Goal: Feedback & Contribution: Submit feedback/report problem

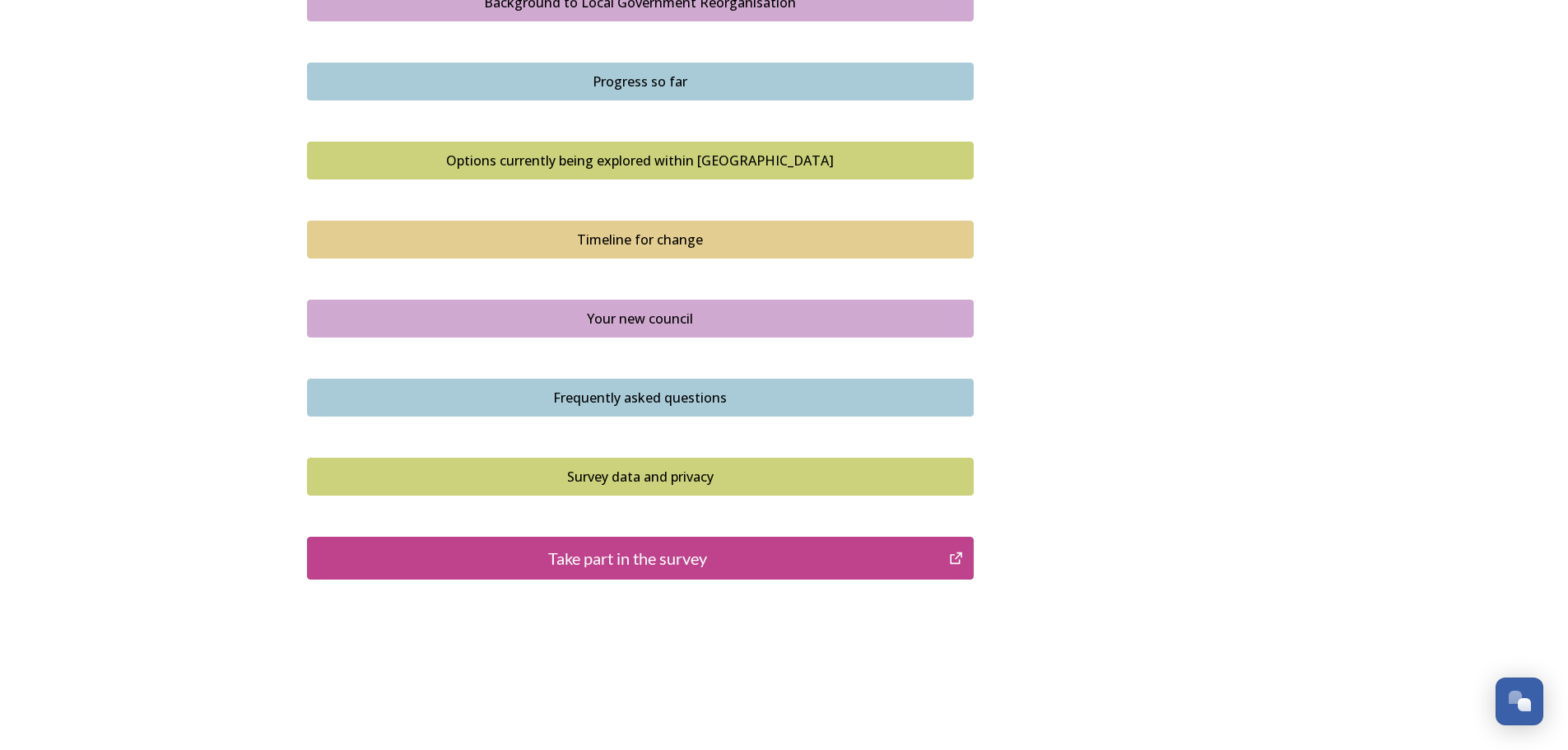
scroll to position [1021, 0]
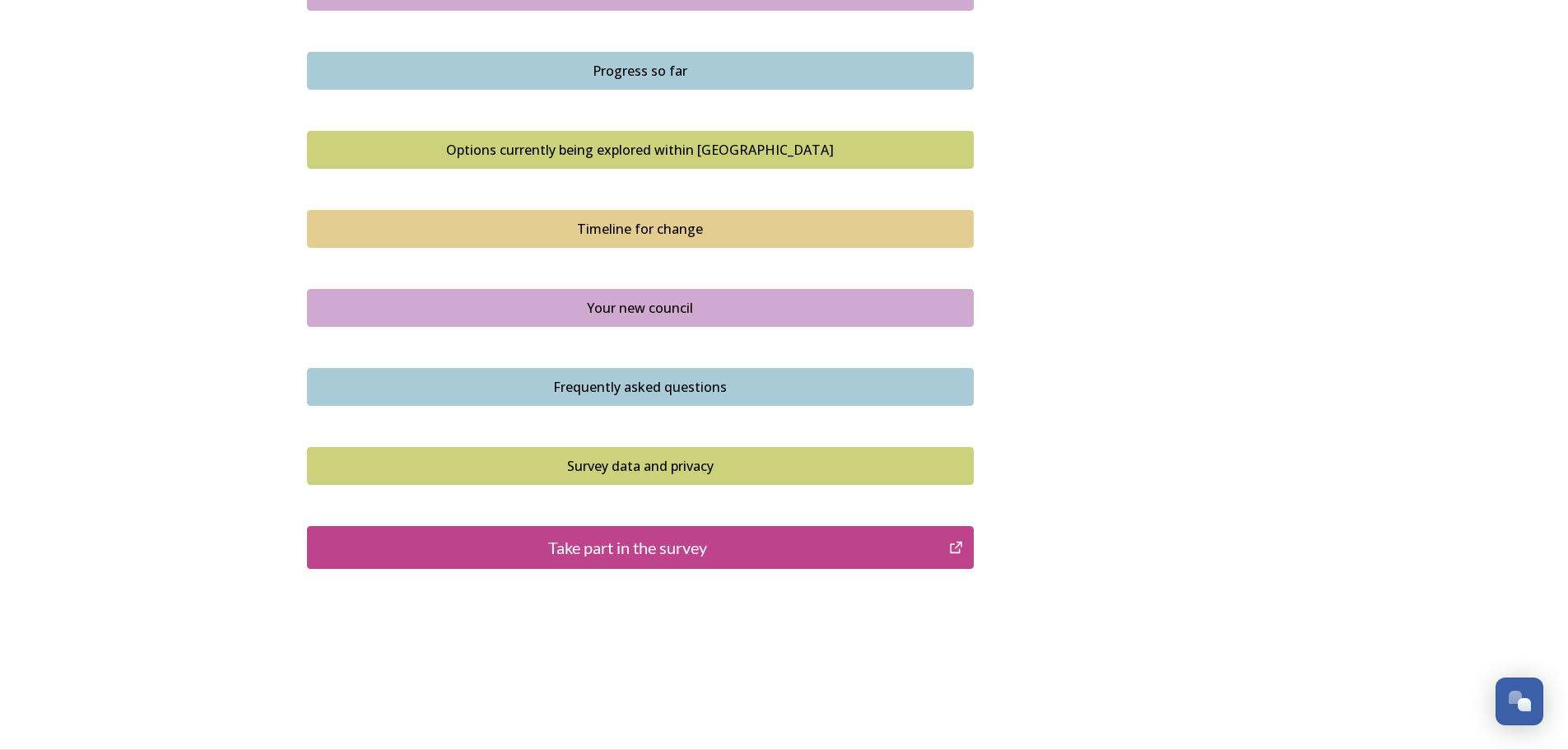
click at [625, 550] on div "Take part in the survey" at bounding box center [628, 548] width 624 height 25
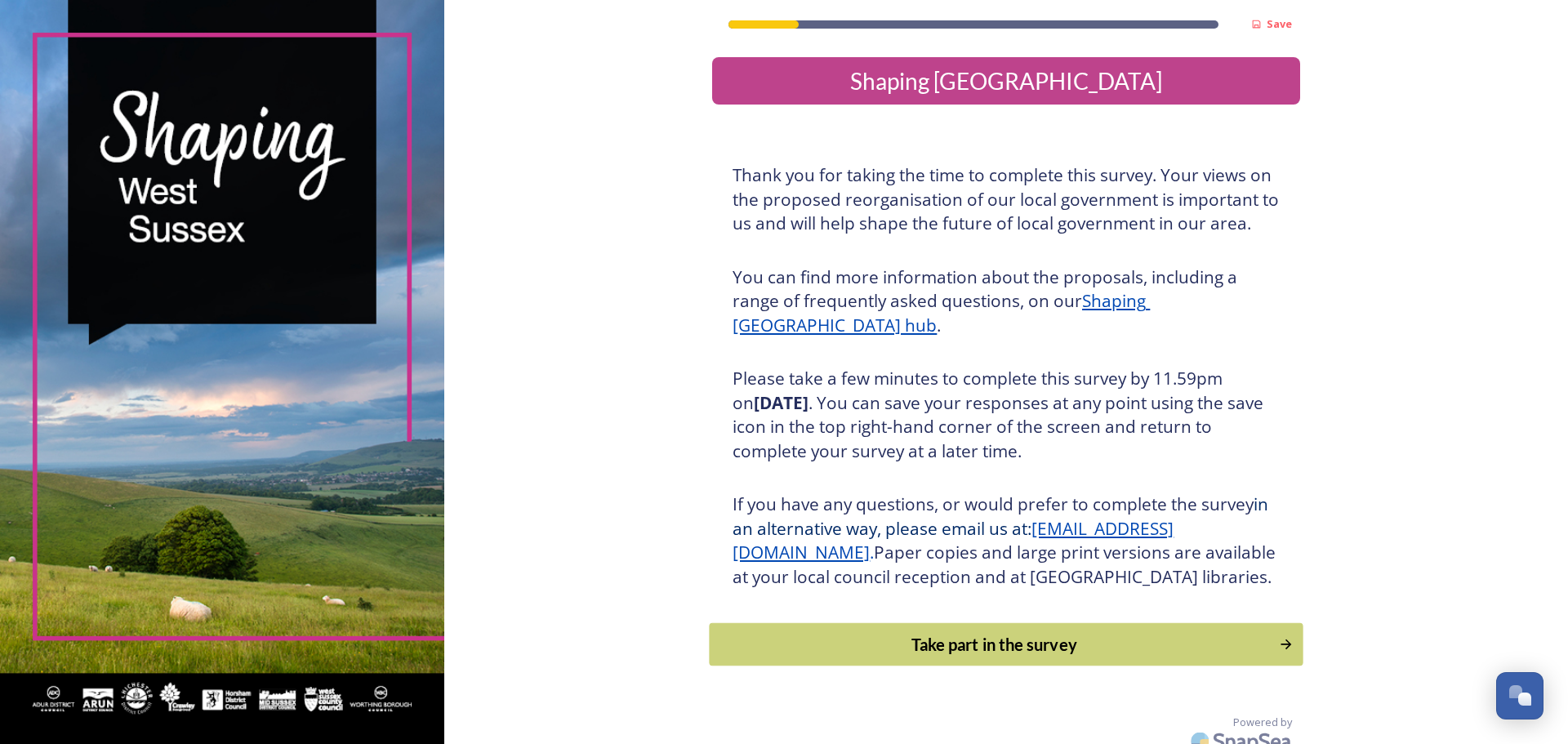
click at [970, 656] on div "Take part in the survey" at bounding box center [994, 644] width 552 height 25
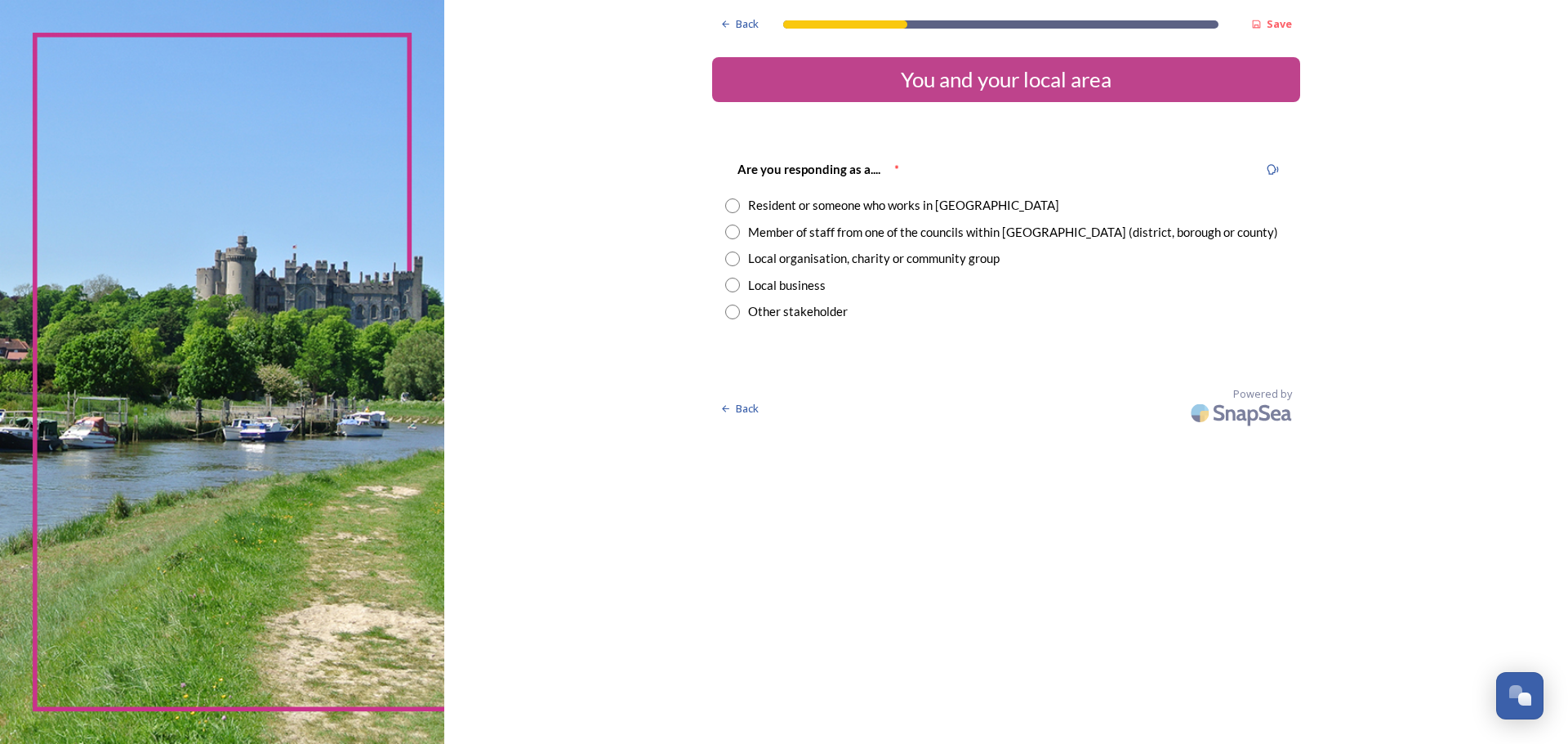
click at [735, 206] on input "radio" at bounding box center [732, 206] width 14 height 14
radio input "true"
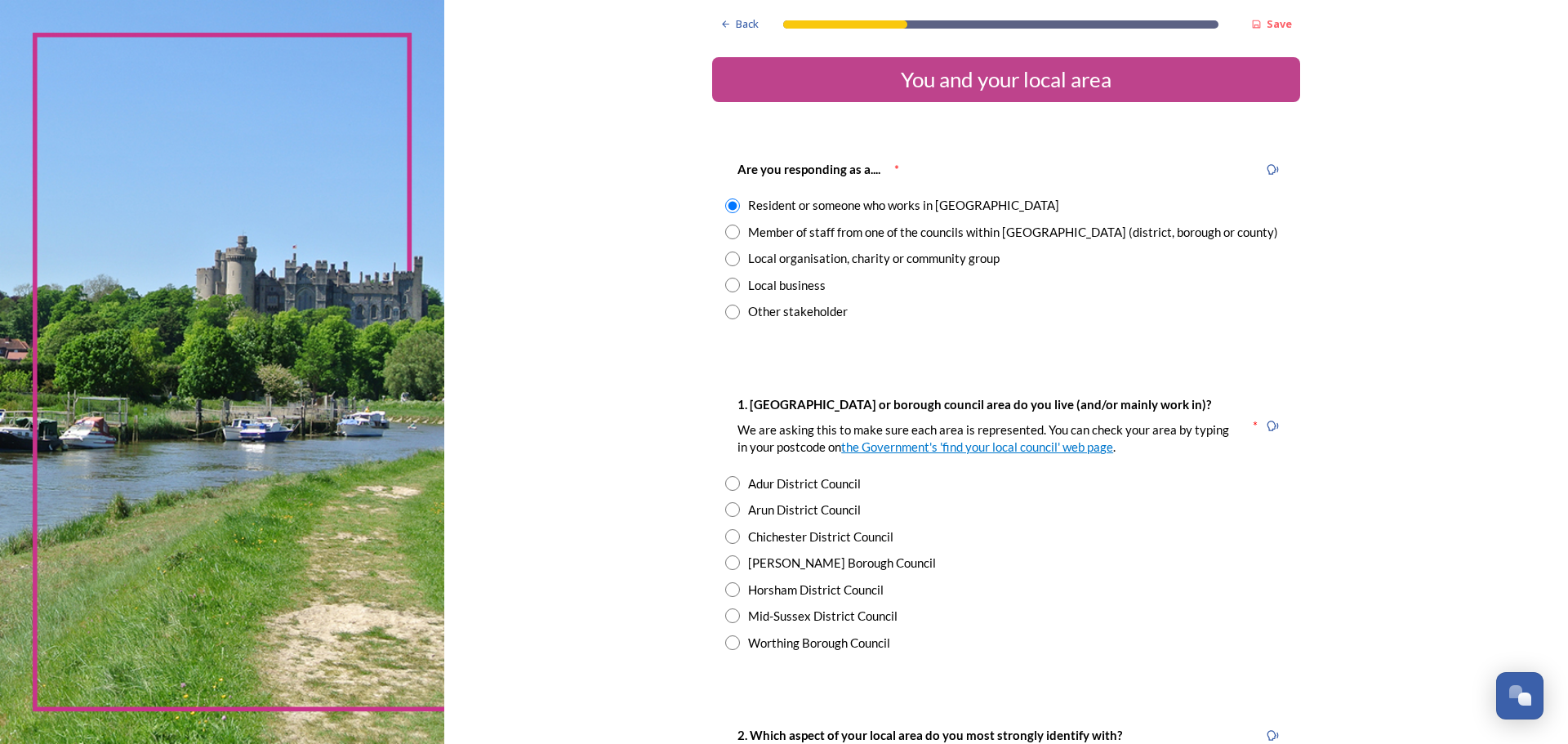
click at [727, 509] on input "radio" at bounding box center [732, 509] width 14 height 14
radio input "true"
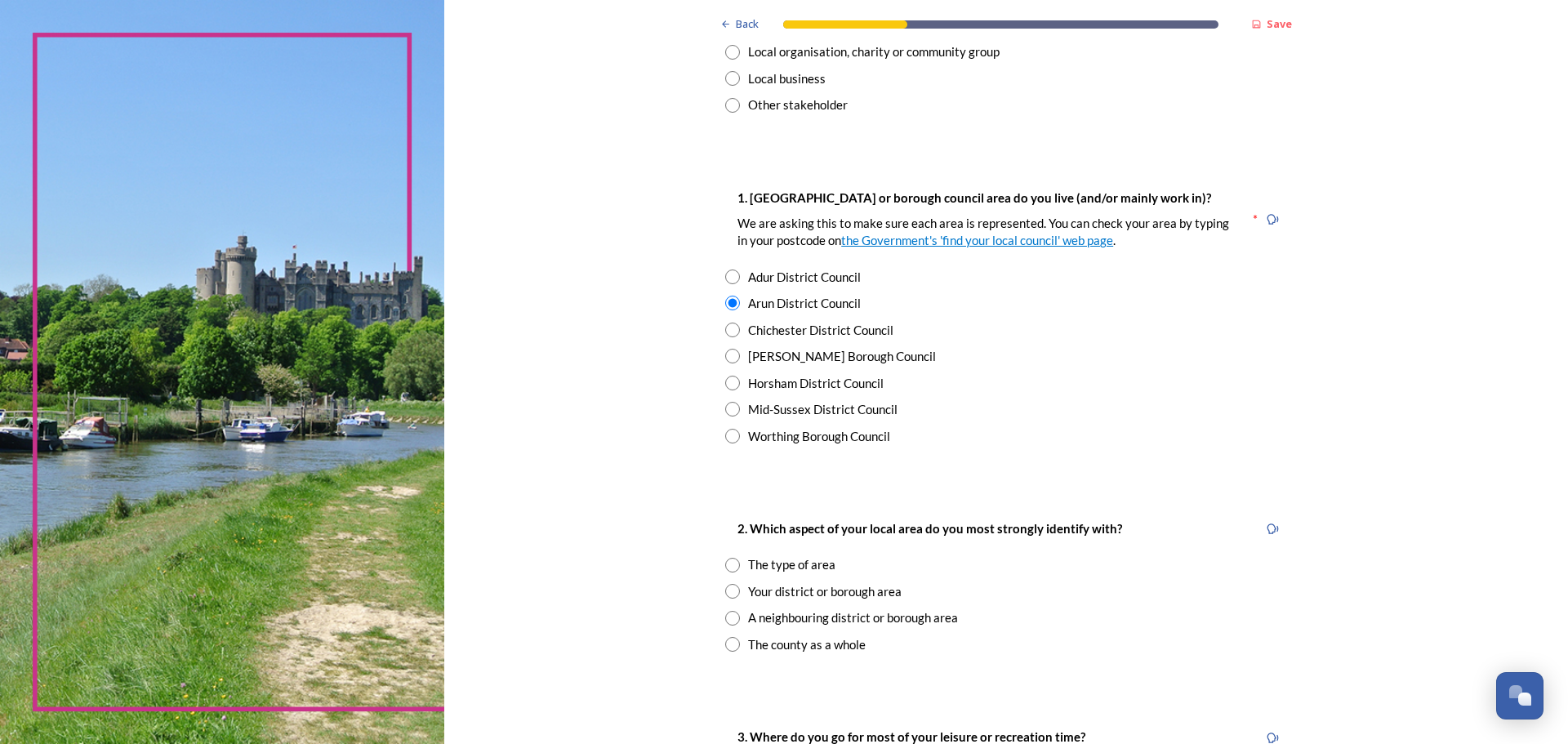
scroll to position [245, 0]
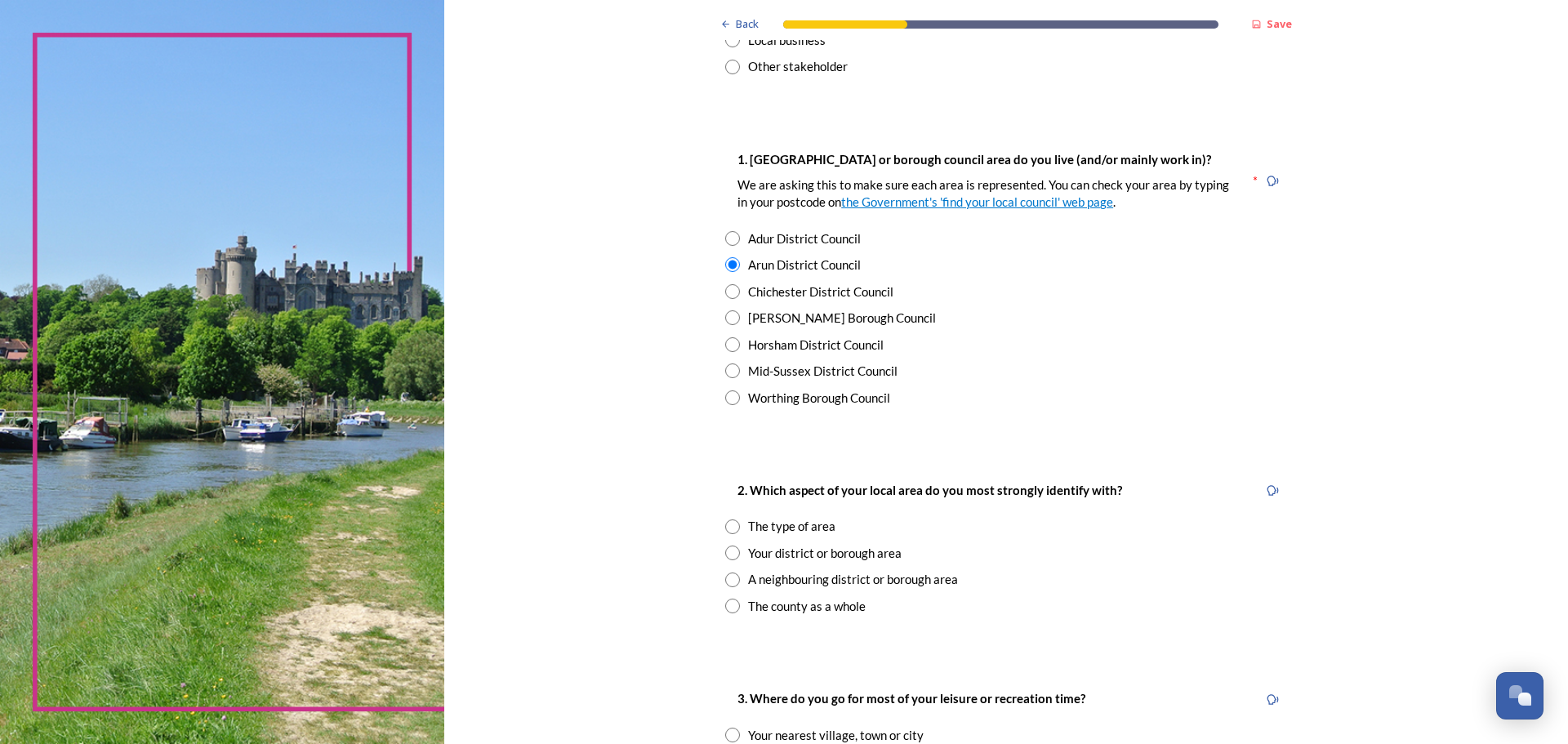
click at [727, 604] on input "radio" at bounding box center [732, 605] width 14 height 14
radio input "true"
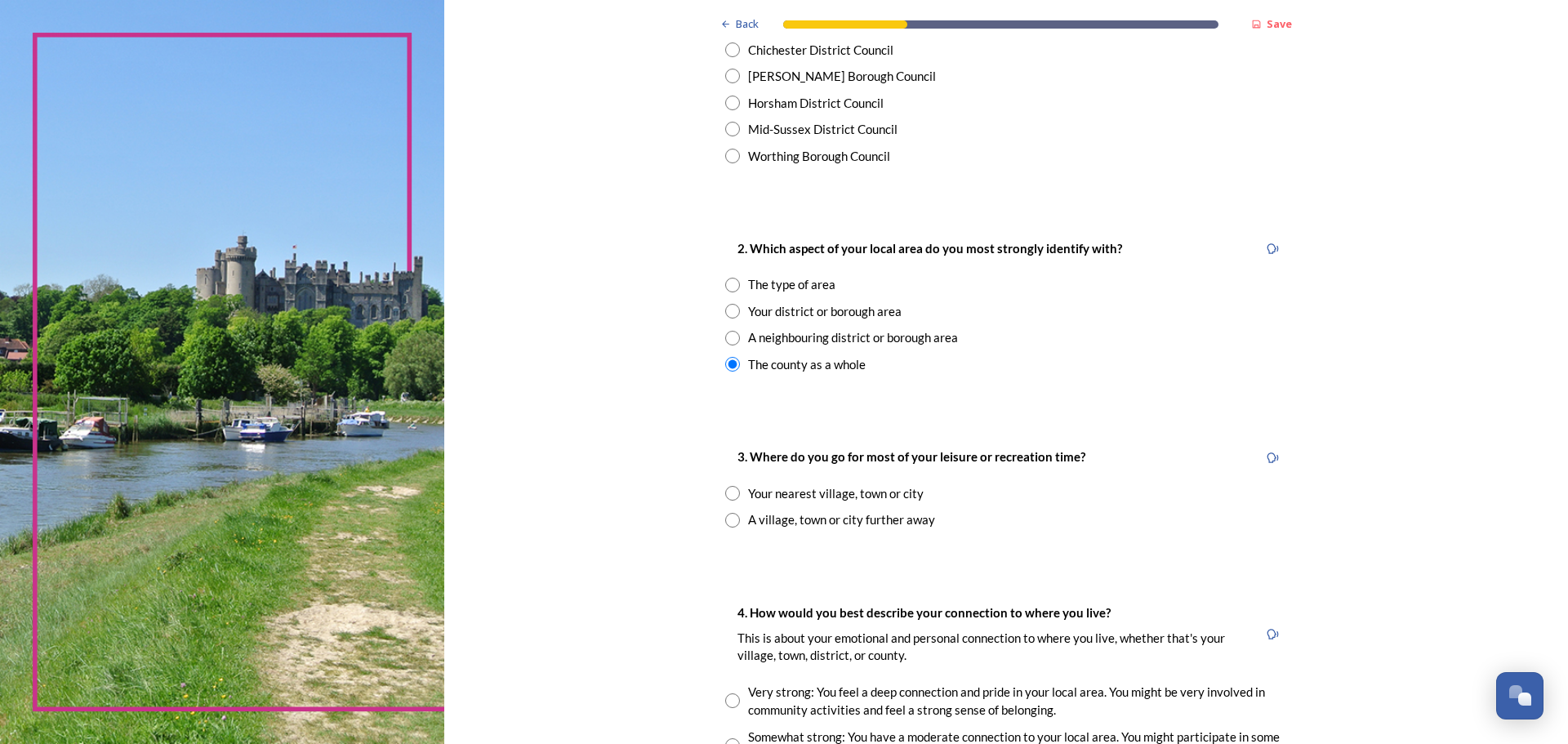
scroll to position [490, 0]
click at [727, 493] on input "radio" at bounding box center [732, 489] width 14 height 14
radio input "true"
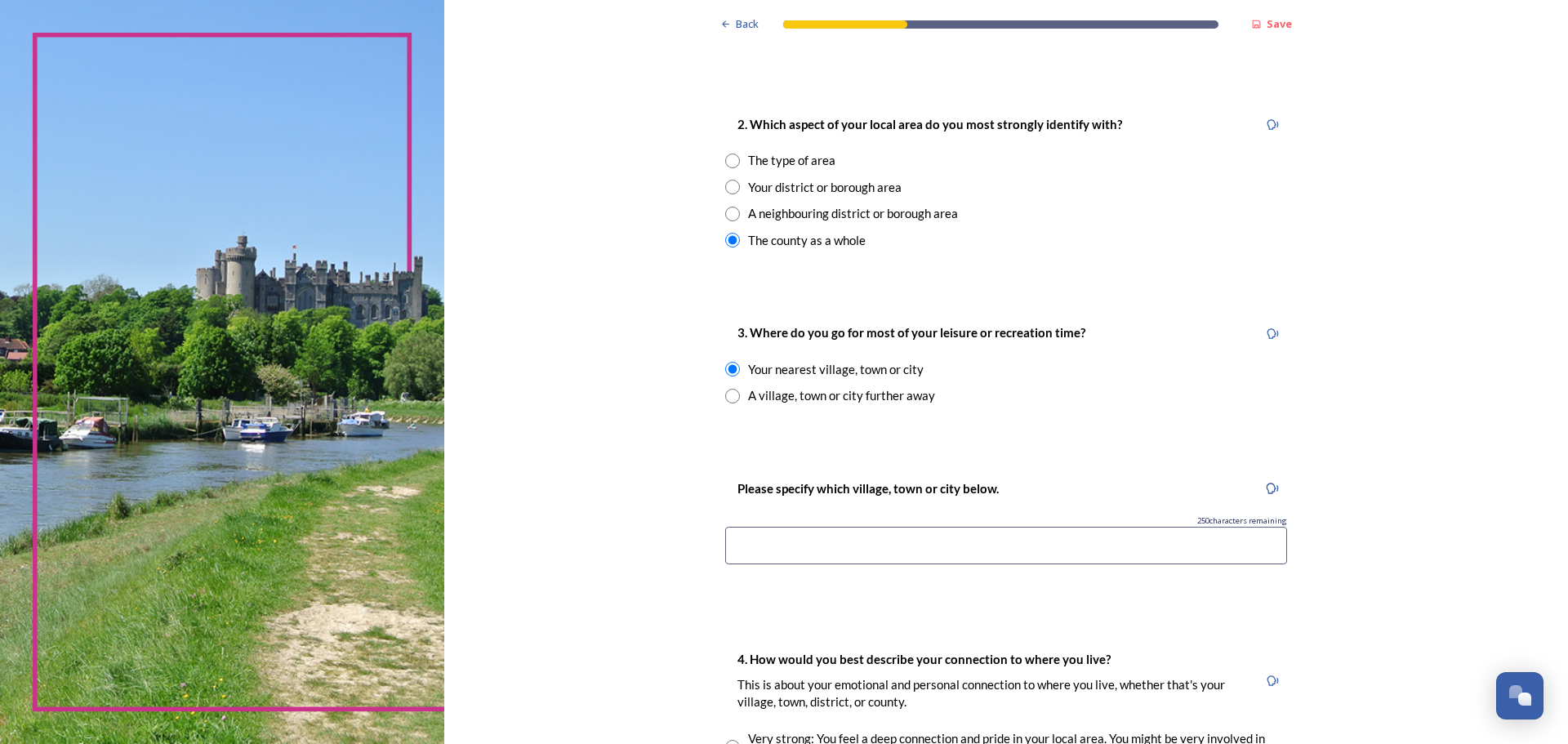
scroll to position [654, 0]
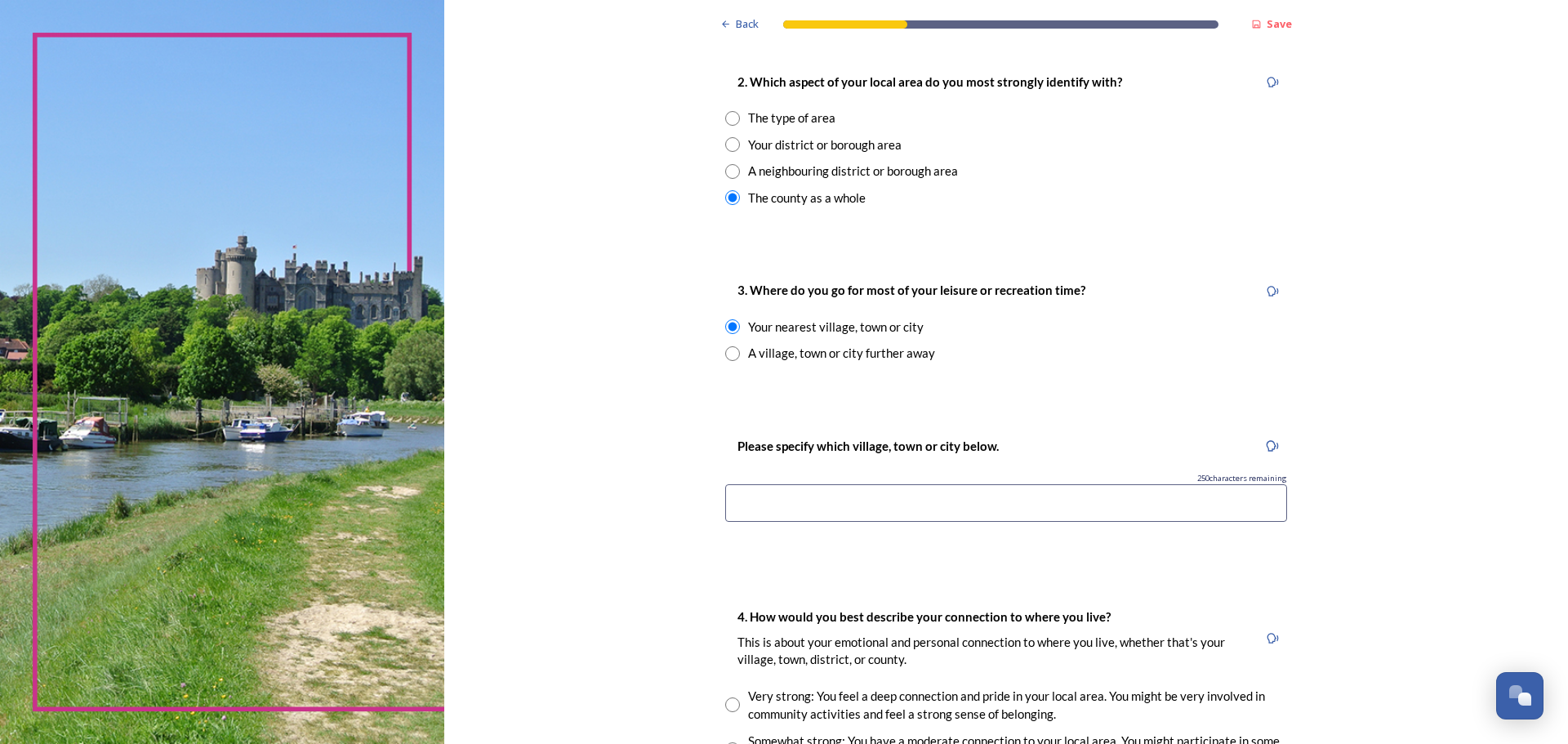
click at [738, 498] on input at bounding box center [1006, 502] width 561 height 37
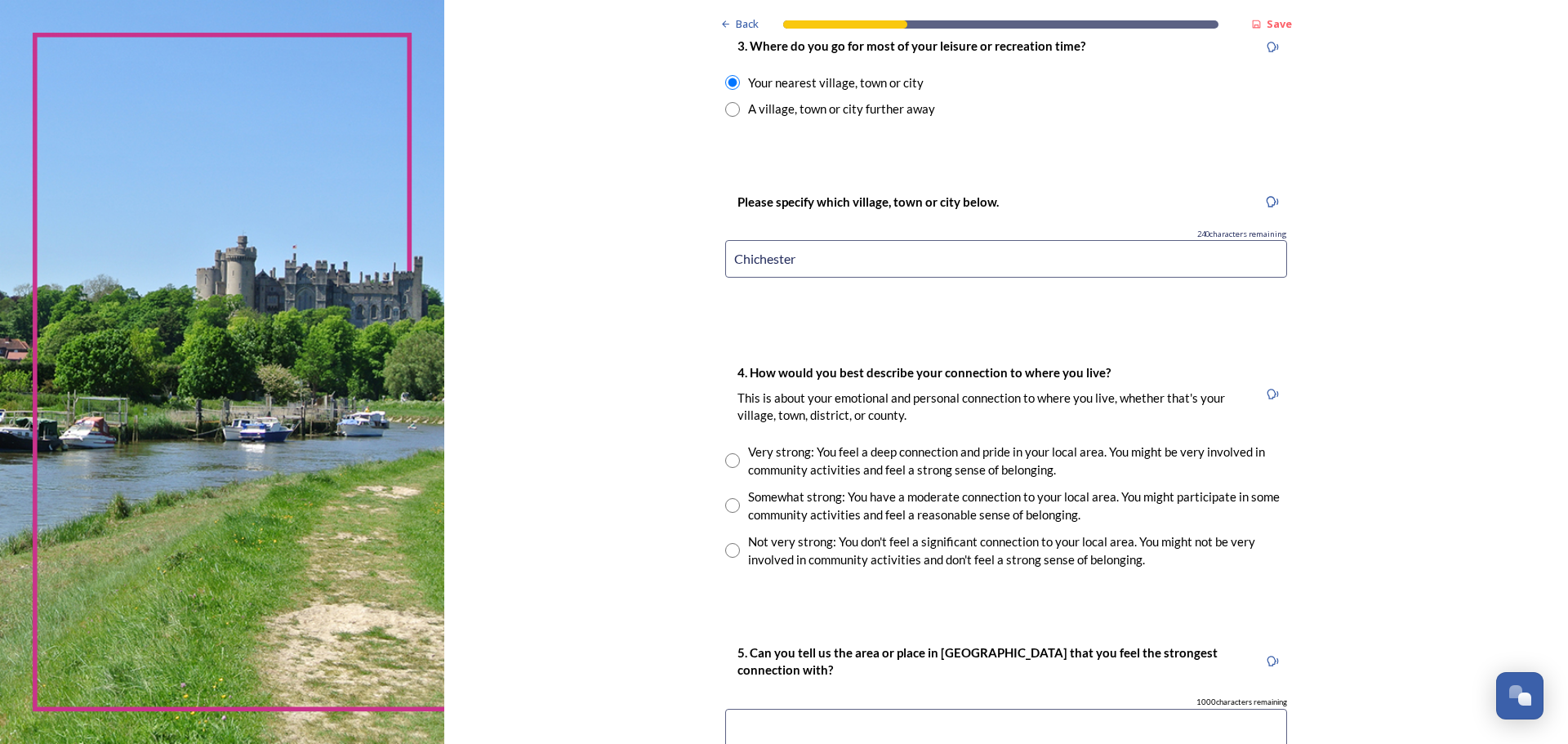
scroll to position [898, 0]
type input "Chichester"
click at [728, 459] on input "radio" at bounding box center [732, 459] width 14 height 14
radio input "true"
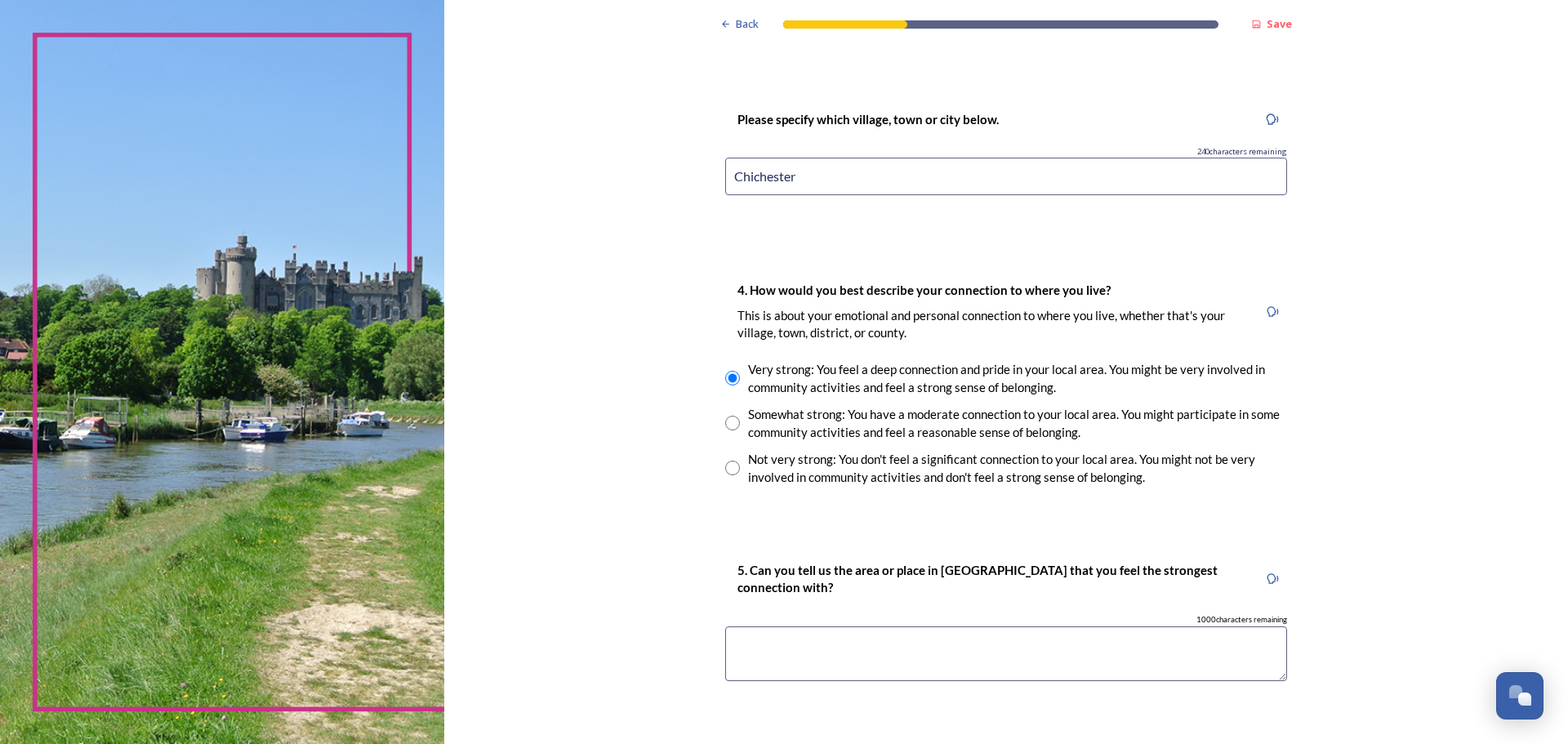
scroll to position [1062, 0]
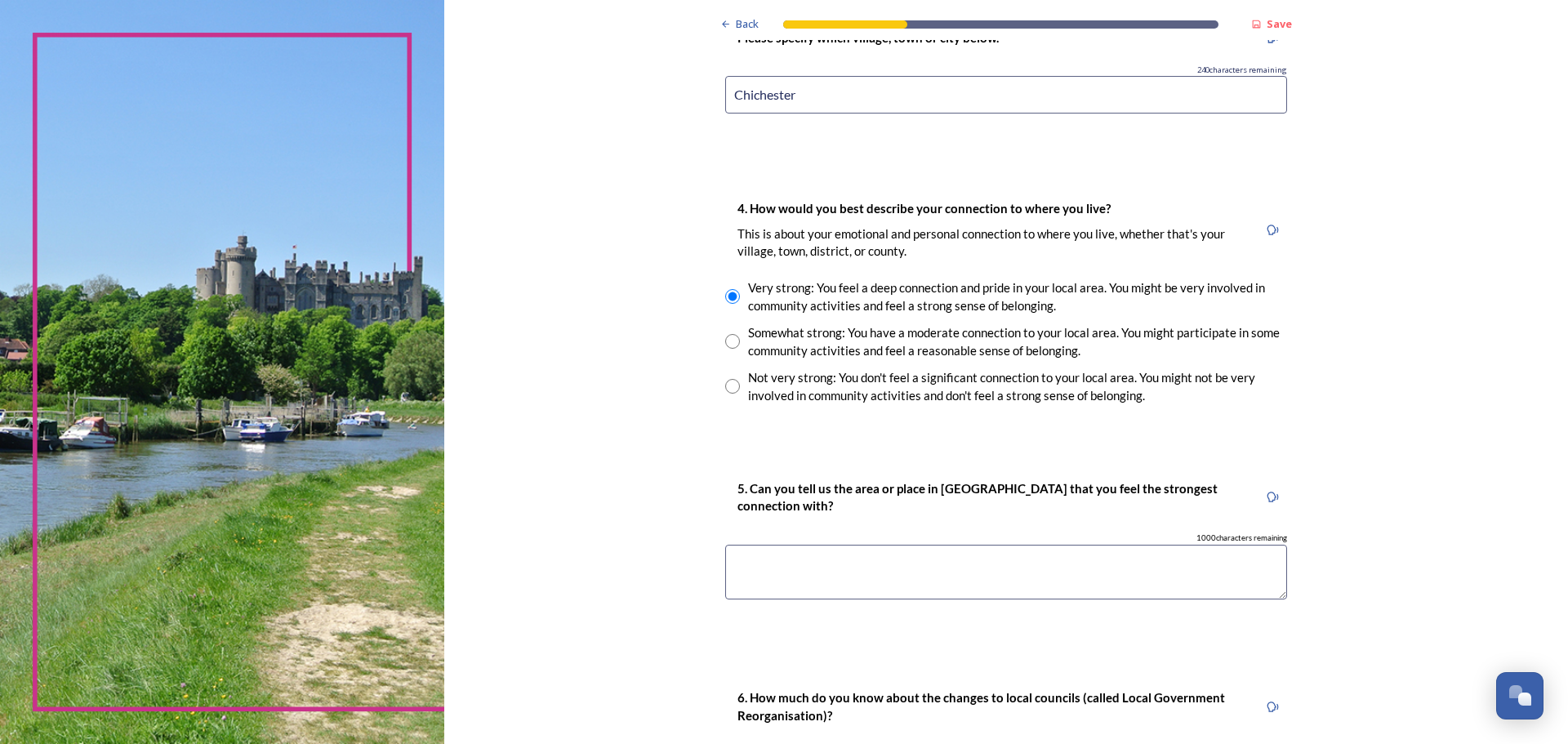
click at [751, 566] on textarea at bounding box center [1006, 572] width 561 height 55
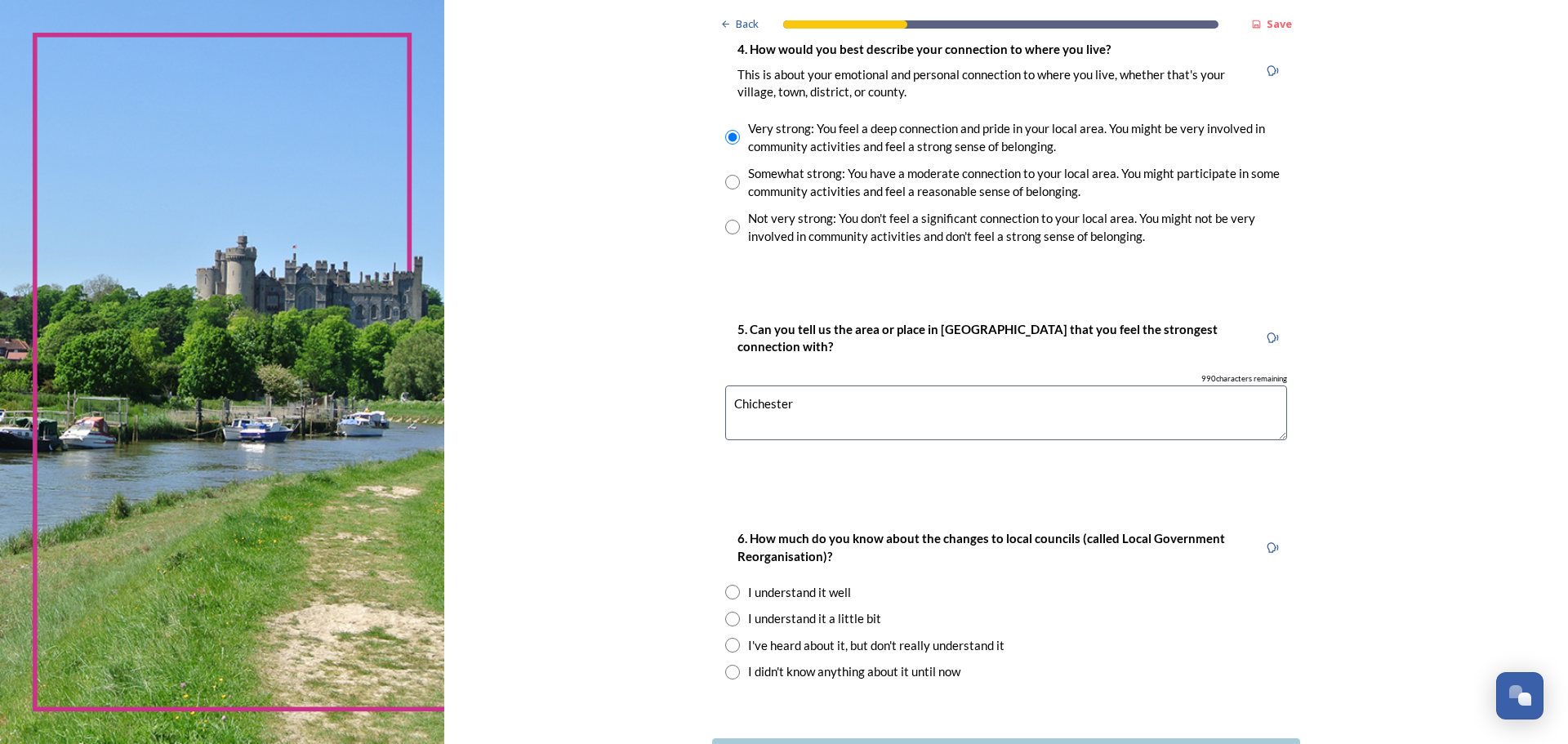
scroll to position [1306, 0]
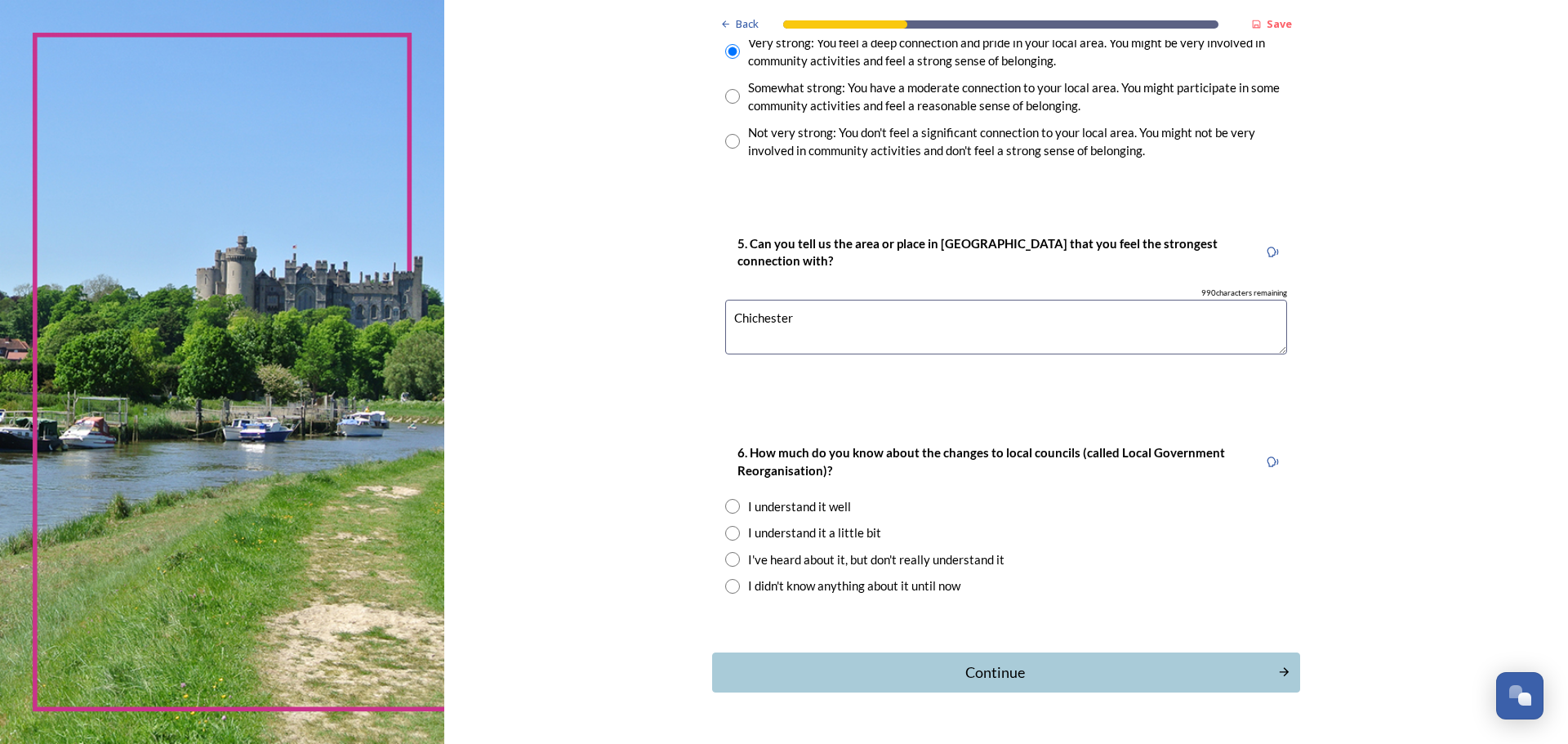
type textarea "Chichester"
click at [728, 532] on input "radio" at bounding box center [732, 533] width 14 height 14
radio input "true"
click at [993, 672] on div "Continue" at bounding box center [994, 672] width 553 height 22
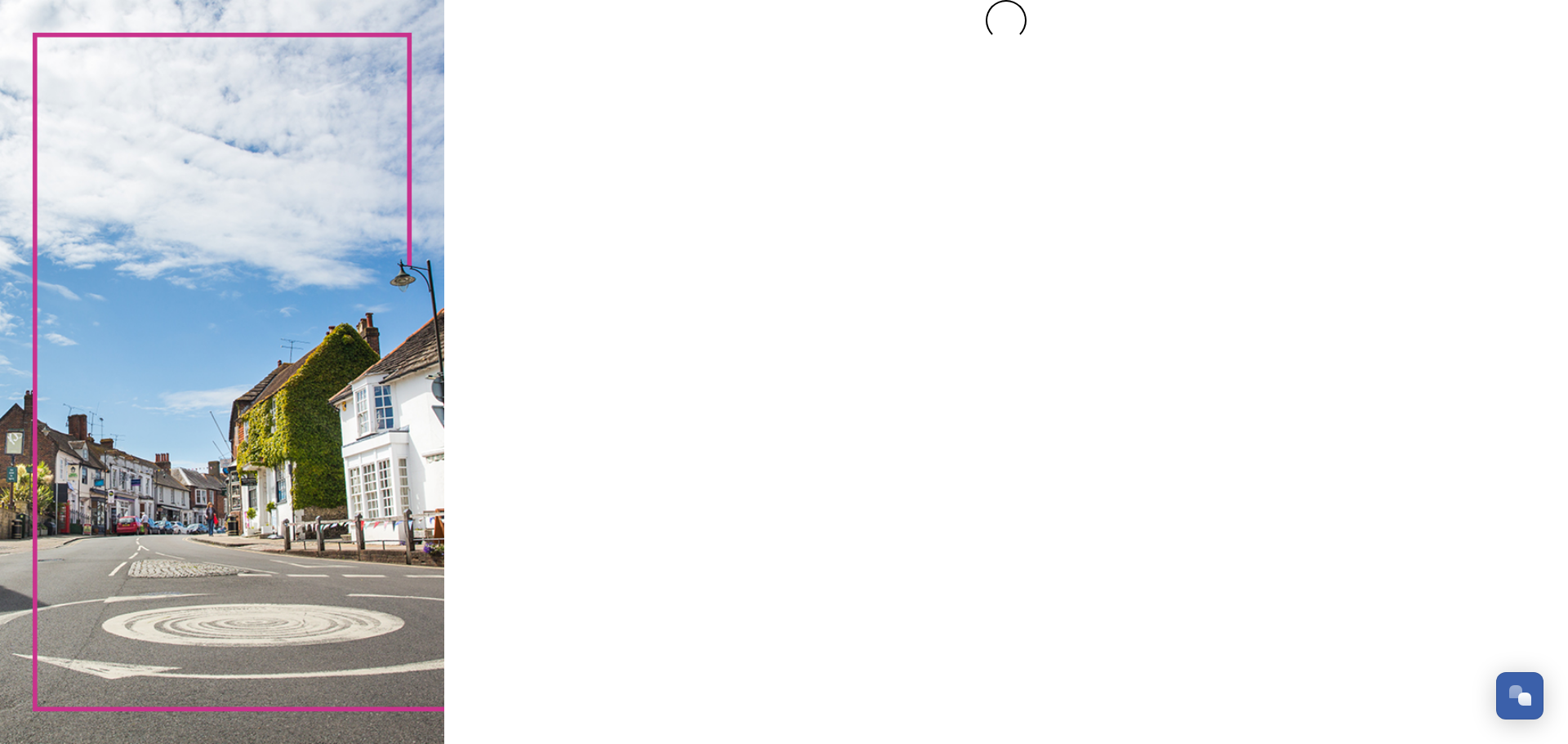
scroll to position [0, 0]
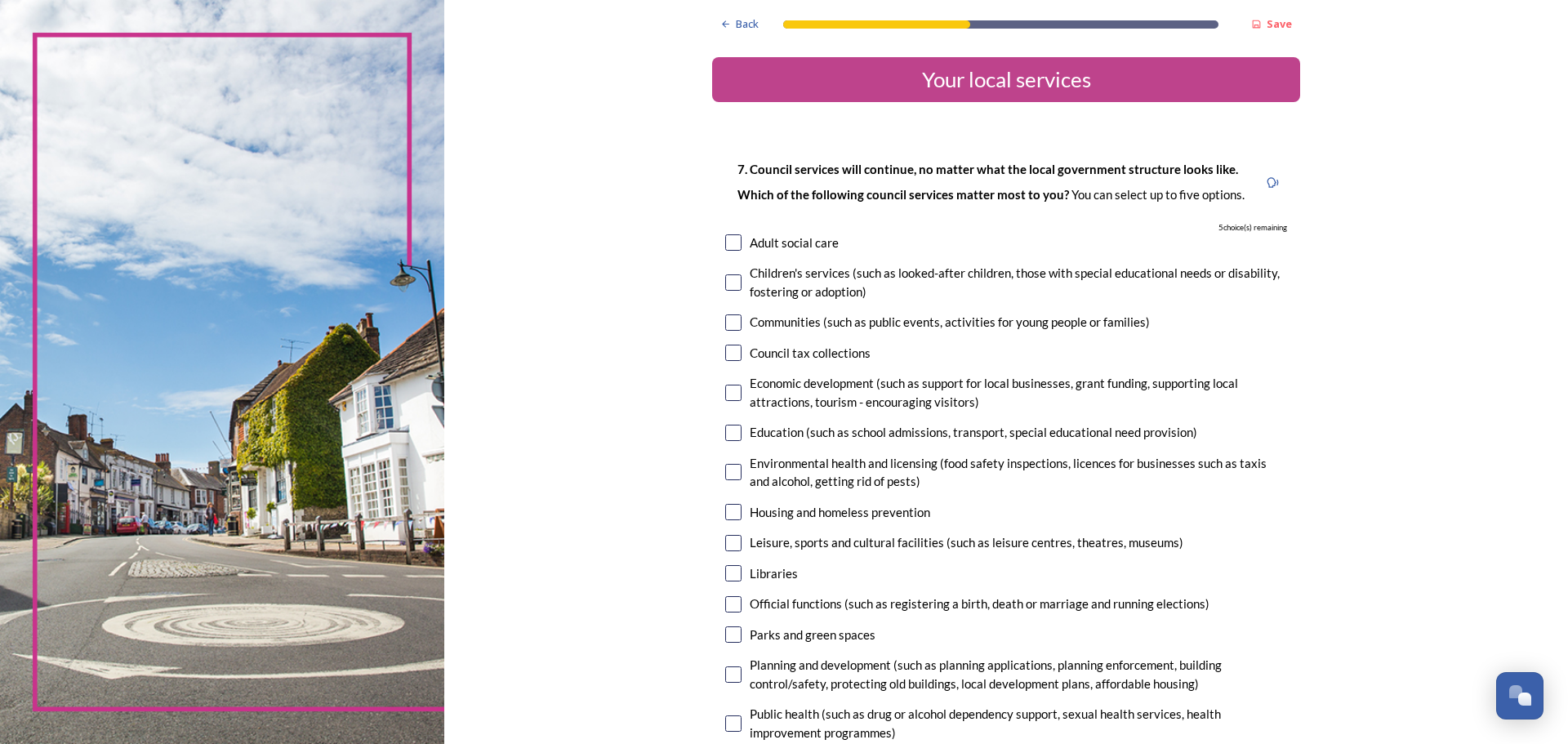
click at [728, 242] on input "checkbox" at bounding box center [733, 242] width 16 height 16
checkbox input "true"
click at [726, 433] on input "checkbox" at bounding box center [733, 432] width 16 height 16
checkbox input "true"
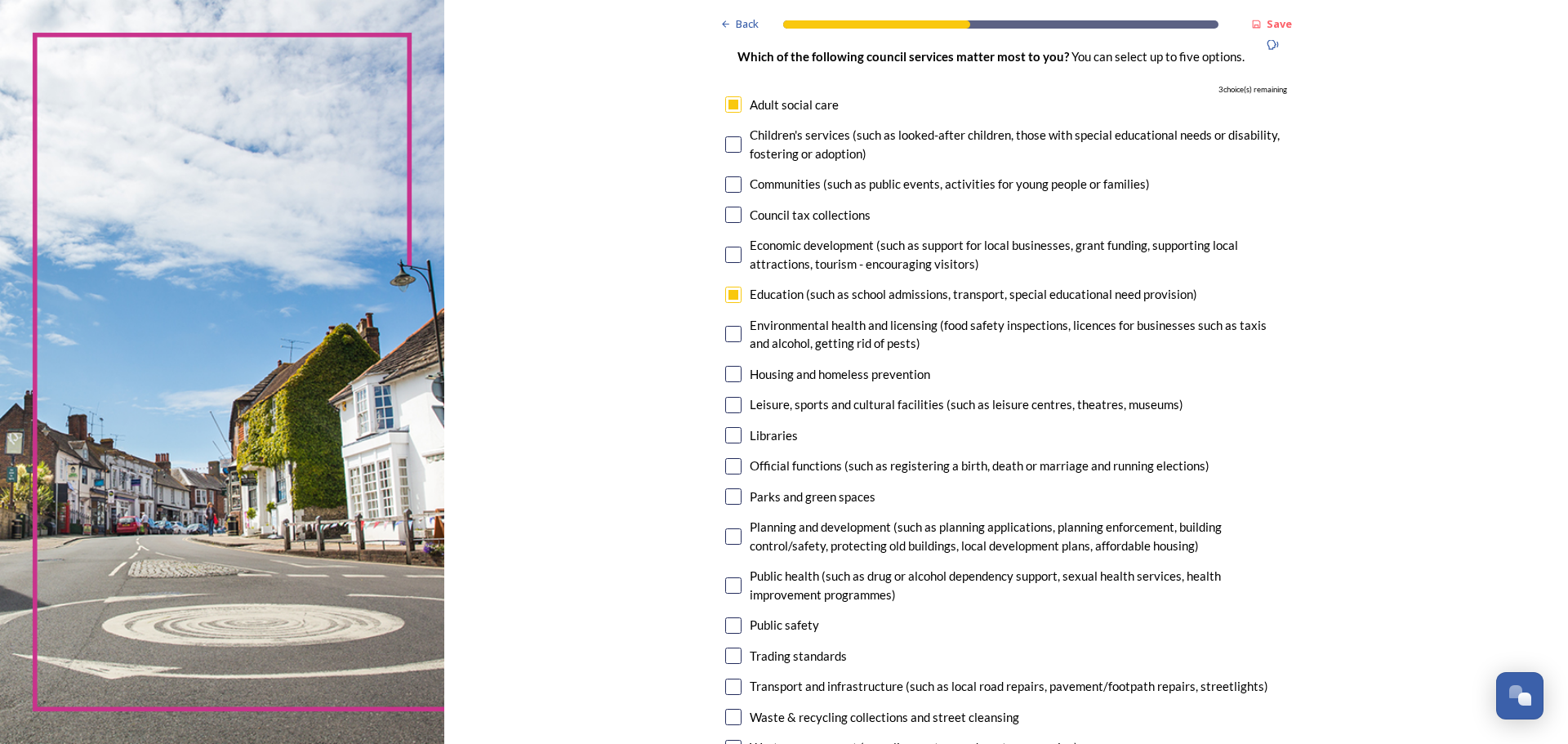
scroll to position [164, 0]
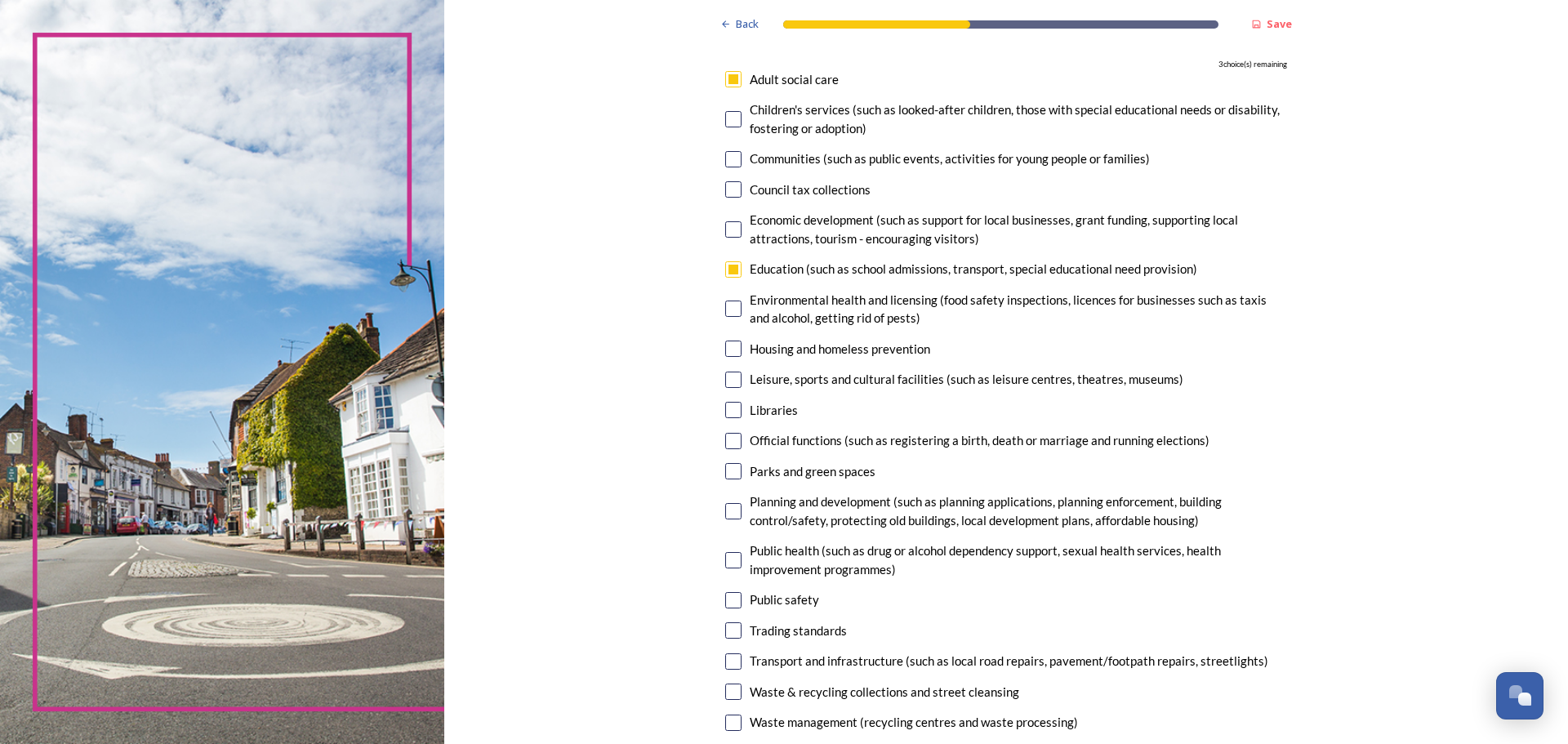
click at [730, 509] on input "checkbox" at bounding box center [733, 511] width 16 height 16
checkbox input "true"
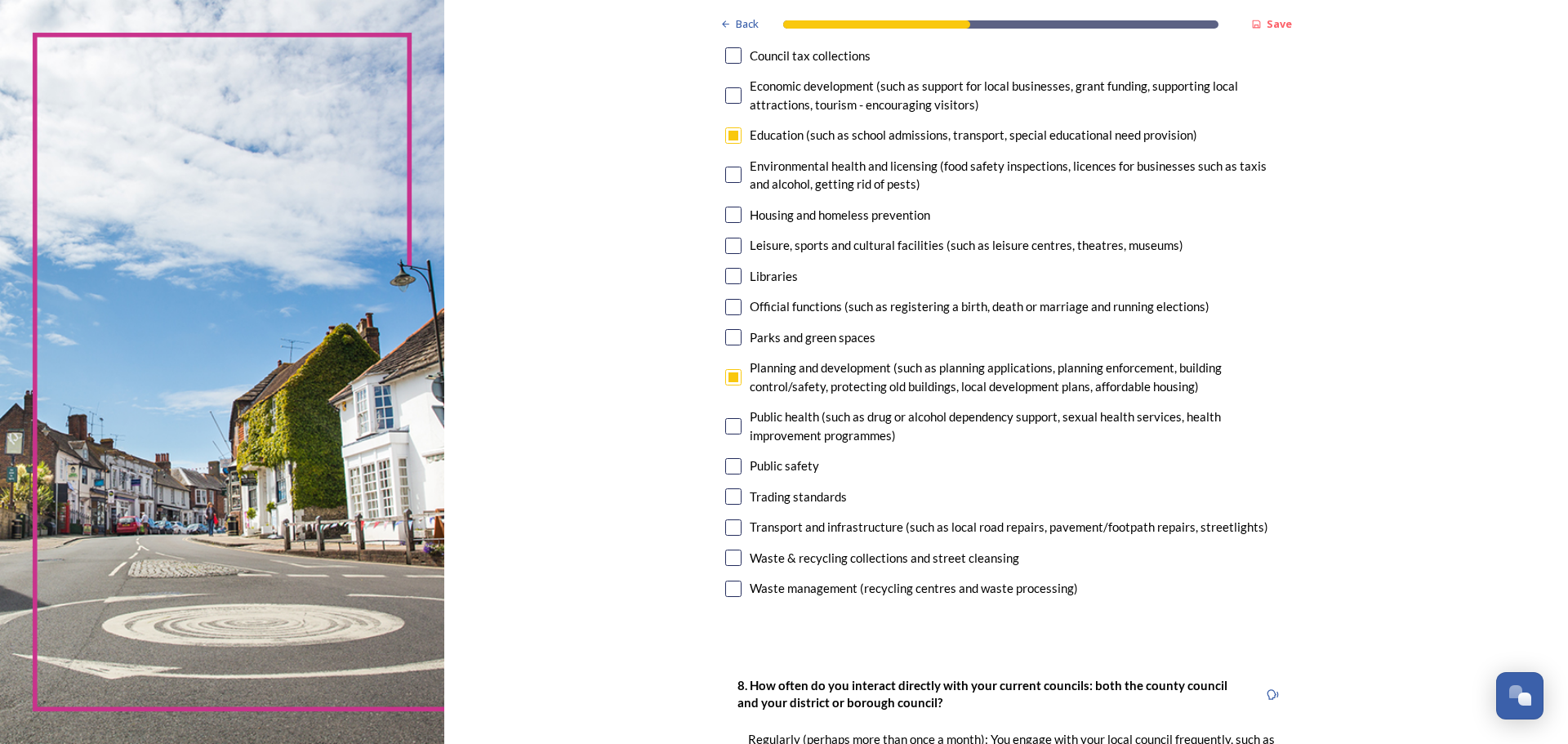
scroll to position [326, 0]
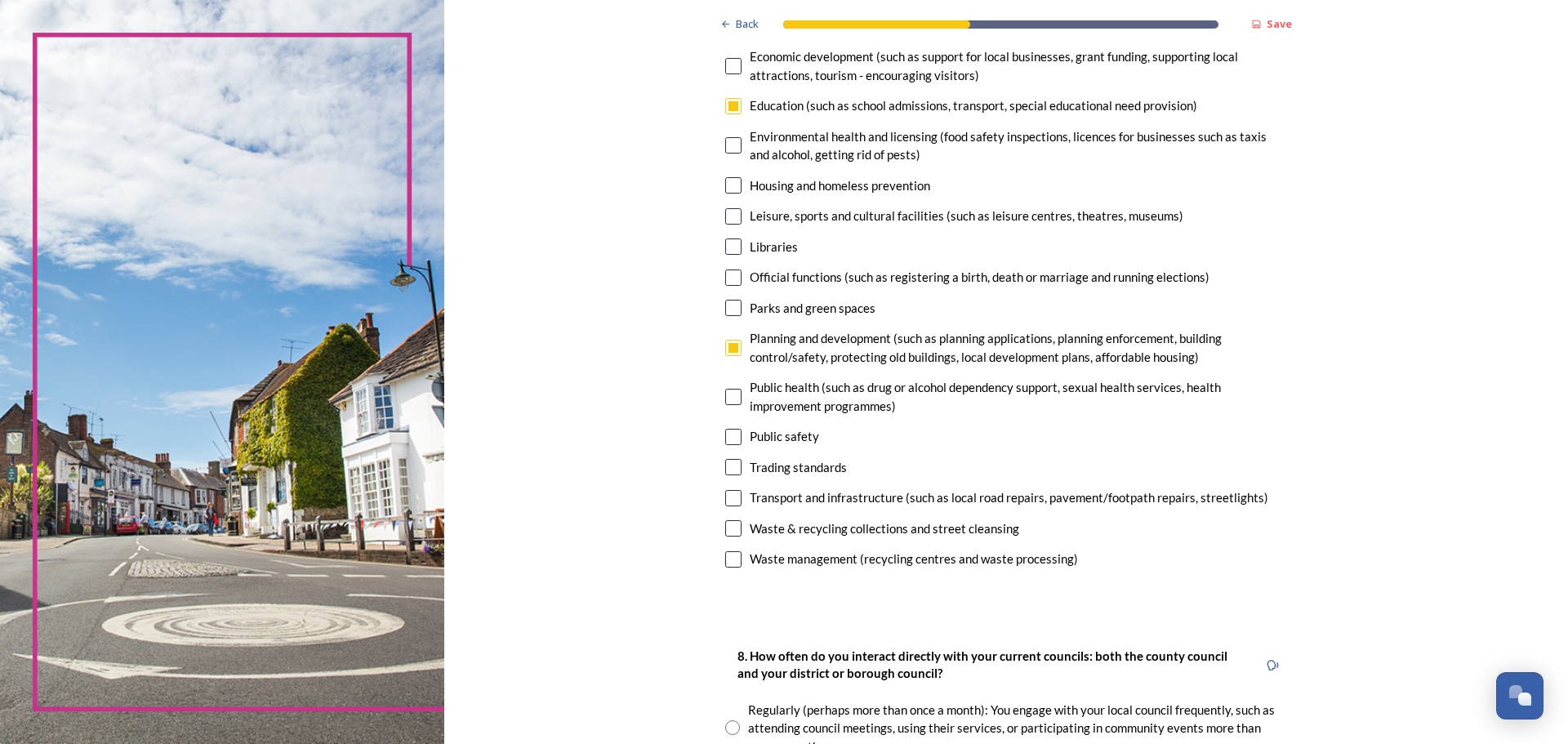
click at [727, 496] on input "checkbox" at bounding box center [733, 498] width 16 height 16
checkbox input "true"
click at [726, 558] on input "checkbox" at bounding box center [733, 558] width 16 height 16
checkbox input "true"
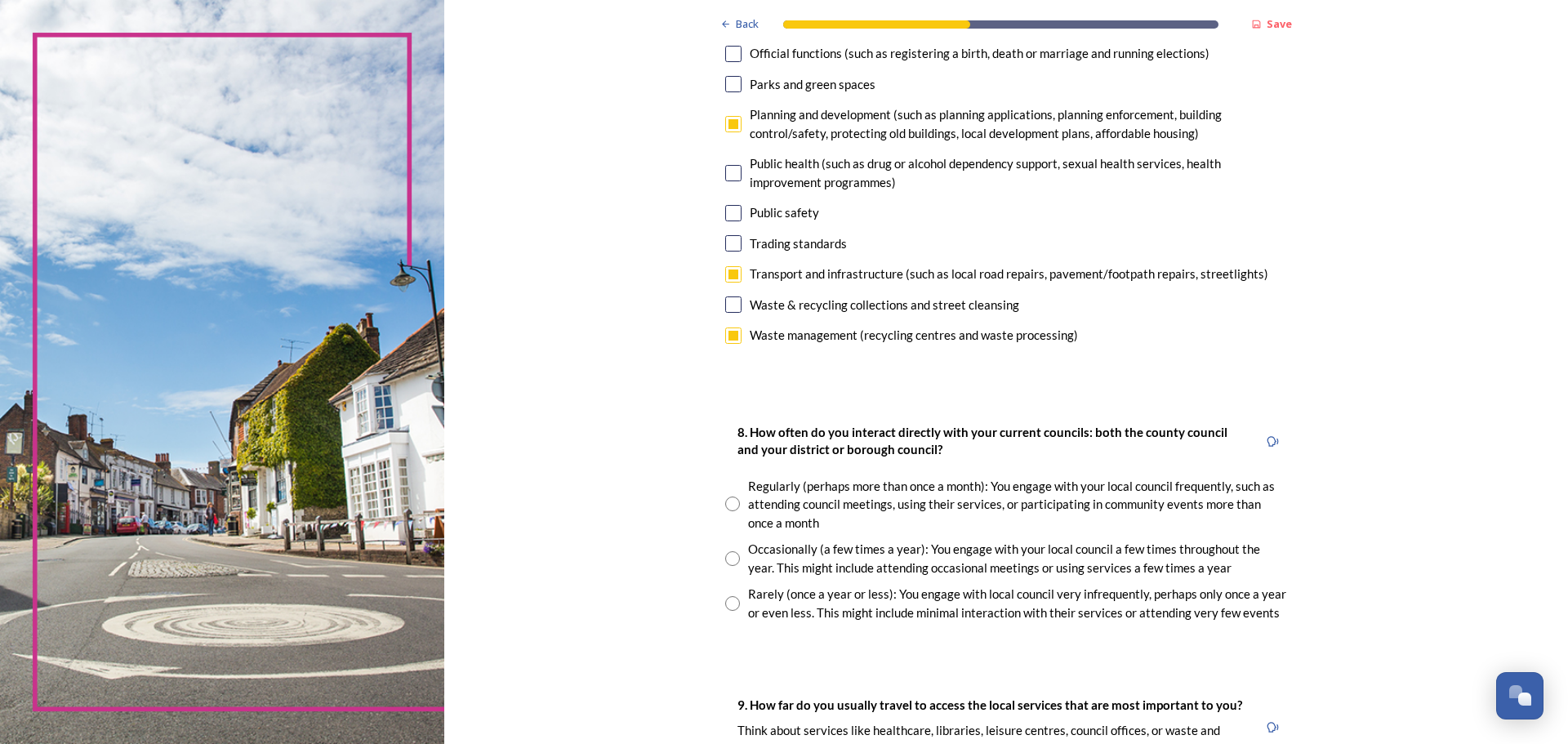
scroll to position [654, 0]
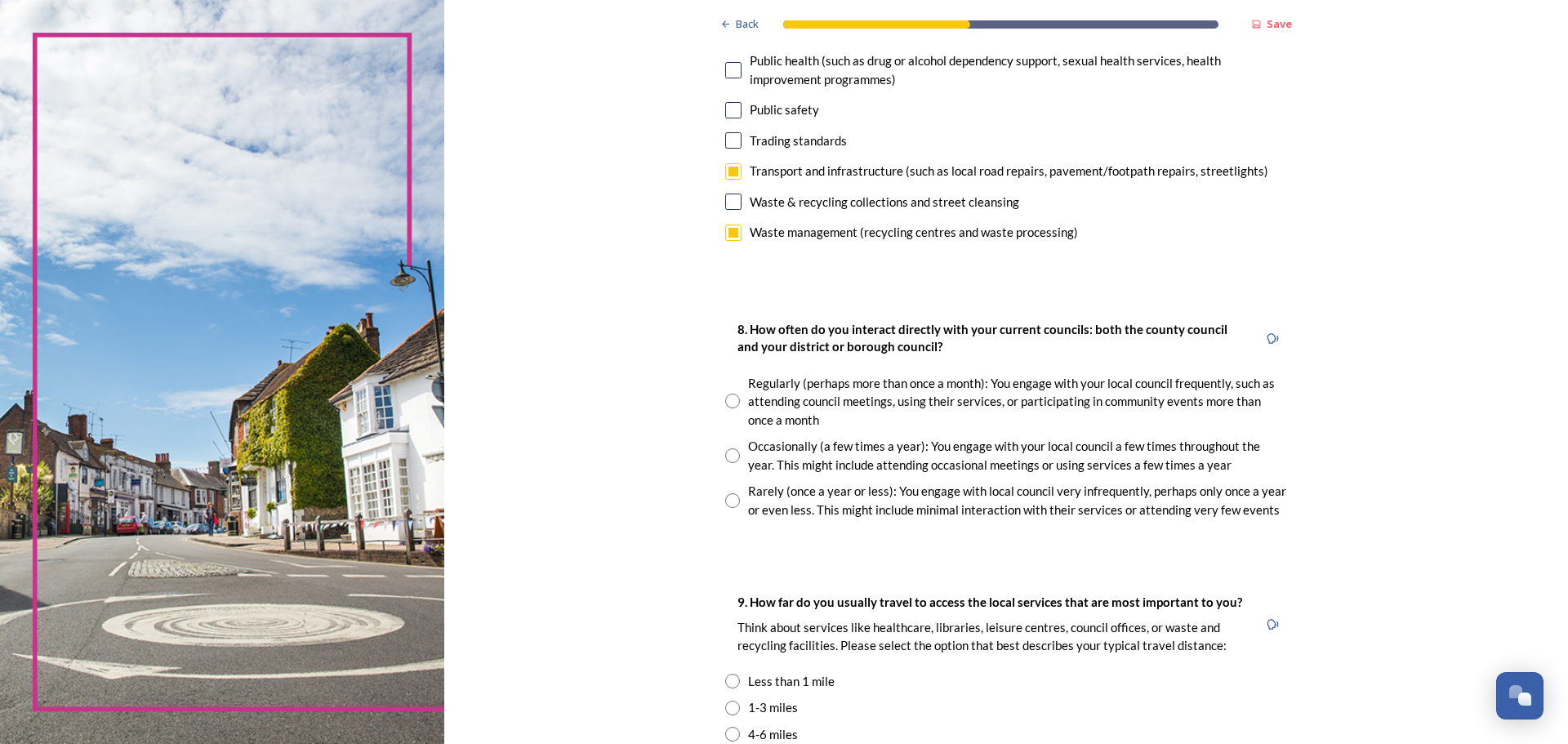
click at [725, 400] on input "radio" at bounding box center [732, 401] width 14 height 14
radio input "true"
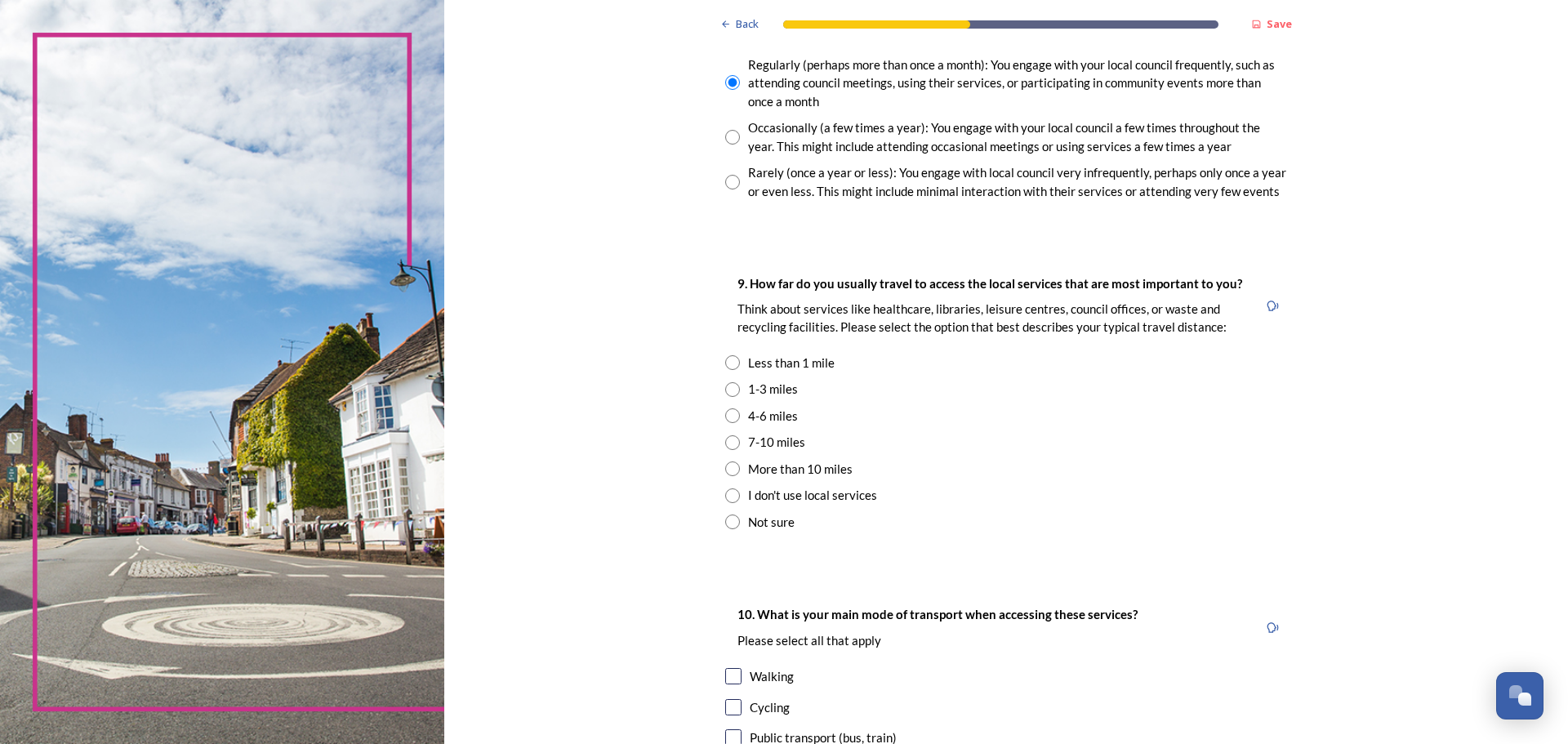
scroll to position [980, 0]
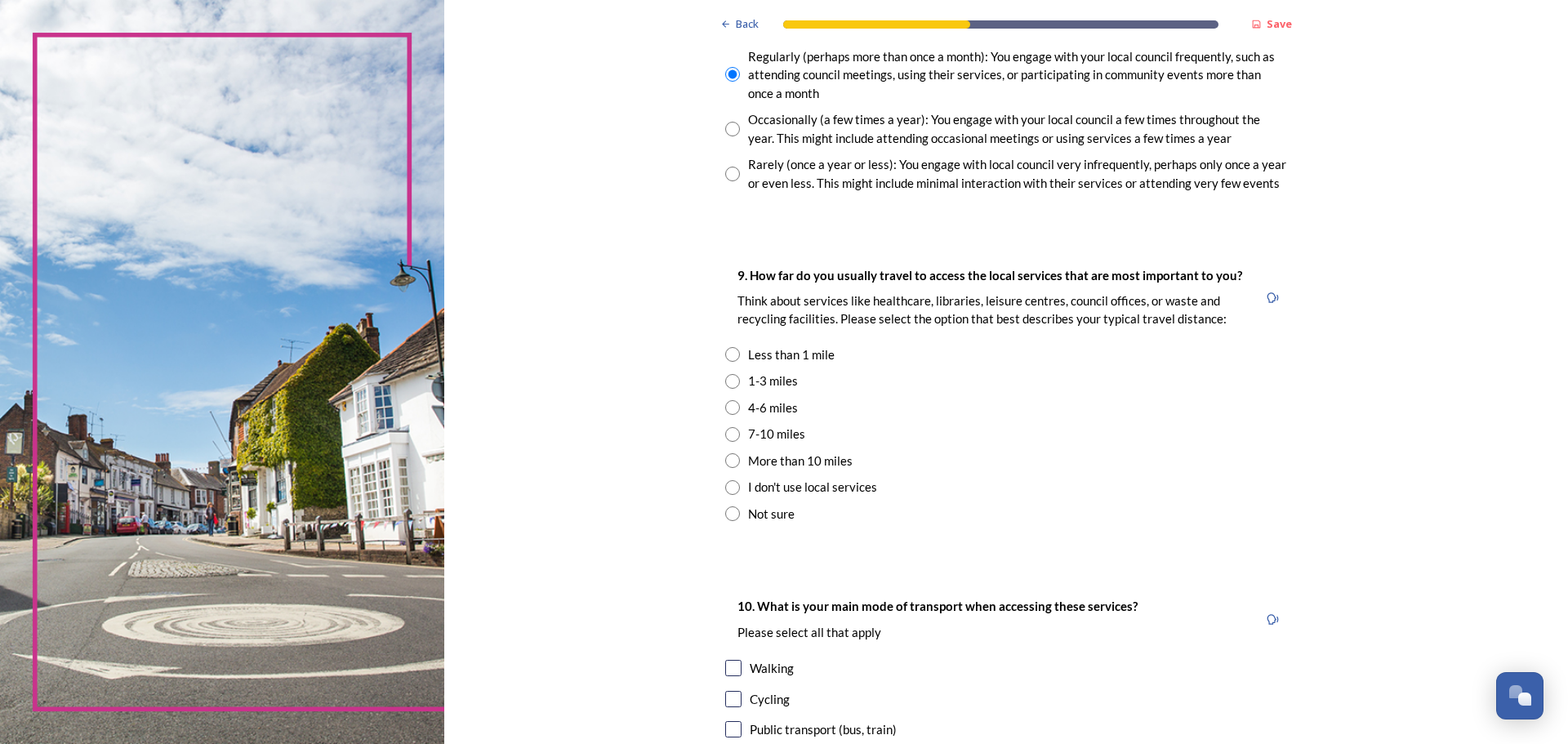
click at [725, 434] on input "radio" at bounding box center [732, 434] width 14 height 14
radio input "true"
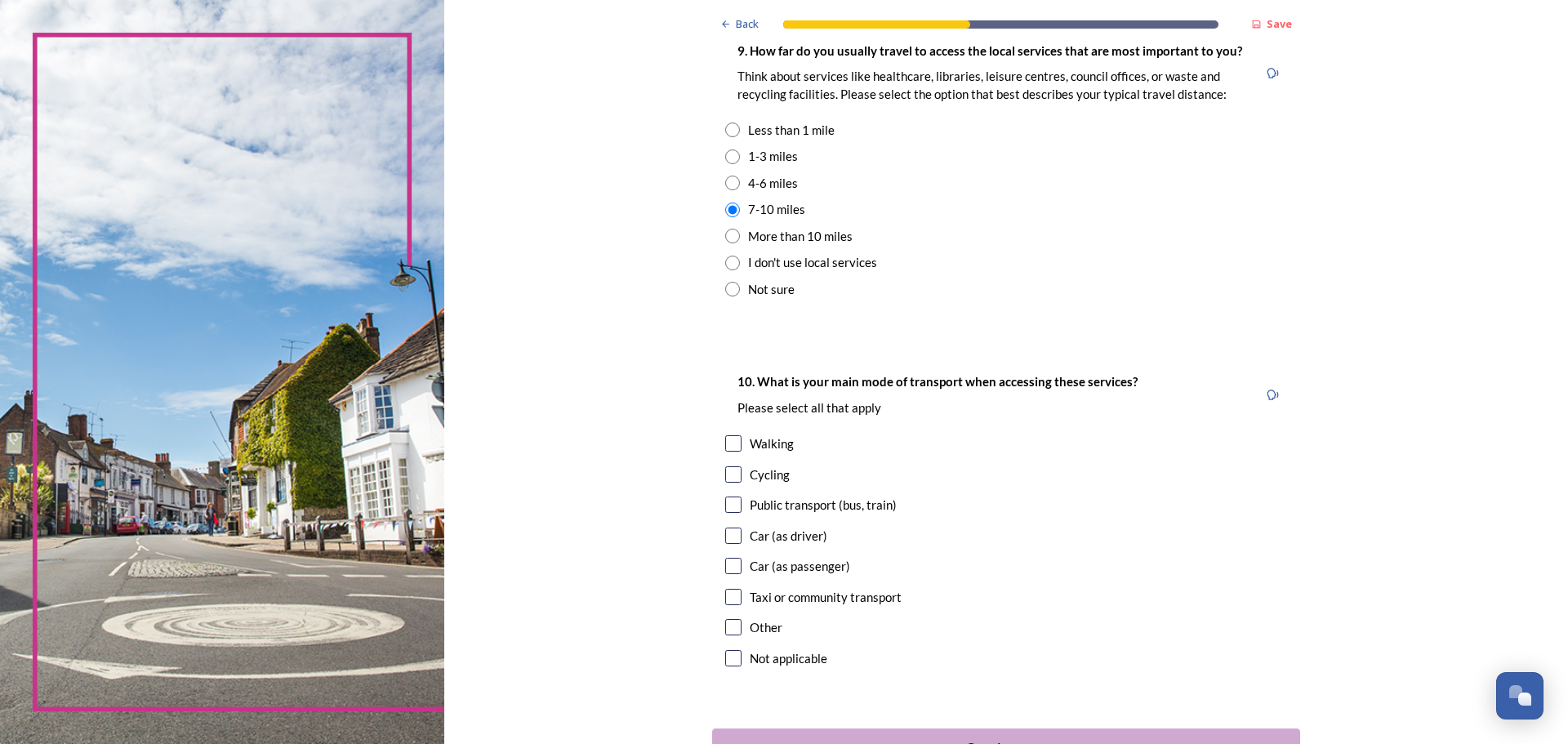
scroll to position [1224, 0]
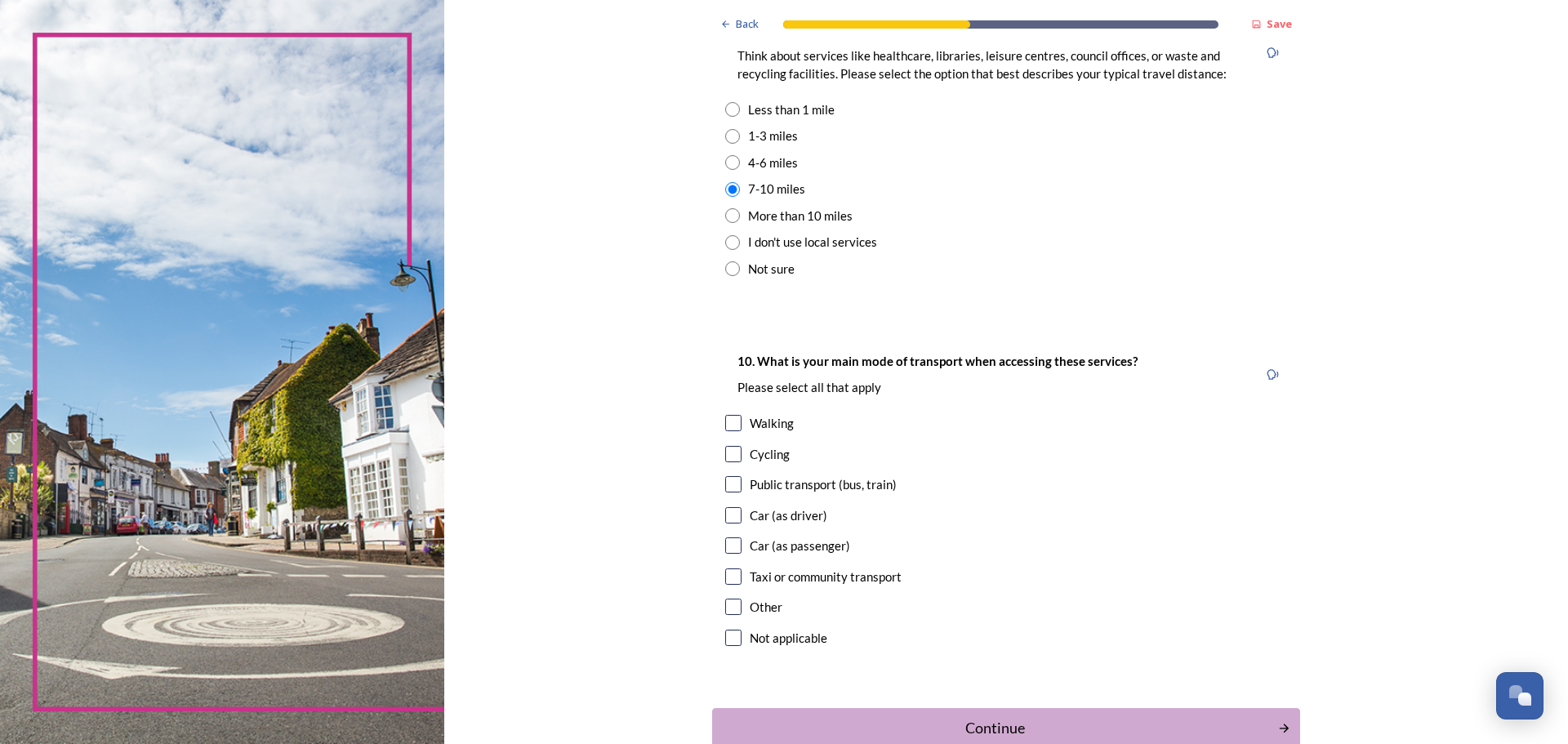
click at [725, 514] on input "checkbox" at bounding box center [733, 515] width 16 height 16
checkbox input "true"
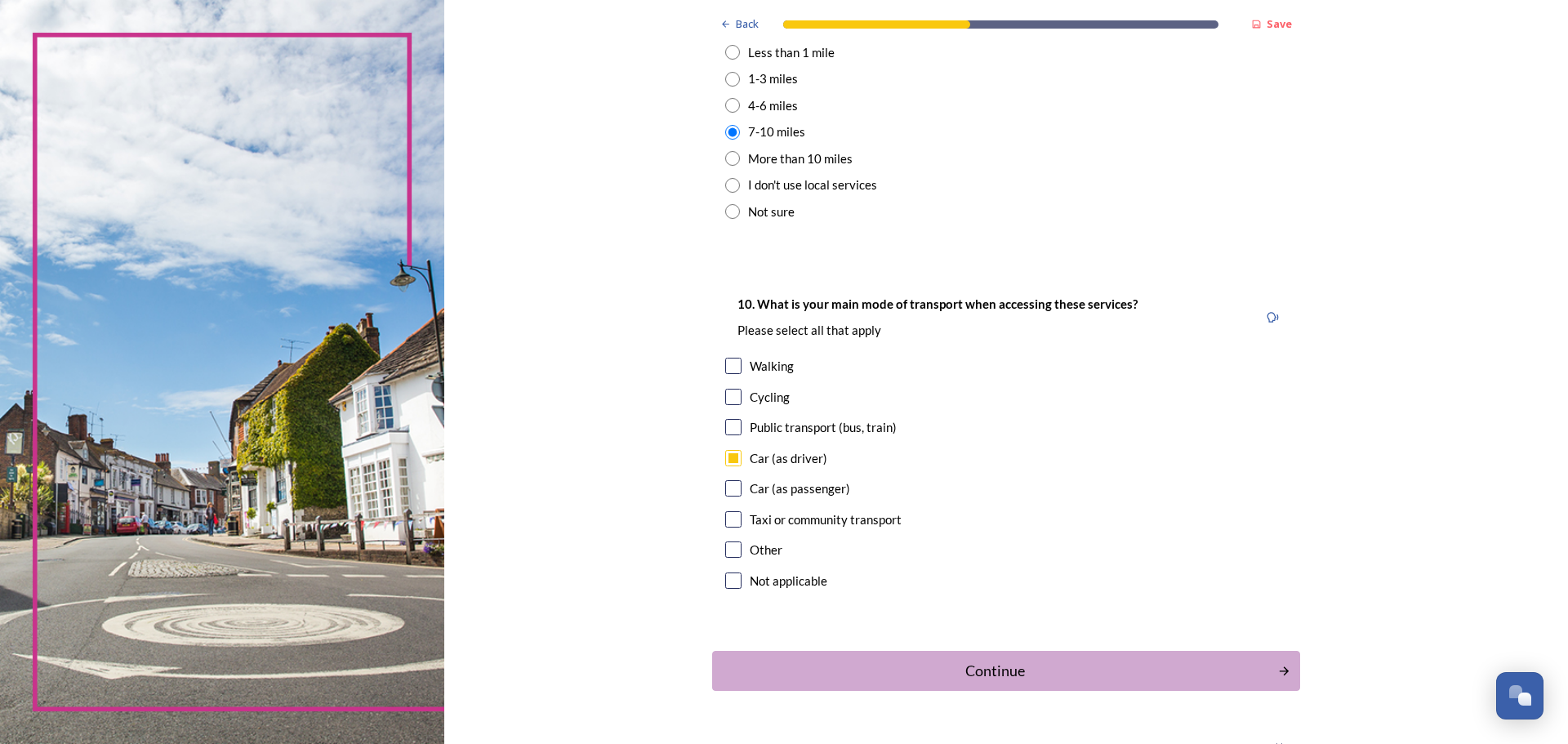
scroll to position [1323, 0]
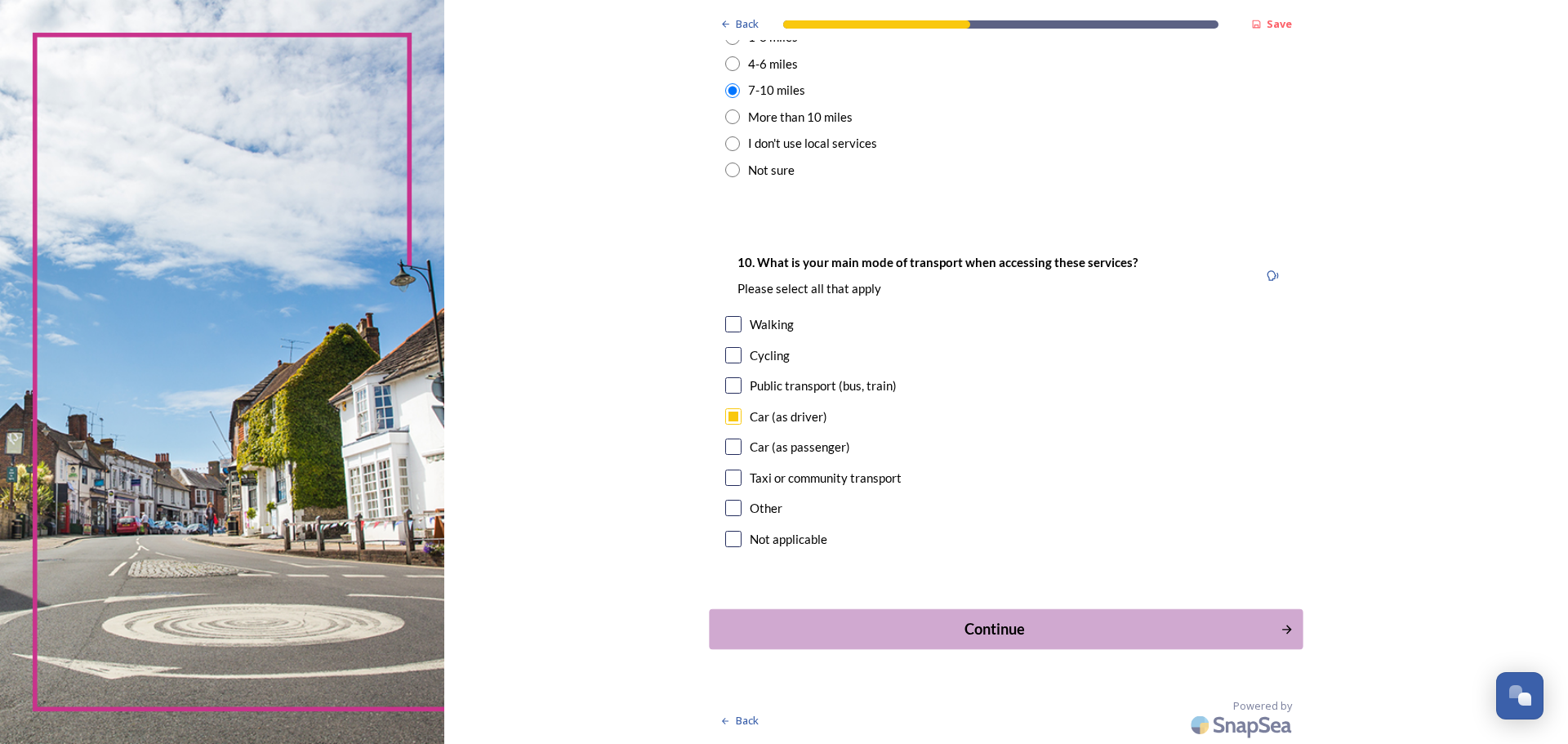
click at [1280, 625] on icon "Continue" at bounding box center [1286, 628] width 14 height 14
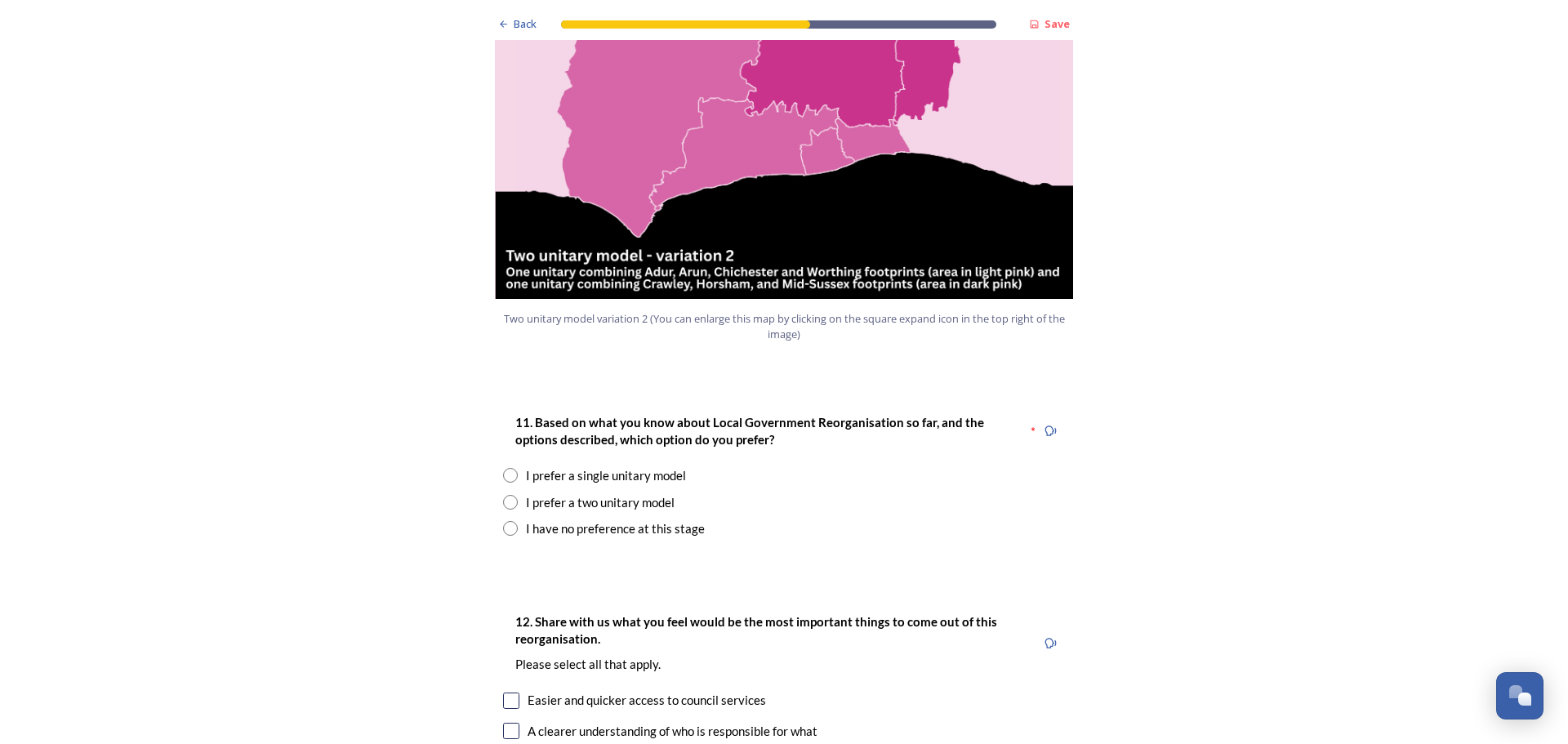
scroll to position [1878, 0]
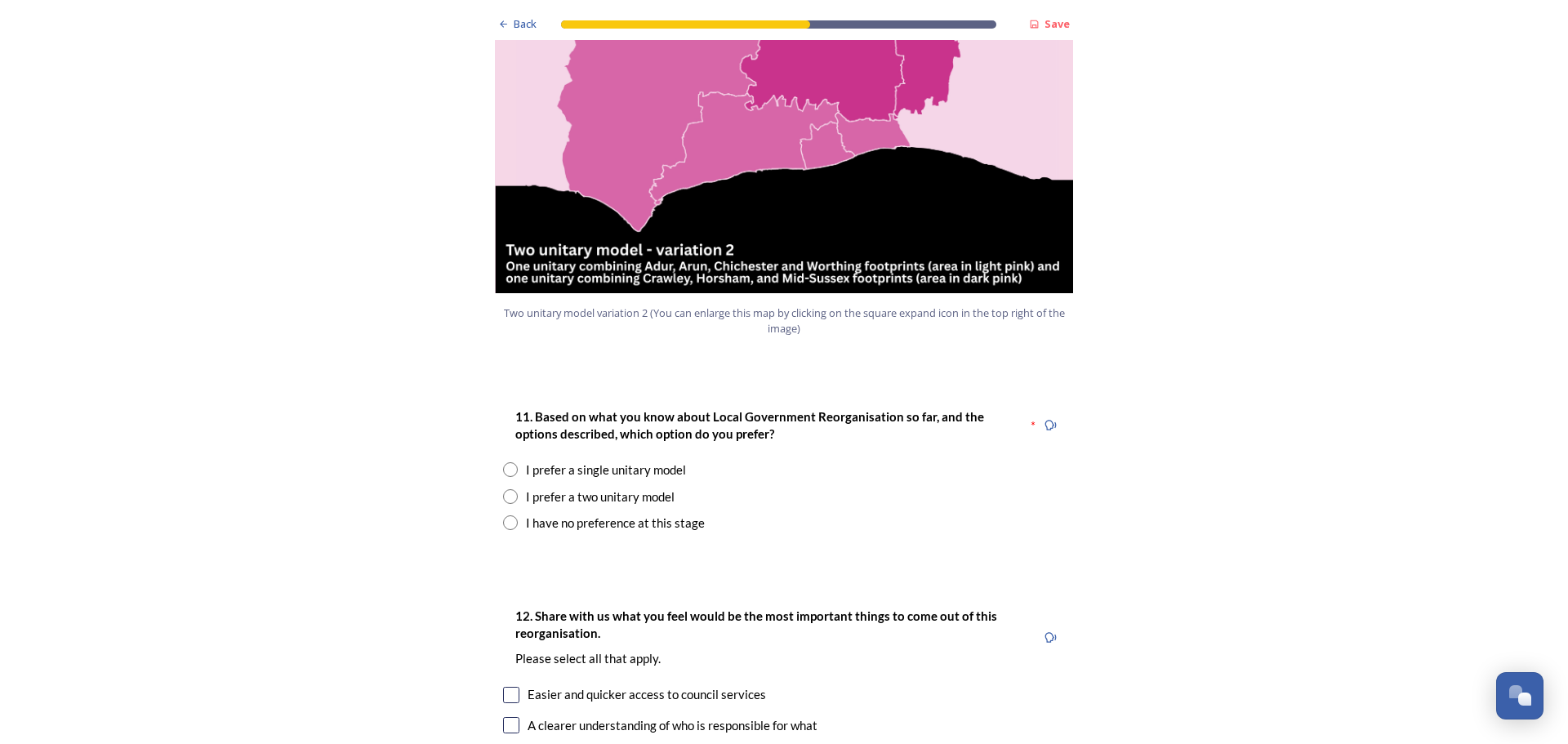
click at [504, 462] on input "radio" at bounding box center [510, 469] width 14 height 14
radio input "true"
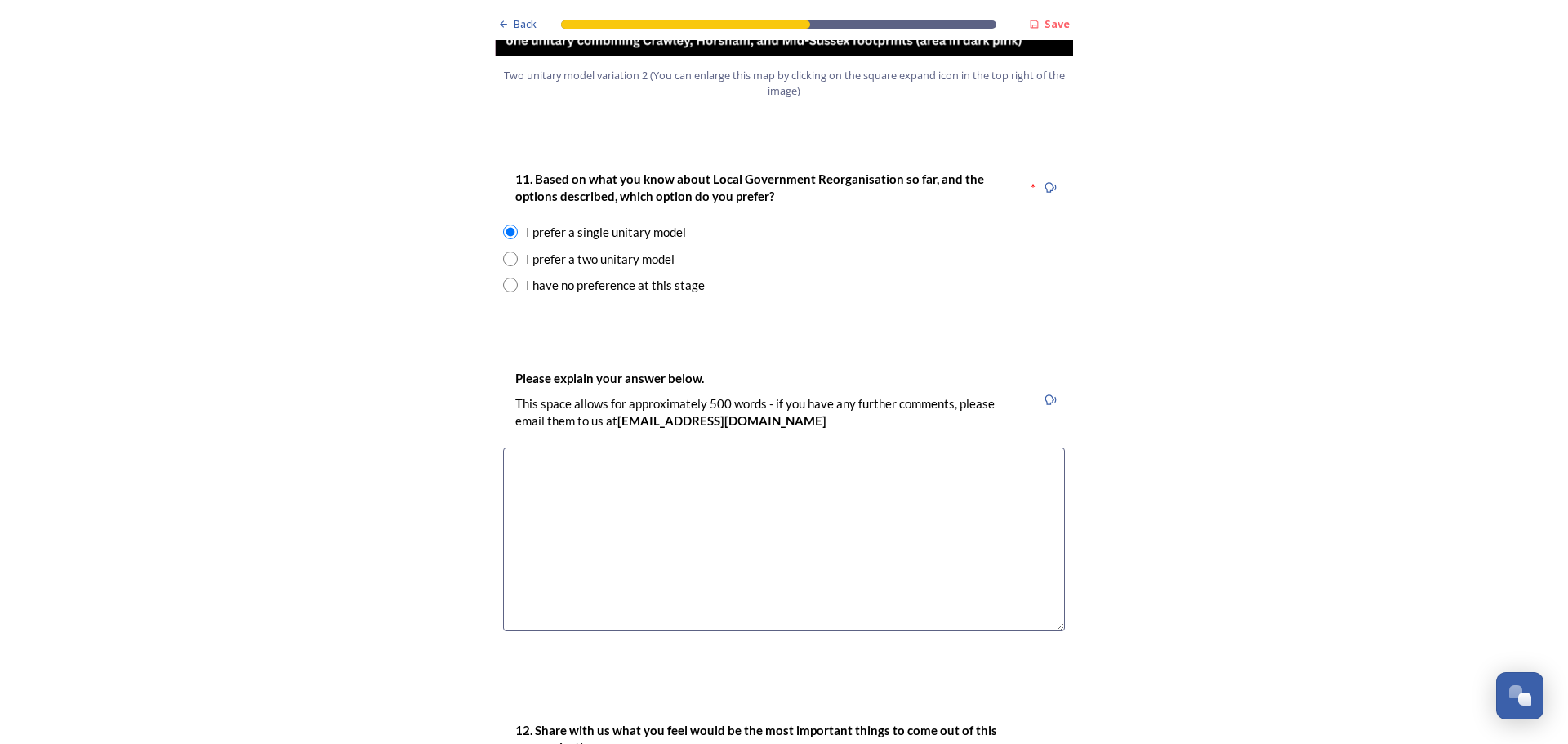
scroll to position [2204, 0]
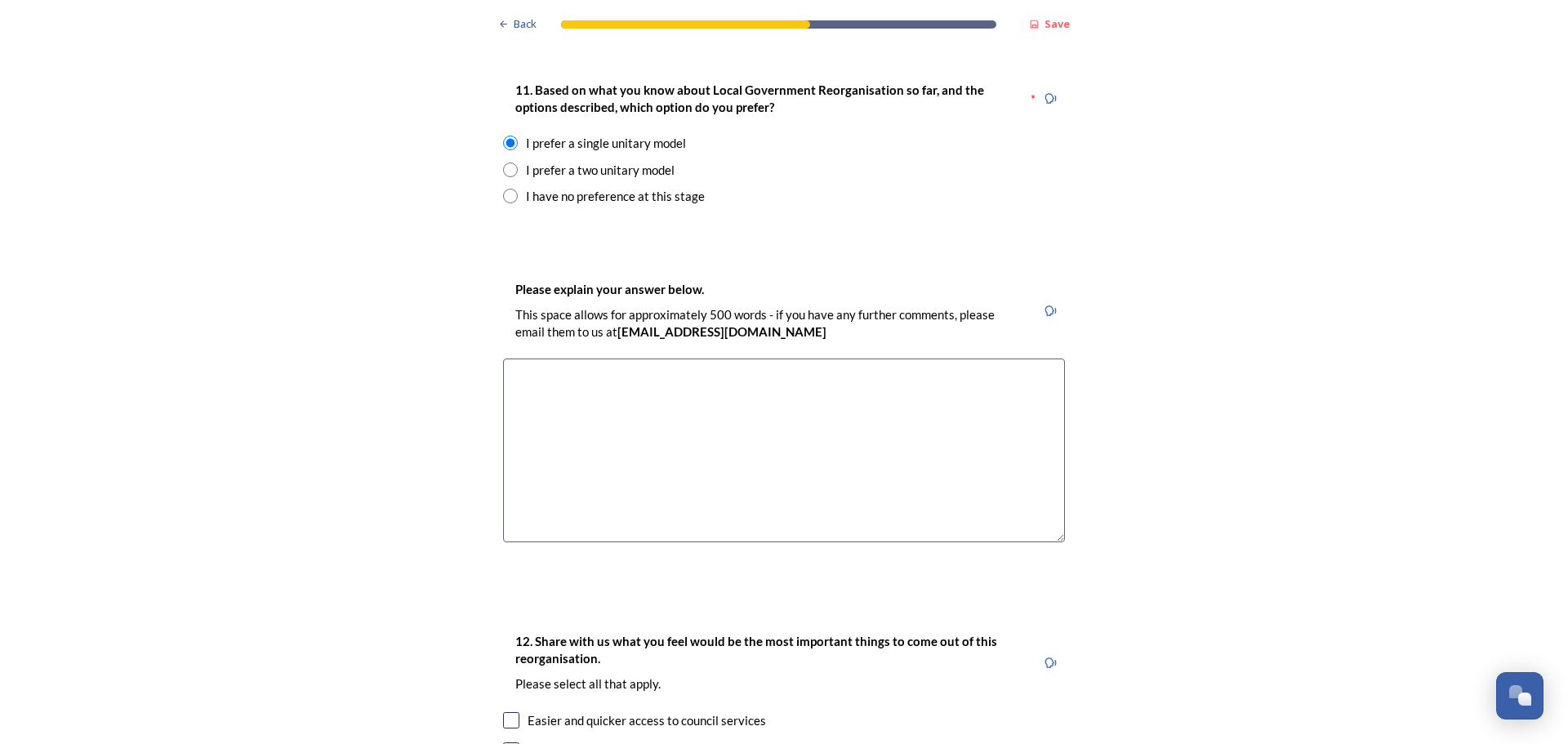
click at [511, 359] on textarea at bounding box center [784, 450] width 561 height 184
drag, startPoint x: 506, startPoint y: 325, endPoint x: 490, endPoint y: 341, distance: 22.6
click at [504, 359] on textarea "More purchasing power." at bounding box center [784, 450] width 561 height 184
click at [740, 359] on textarea "Higher calibre staff. Economies of scale : less duplication (of staff, etc.). M…" at bounding box center [784, 450] width 561 height 184
click at [614, 359] on textarea "Higher calibre staff. Economies of scale : less duplication (of staff, offices,…" at bounding box center [784, 450] width 561 height 184
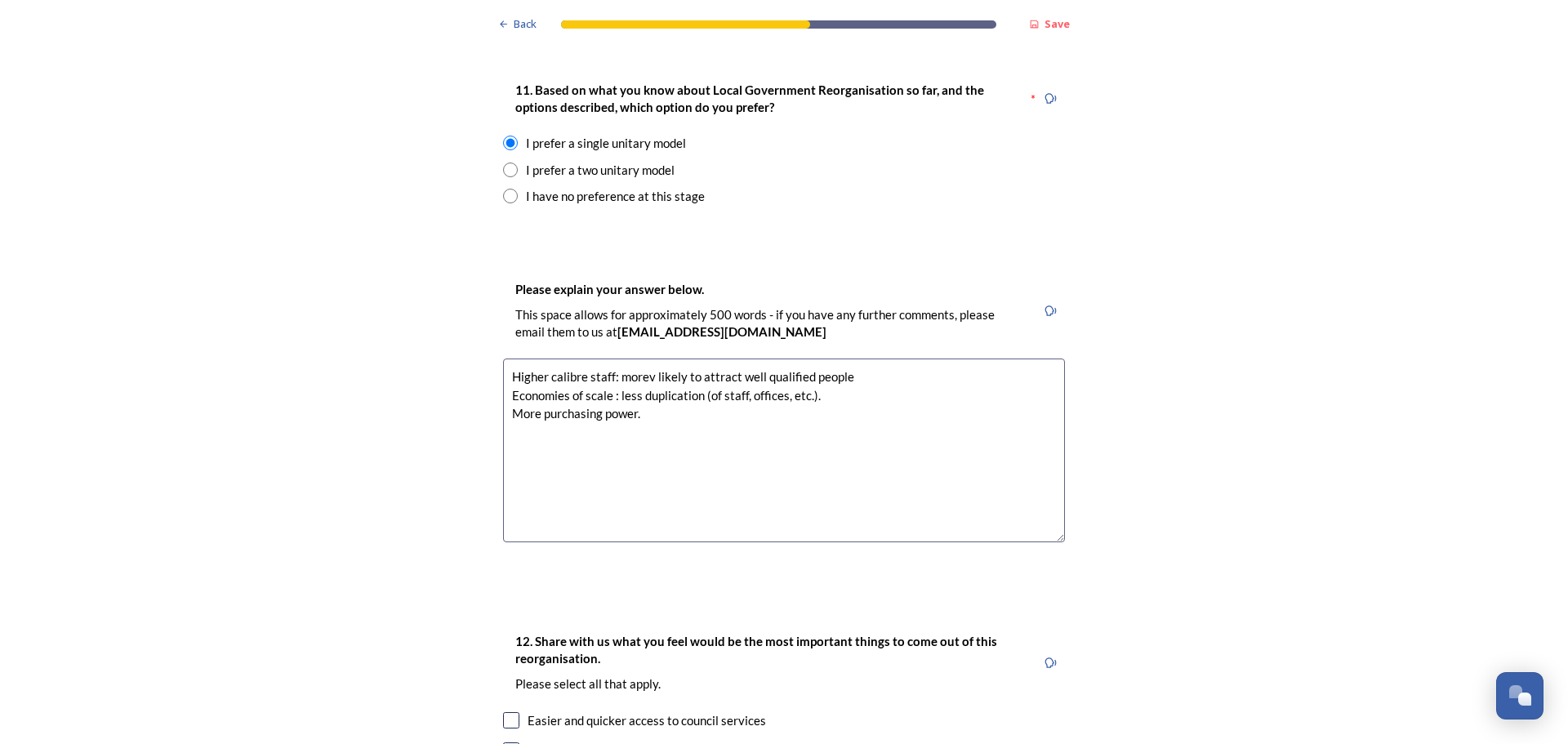
click at [644, 359] on textarea "Higher calibre staff: morev likely to attract well qualified people Economies o…" at bounding box center [784, 450] width 561 height 184
click at [838, 359] on textarea "Higher calibre staff: more likely to attract well qualified people Economies of…" at bounding box center [784, 450] width 561 height 184
click at [510, 382] on textarea "Higher calibre staff: more likely to attract well qualified people. Economies o…" at bounding box center [784, 450] width 561 height 184
click at [637, 370] on textarea "Higher calibre staff: more likely to attract well qualified people. Economies o…" at bounding box center [784, 450] width 561 height 184
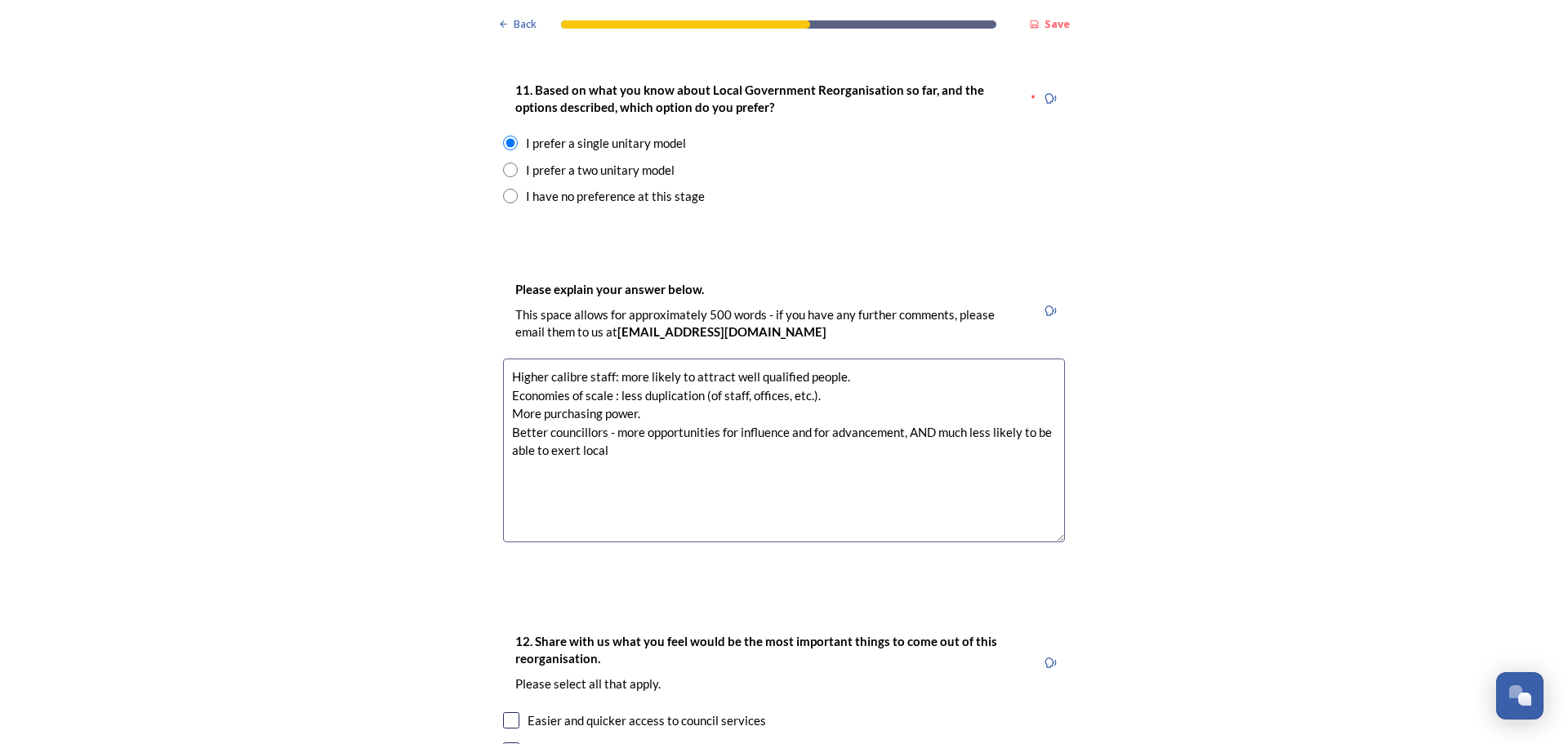
drag, startPoint x: 509, startPoint y: 401, endPoint x: 601, endPoint y: 404, distance: 92.0
click at [601, 404] on textarea "Higher calibre staff: more likely to attract well qualified people. Economies o…" at bounding box center [784, 450] width 561 height 184
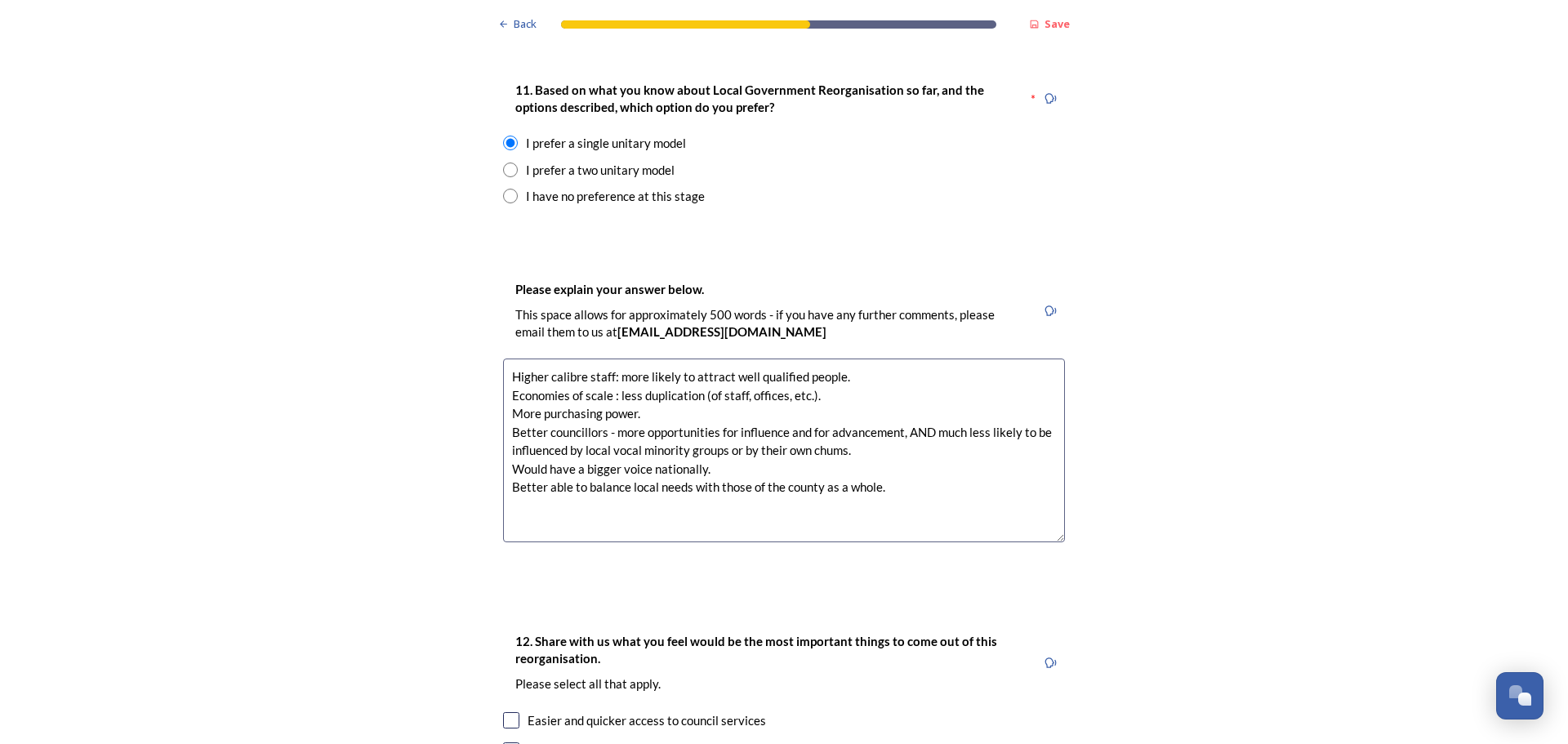
click at [685, 441] on textarea "Higher calibre staff: more likely to attract well qualified people. Economies o…" at bounding box center [784, 450] width 561 height 184
click at [949, 441] on textarea "Higher calibre staff: more likely to attract well qualified people. Economies o…" at bounding box center [784, 450] width 561 height 184
click at [734, 383] on textarea "Higher calibre staff: more likely to attract well qualified people. Economies o…" at bounding box center [784, 450] width 561 height 184
drag, startPoint x: 835, startPoint y: 383, endPoint x: 1112, endPoint y: 441, distance: 283.0
click at [1112, 441] on div "Back Save Prioritising future services As explained on our Shaping West Sussex …" at bounding box center [784, 520] width 1568 height 5451
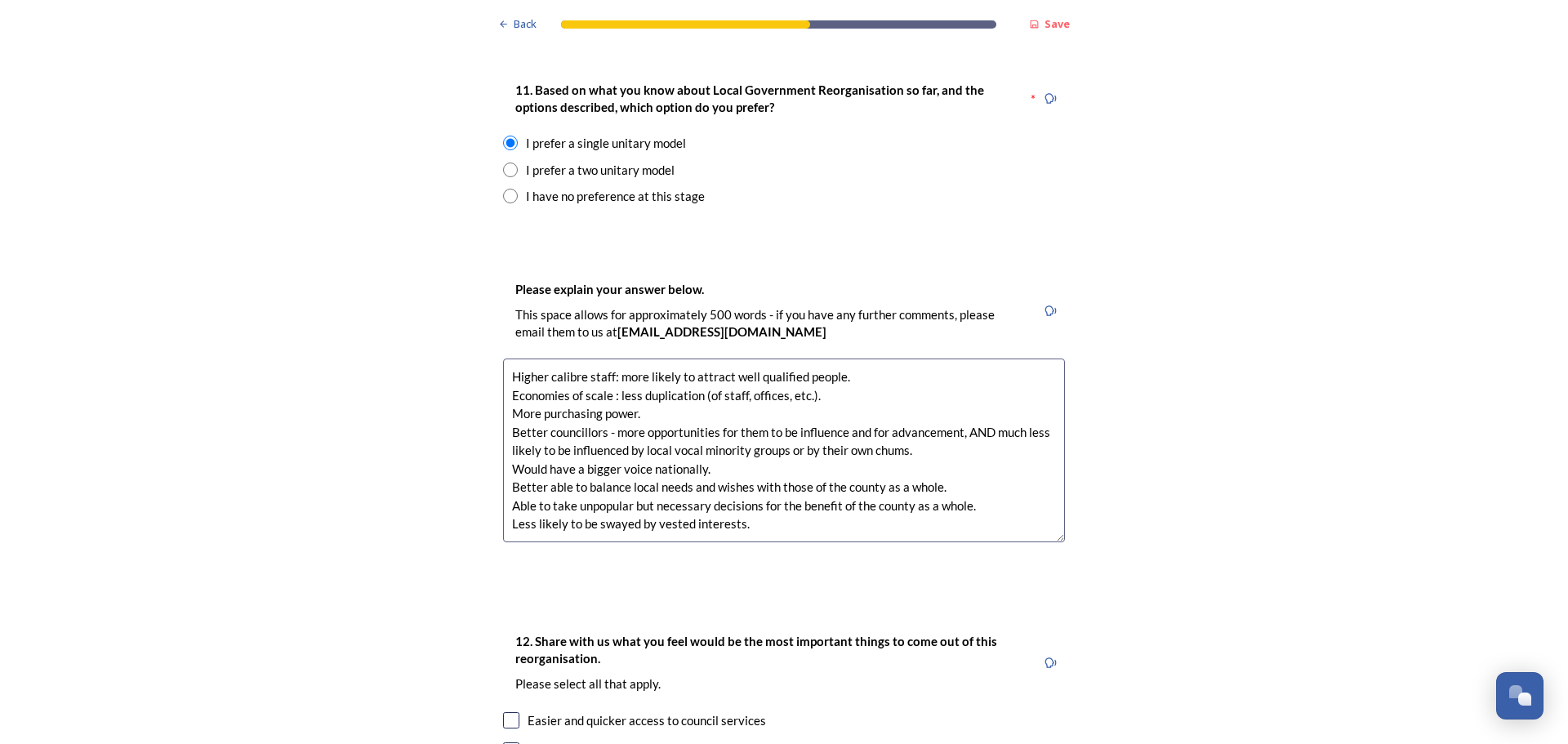
drag, startPoint x: 832, startPoint y: 383, endPoint x: 841, endPoint y: 383, distance: 9.0
click at [841, 383] on textarea "Higher calibre staff: more likely to attract well qualified people. Economies o…" at bounding box center [784, 450] width 561 height 184
click at [892, 384] on textarea "Higher calibre staff: more likely to attract well qualified people. Economies o…" at bounding box center [784, 450] width 561 height 184
click at [740, 476] on textarea "Higher calibre staff: more likely to attract well qualified people. Economies o…" at bounding box center [784, 450] width 561 height 184
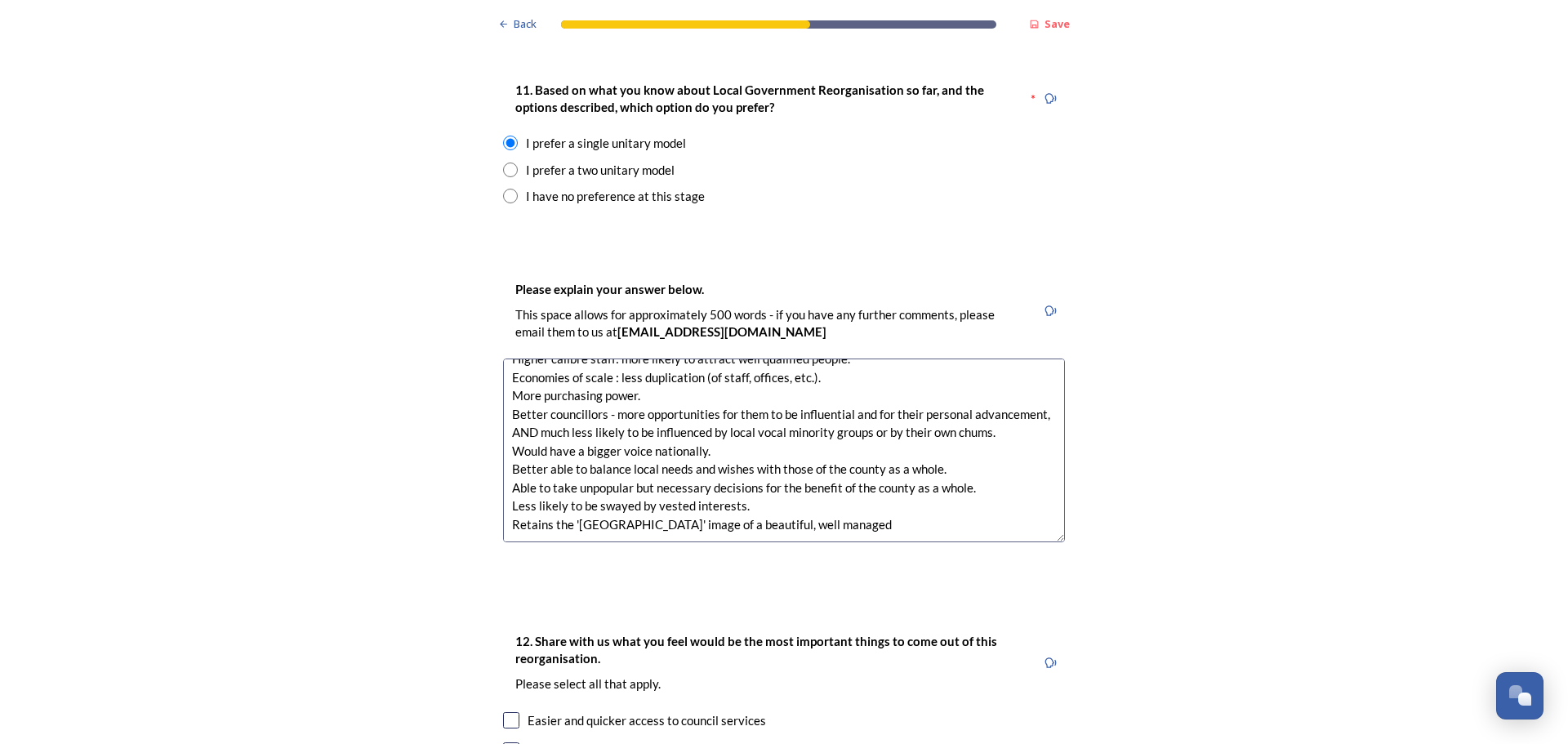
click at [776, 491] on textarea "Higher calibre staff: more likely to attract well qualified people. Economies o…" at bounding box center [784, 450] width 561 height 184
click at [828, 476] on textarea "Higher calibre staff: more likely to attract well qualified people. Economies o…" at bounding box center [784, 450] width 561 height 184
click at [833, 474] on textarea "Higher calibre staff: more likely to attract well qualified people. Economies o…" at bounding box center [784, 450] width 561 height 184
click at [926, 475] on textarea "Higher calibre staff: more likely to attract well qualified people. Economies o…" at bounding box center [784, 450] width 561 height 184
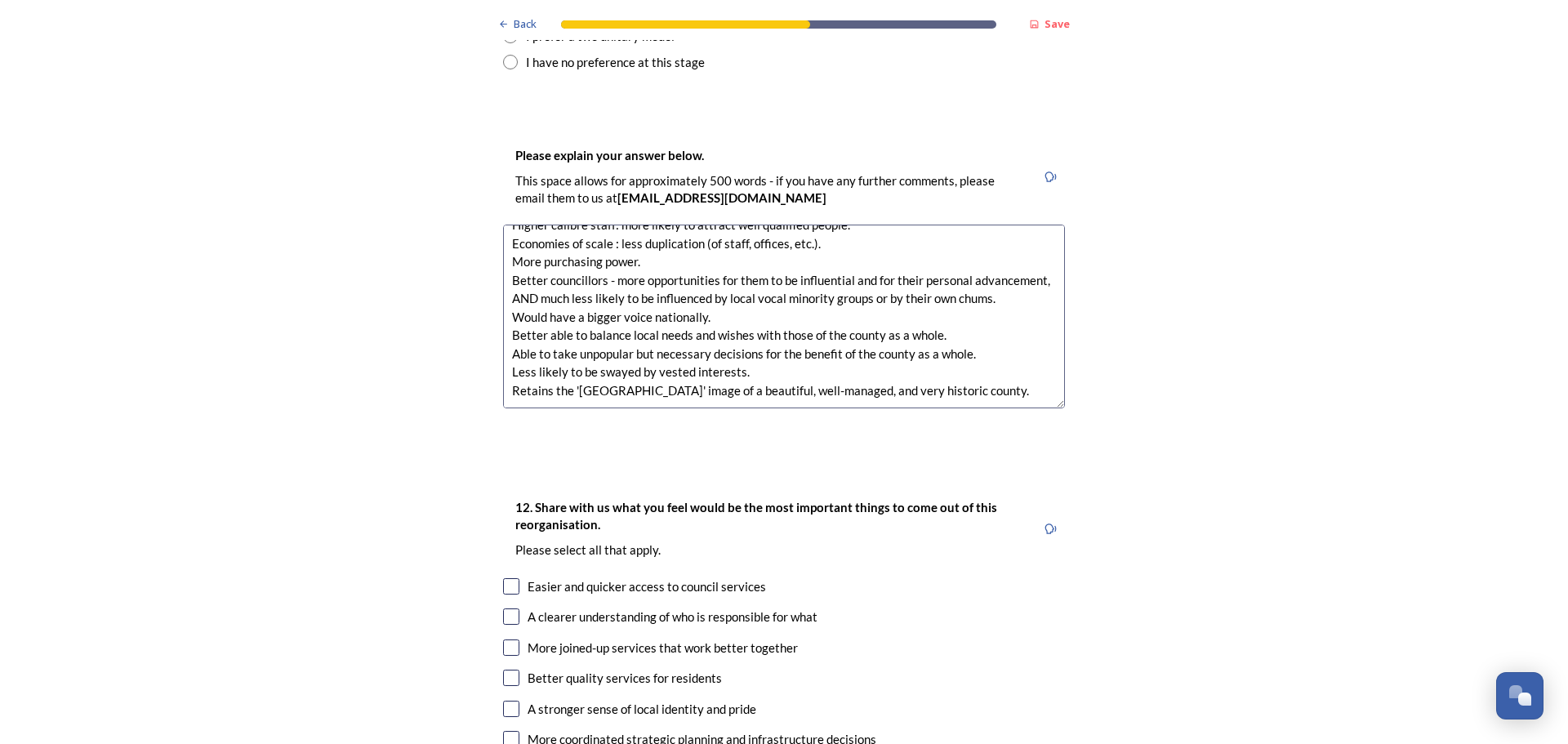
scroll to position [2368, 0]
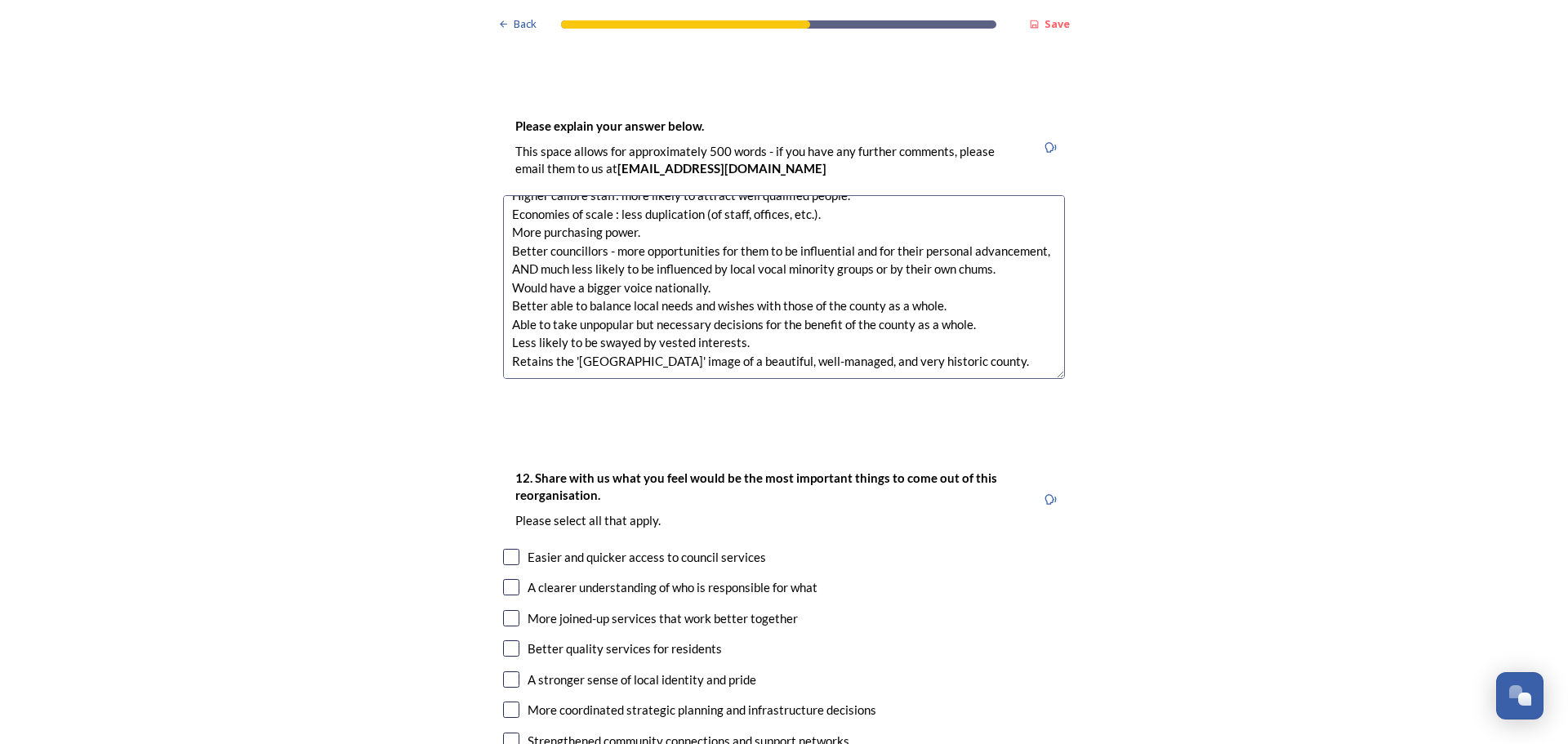
type textarea "Higher calibre staff: more likely to attract well qualified people. Economies o…"
click at [503, 579] on input "checkbox" at bounding box center [511, 587] width 16 height 16
checkbox input "true"
click at [504, 610] on input "checkbox" at bounding box center [511, 617] width 16 height 16
checkbox input "true"
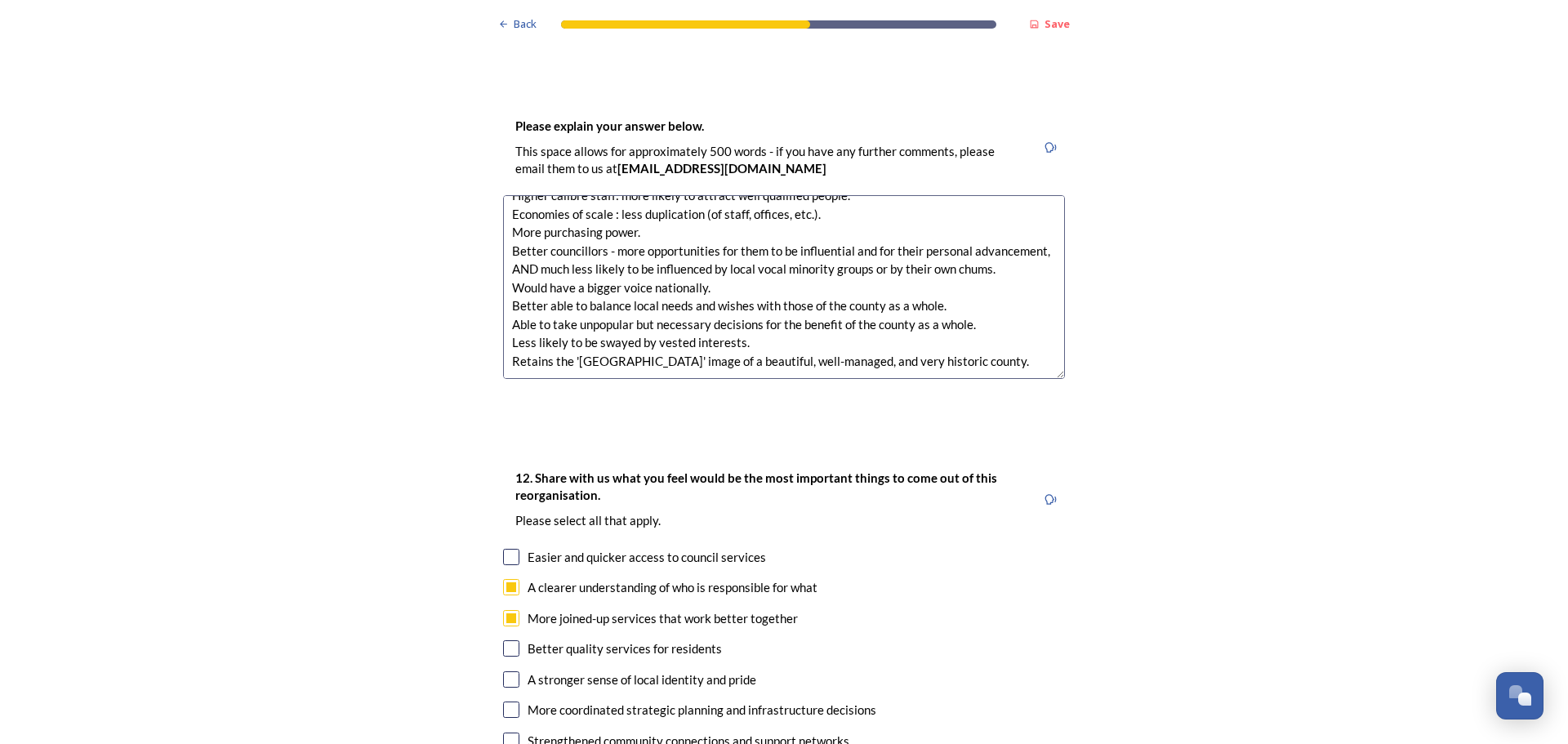
click at [506, 640] on input "checkbox" at bounding box center [511, 648] width 16 height 16
checkbox input "true"
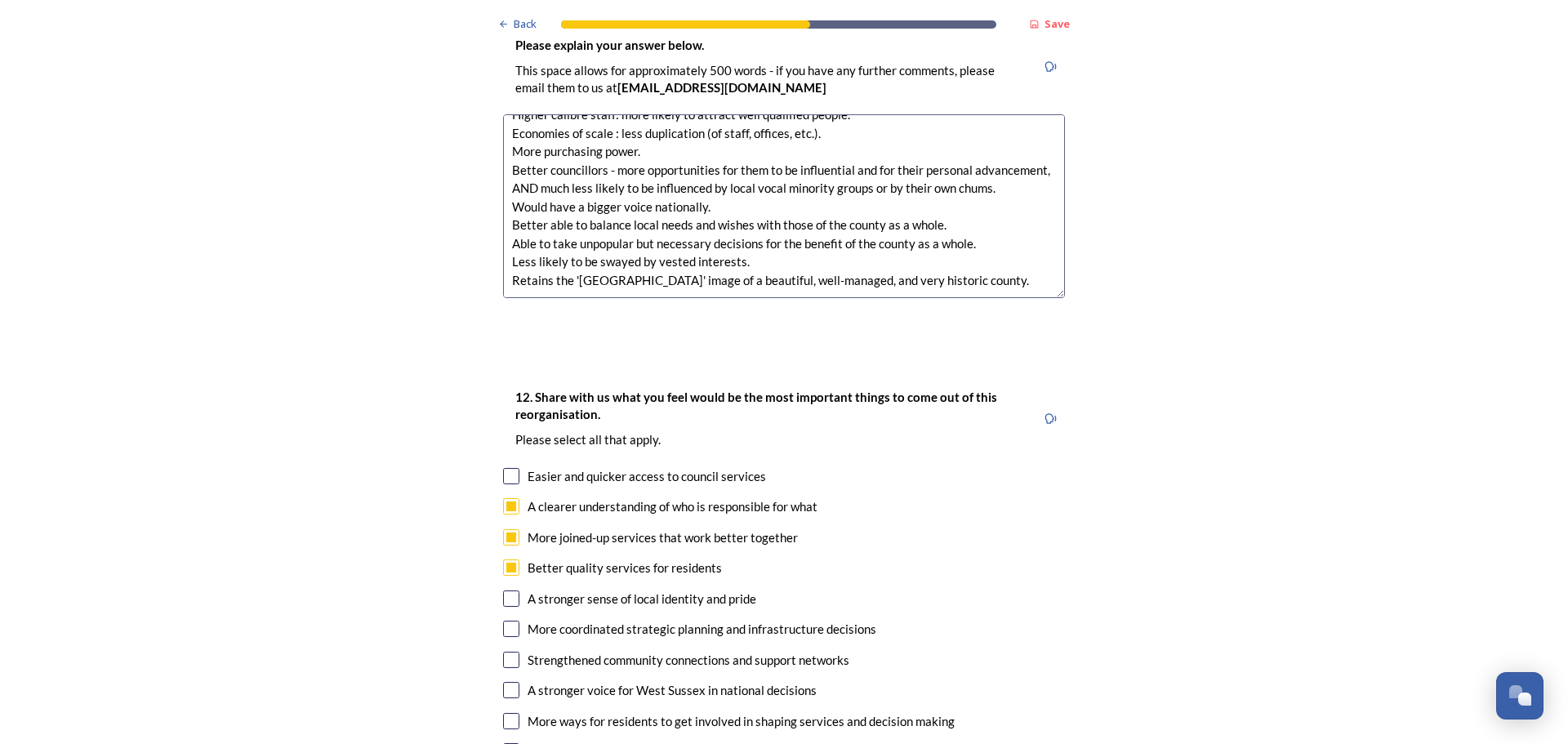
scroll to position [2450, 0]
click at [506, 590] on input "checkbox" at bounding box center [511, 597] width 16 height 16
checkbox input "true"
click at [503, 619] on input "checkbox" at bounding box center [511, 627] width 16 height 16
checkbox input "true"
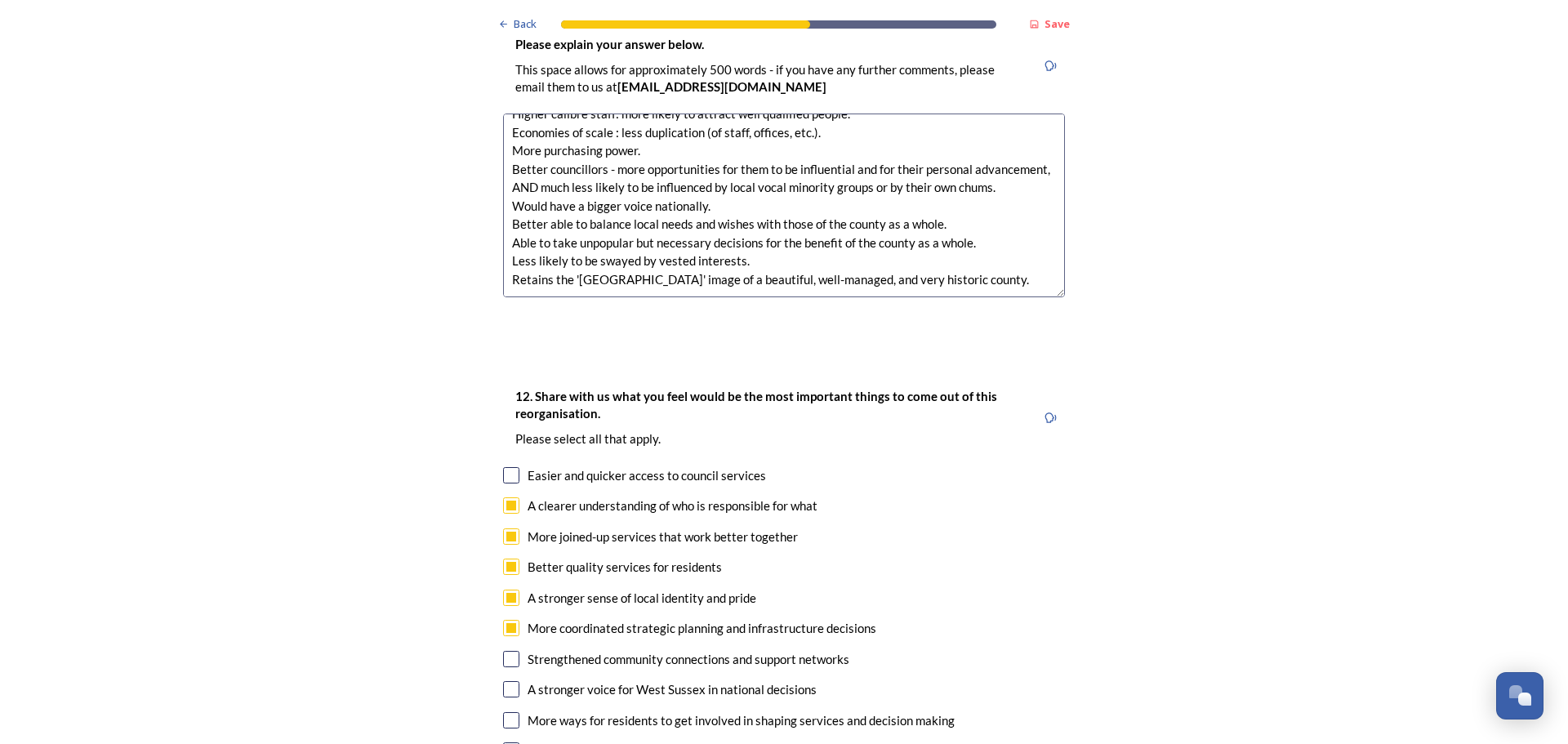
click at [507, 651] on input "checkbox" at bounding box center [511, 658] width 16 height 16
checkbox input "true"
click at [505, 681] on input "checkbox" at bounding box center [511, 689] width 16 height 16
checkbox input "true"
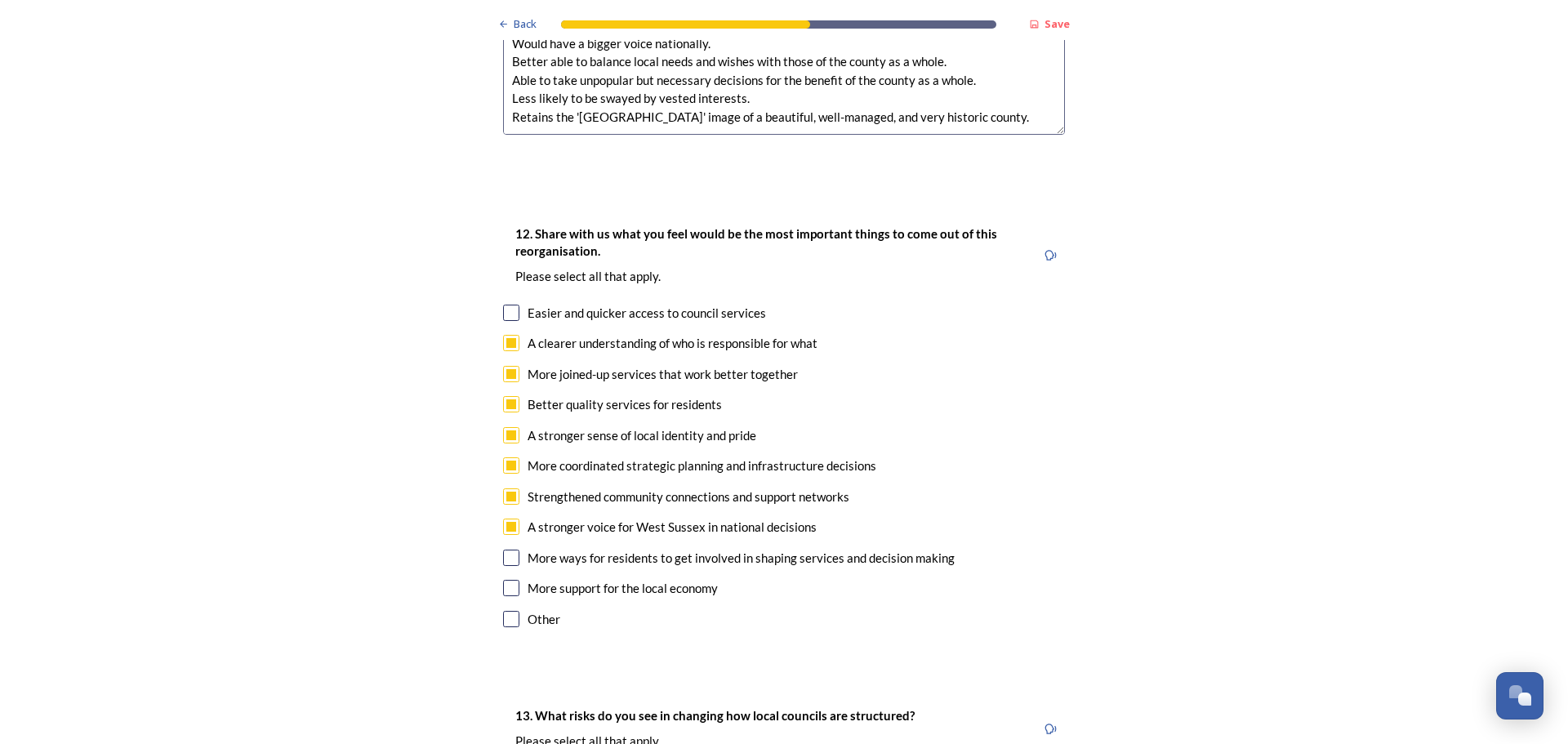
scroll to position [2613, 0]
click at [507, 579] on input "checkbox" at bounding box center [511, 587] width 16 height 16
checkbox input "true"
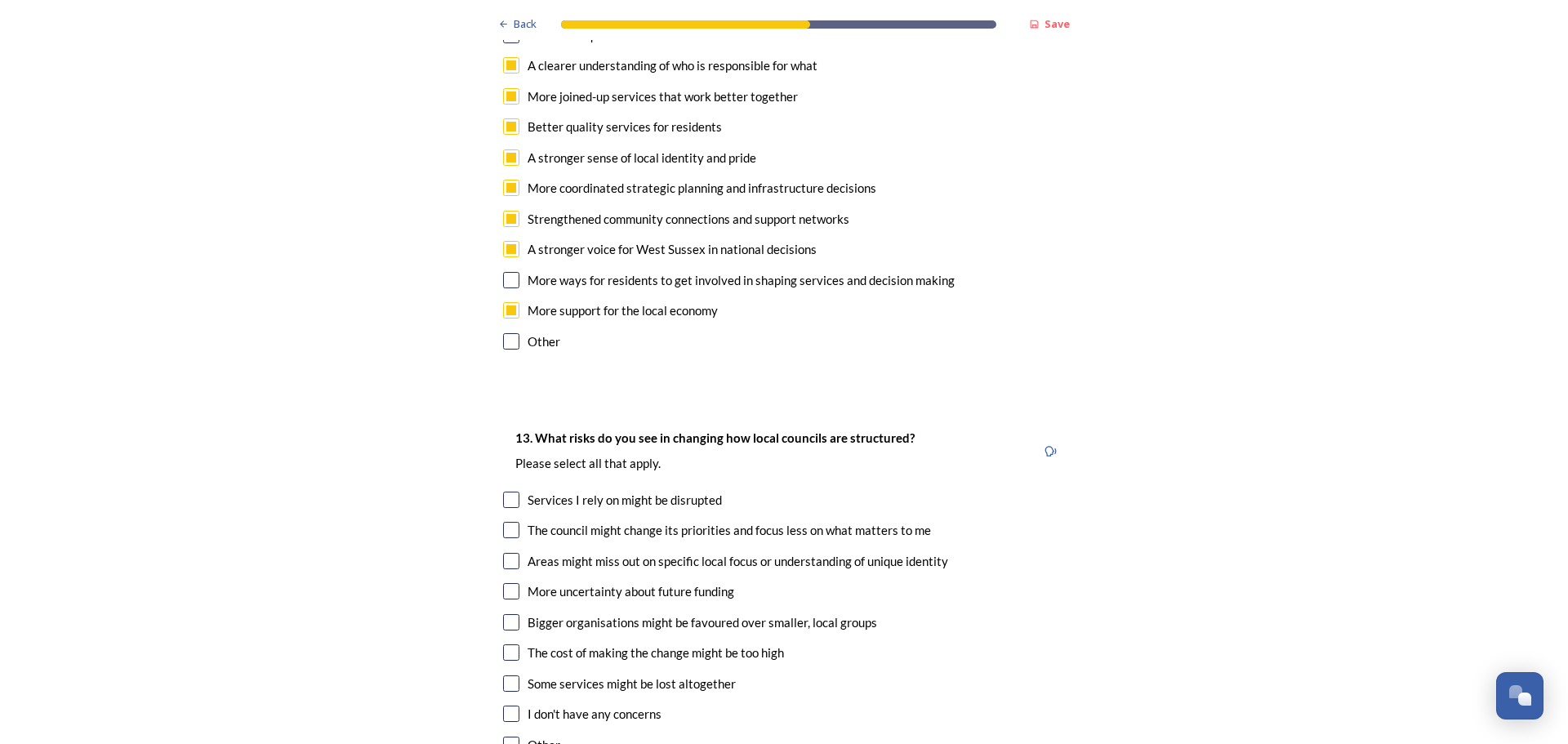
scroll to position [2940, 0]
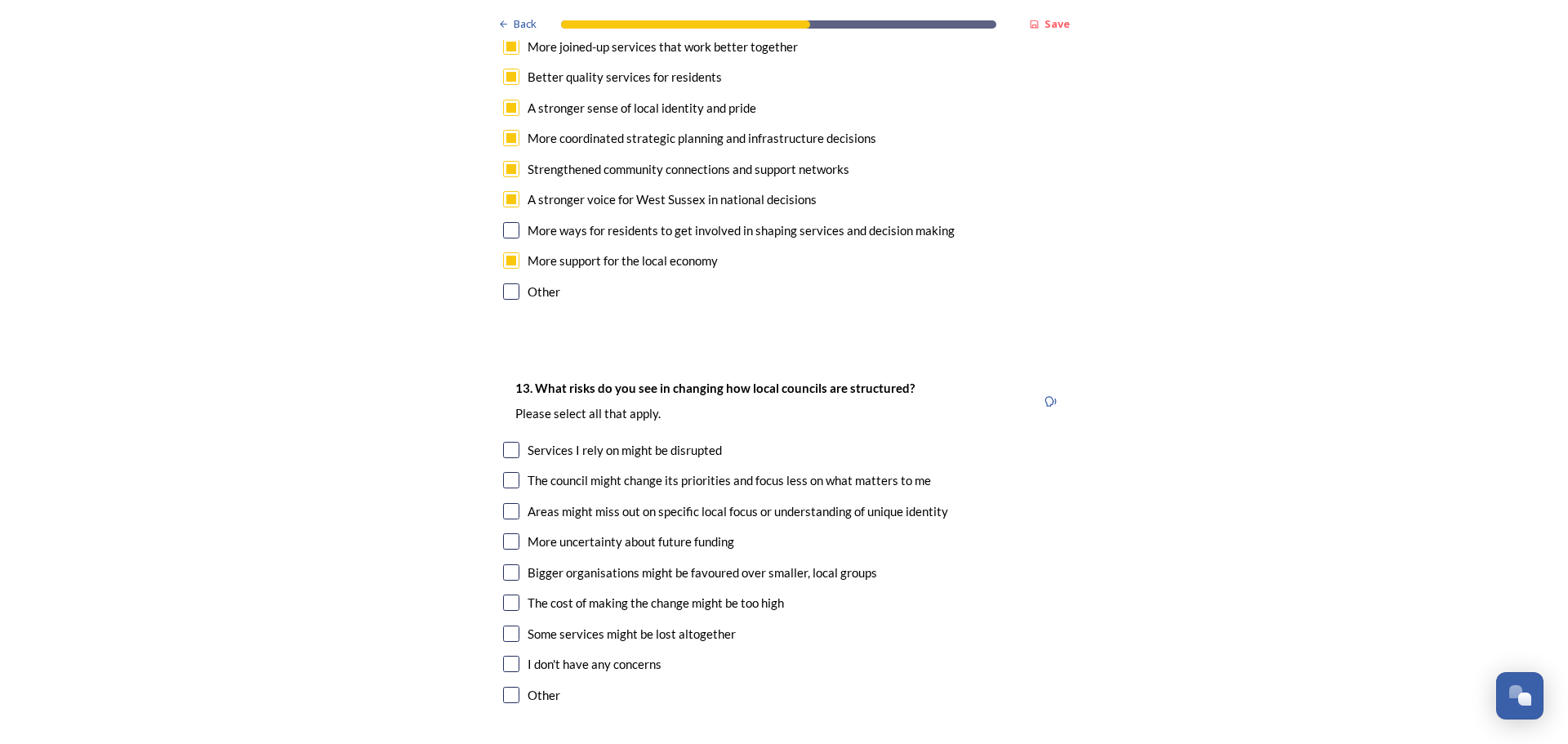
click at [505, 472] on input "checkbox" at bounding box center [511, 480] width 16 height 16
checkbox input "true"
click at [505, 441] on input "checkbox" at bounding box center [511, 449] width 16 height 16
checkbox input "true"
click at [504, 503] on input "checkbox" at bounding box center [511, 511] width 16 height 16
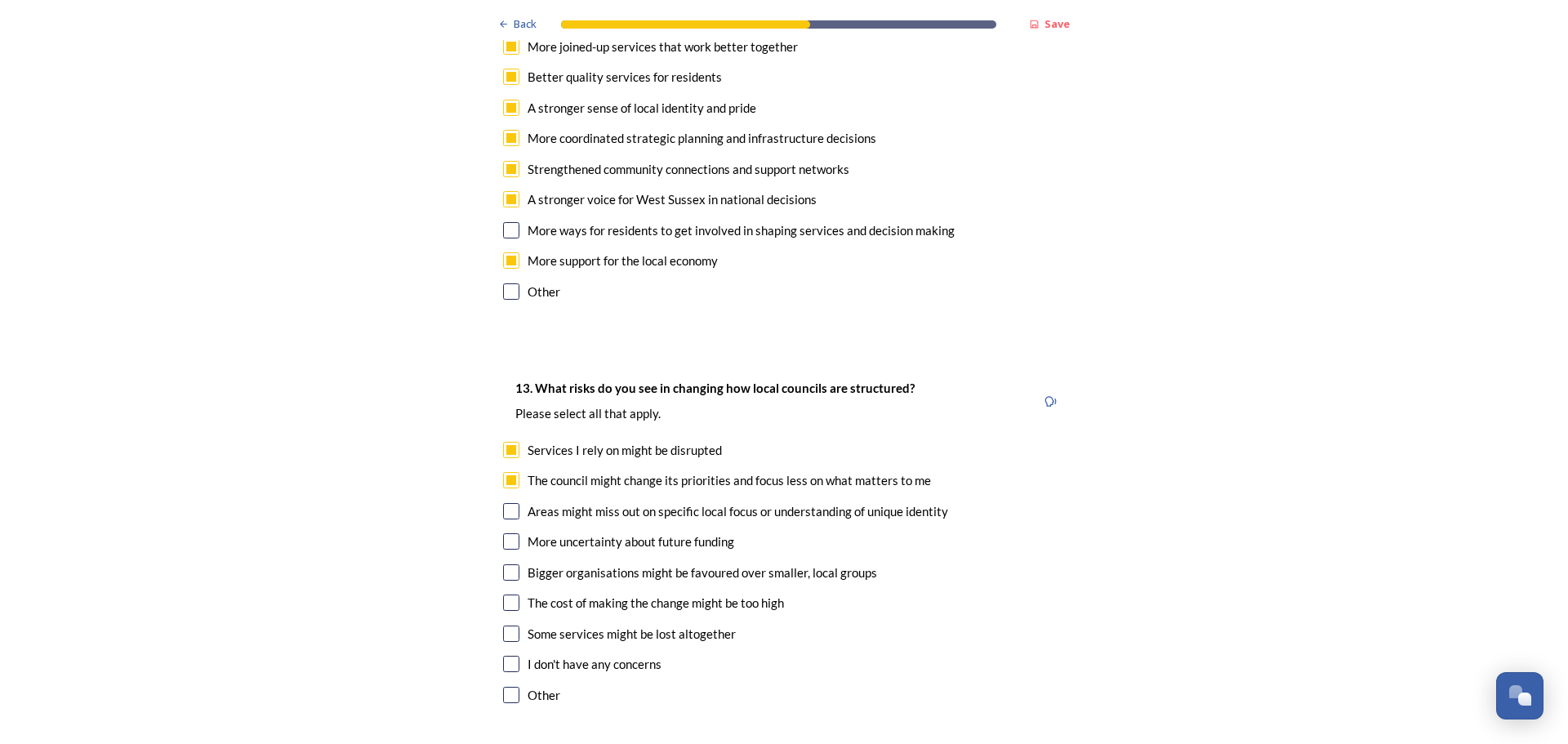
checkbox input "true"
click at [504, 533] on input "checkbox" at bounding box center [511, 540] width 16 height 16
checkbox input "true"
click at [506, 595] on input "checkbox" at bounding box center [511, 602] width 16 height 16
checkbox input "true"
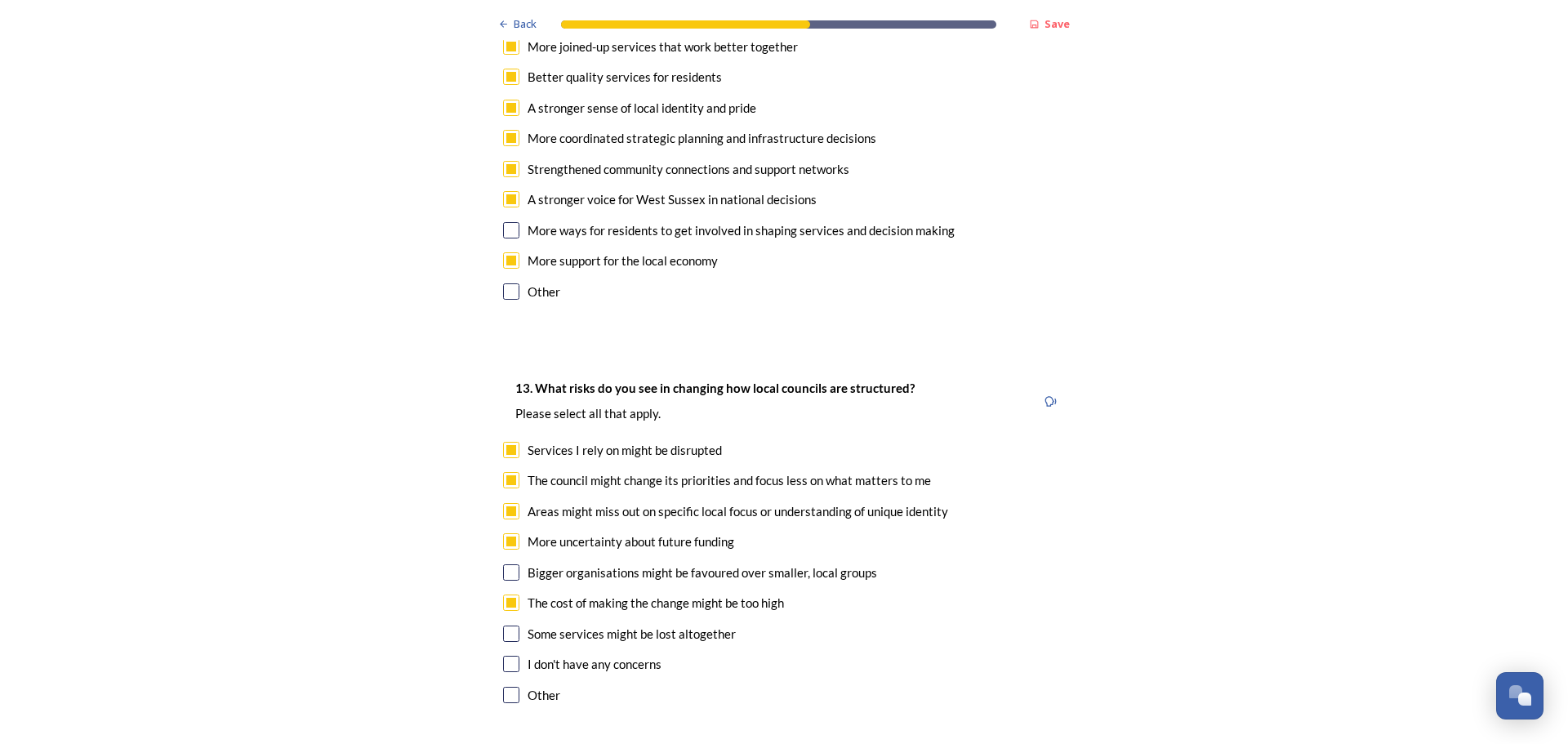
click at [506, 625] on input "checkbox" at bounding box center [511, 633] width 16 height 16
checkbox input "false"
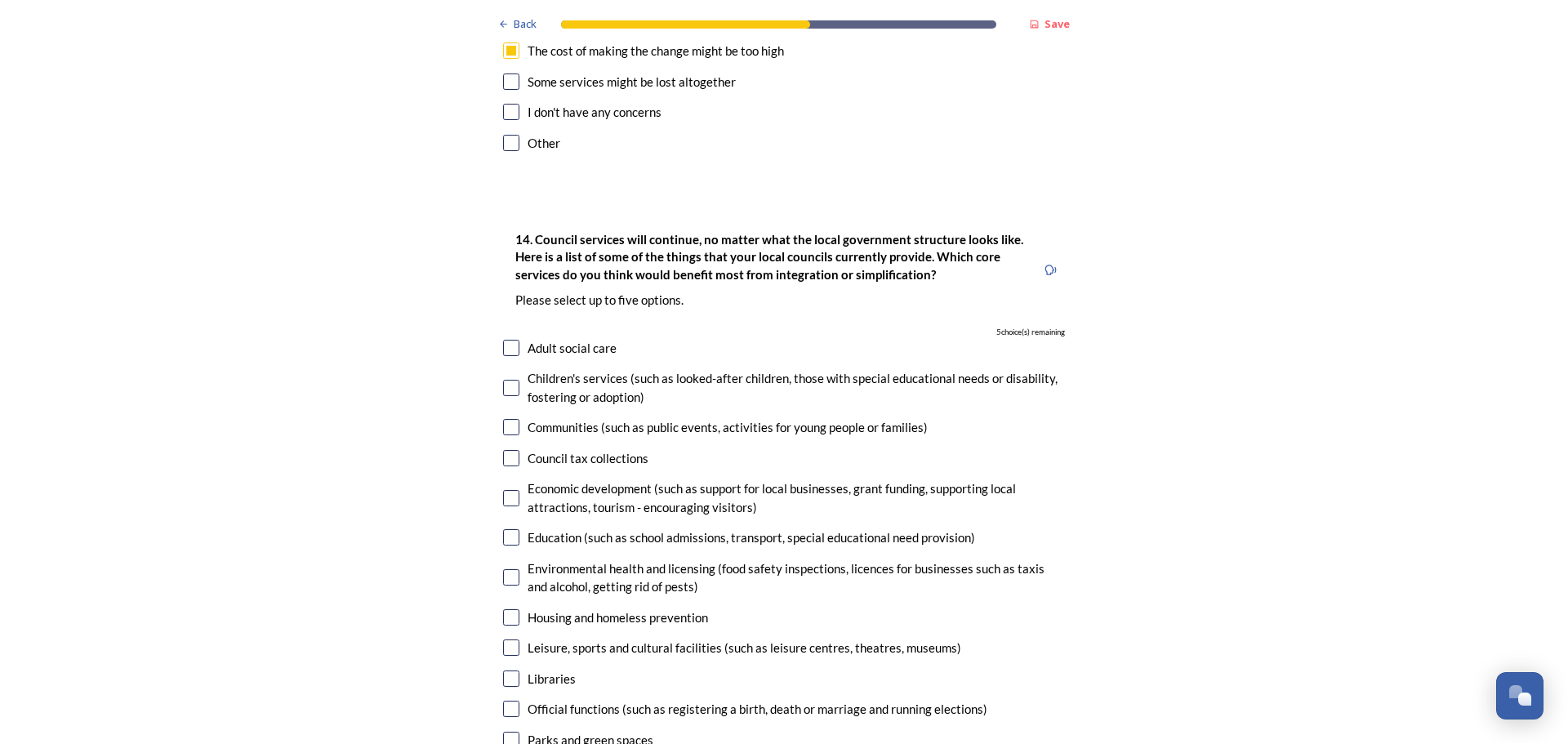
scroll to position [3511, 0]
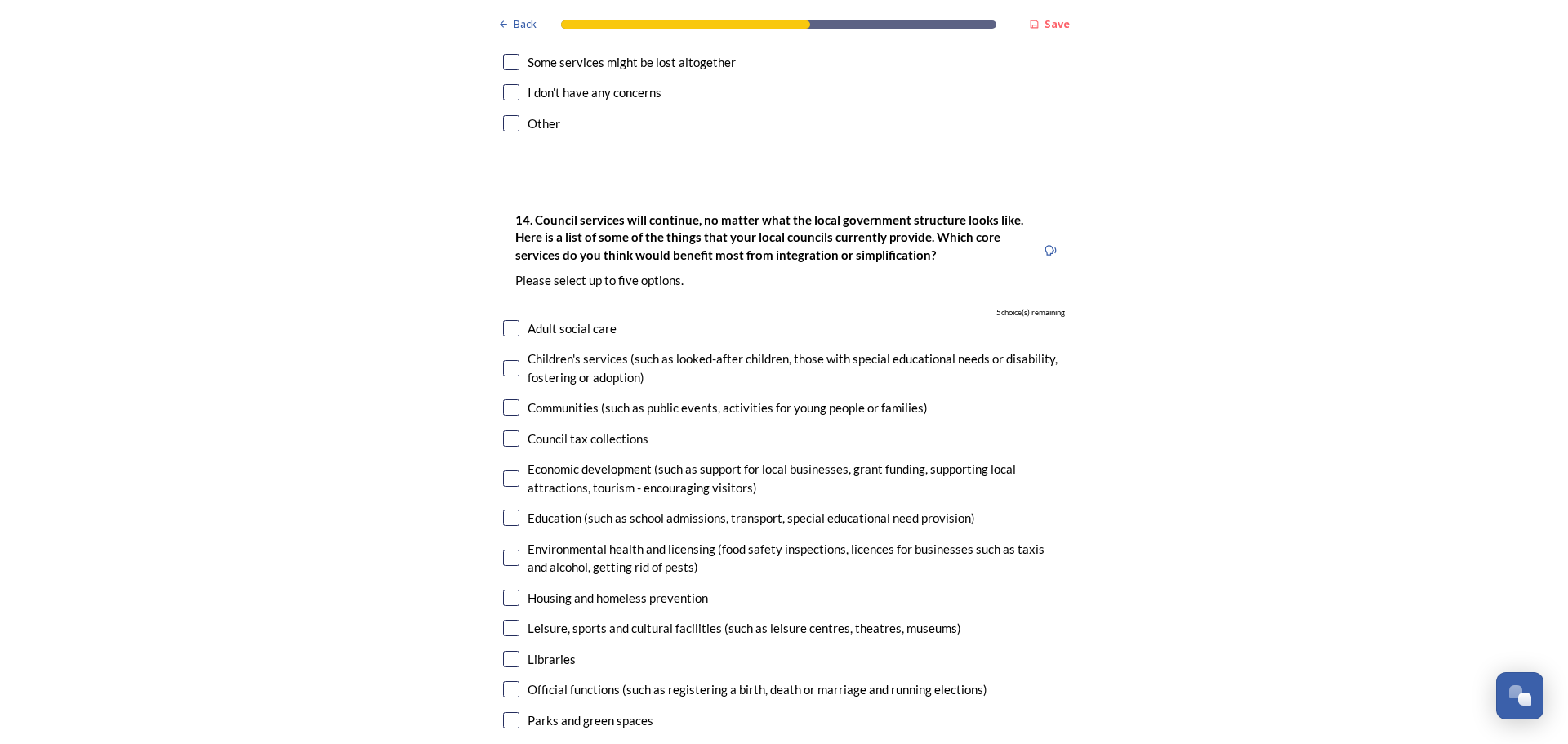
click at [506, 320] on input "checkbox" at bounding box center [511, 327] width 16 height 16
checkbox input "true"
click at [504, 430] on input "checkbox" at bounding box center [511, 438] width 16 height 16
checkbox input "true"
click at [504, 400] on input "checkbox" at bounding box center [511, 407] width 16 height 16
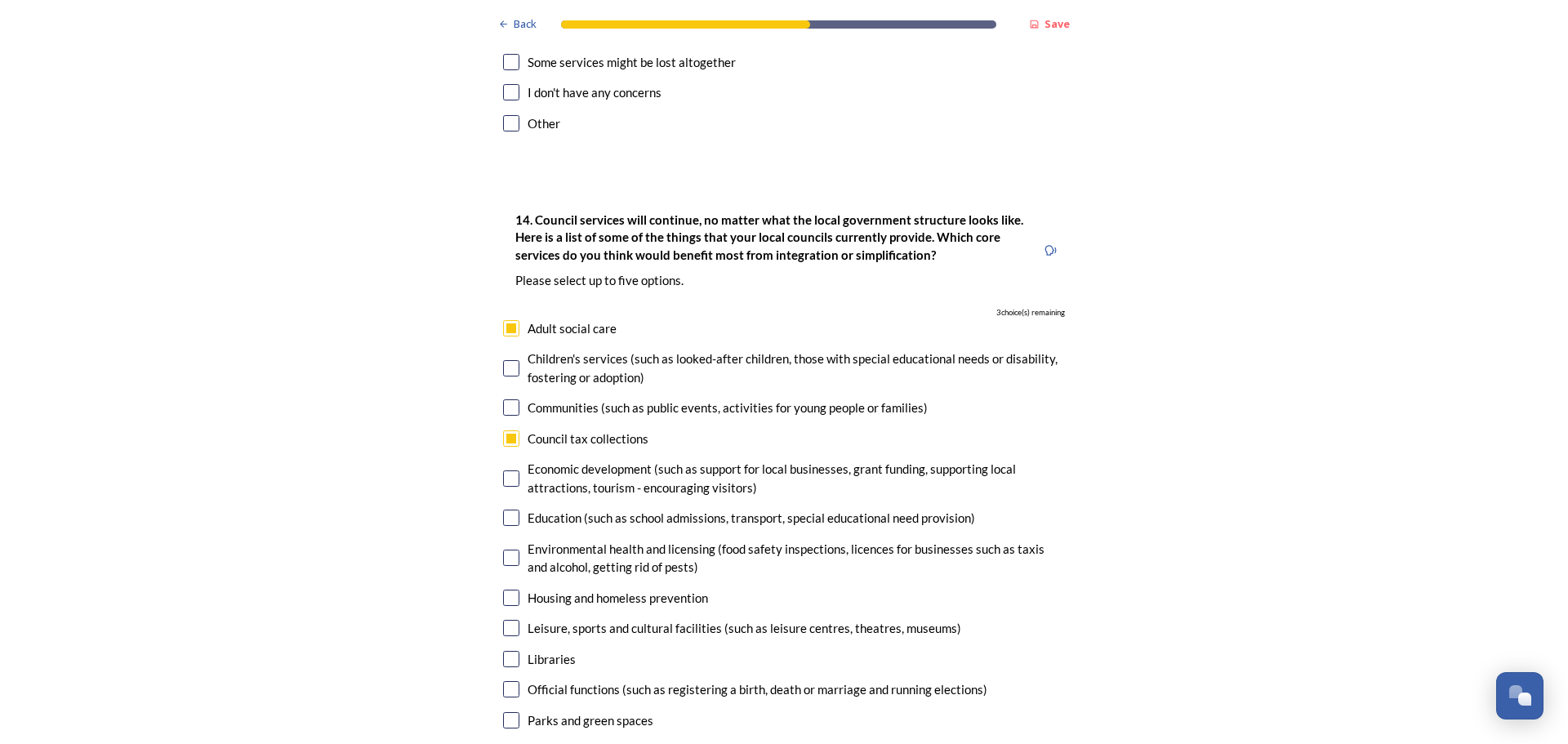
checkbox input "true"
click at [506, 360] on input "checkbox" at bounding box center [511, 367] width 16 height 16
checkbox input "true"
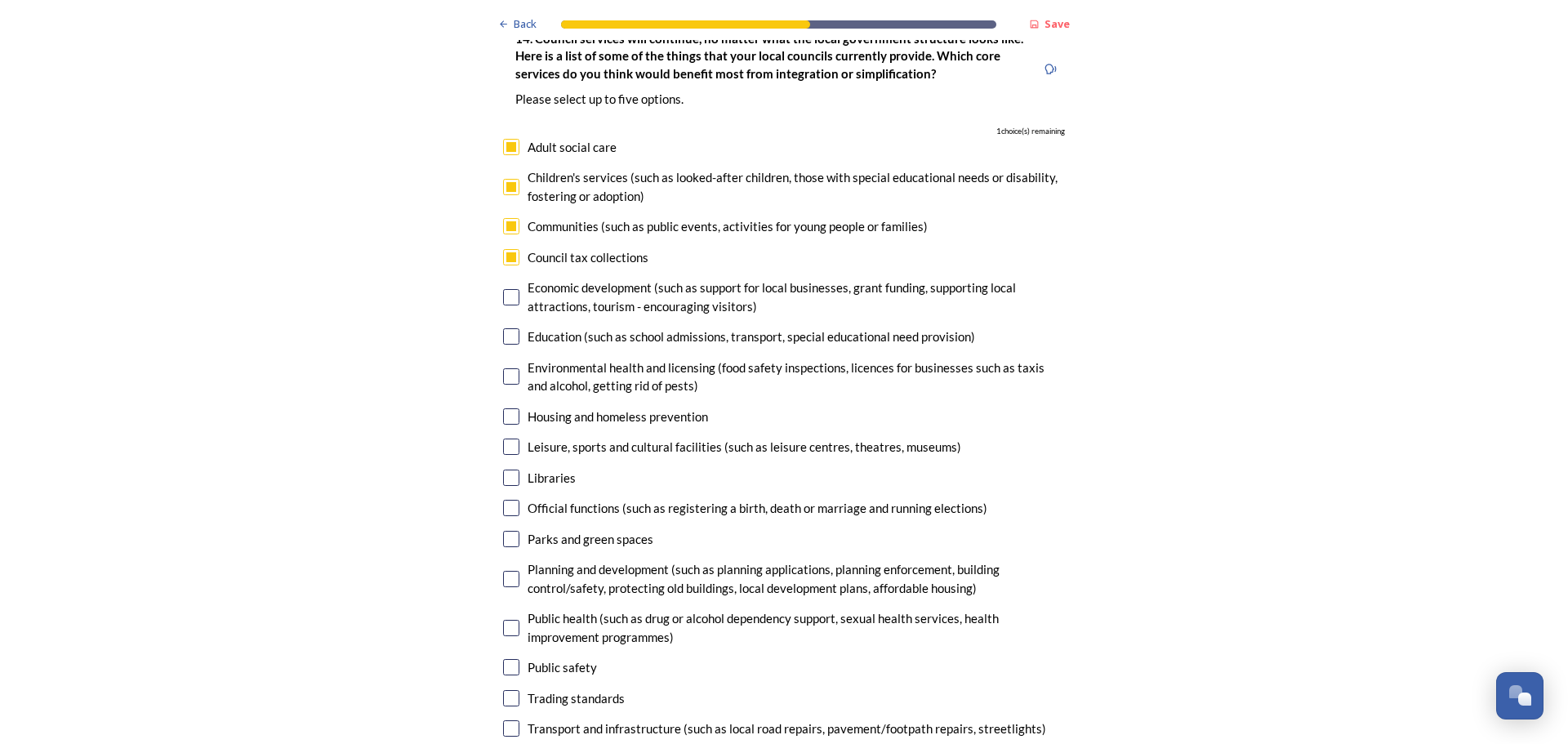
scroll to position [3756, 0]
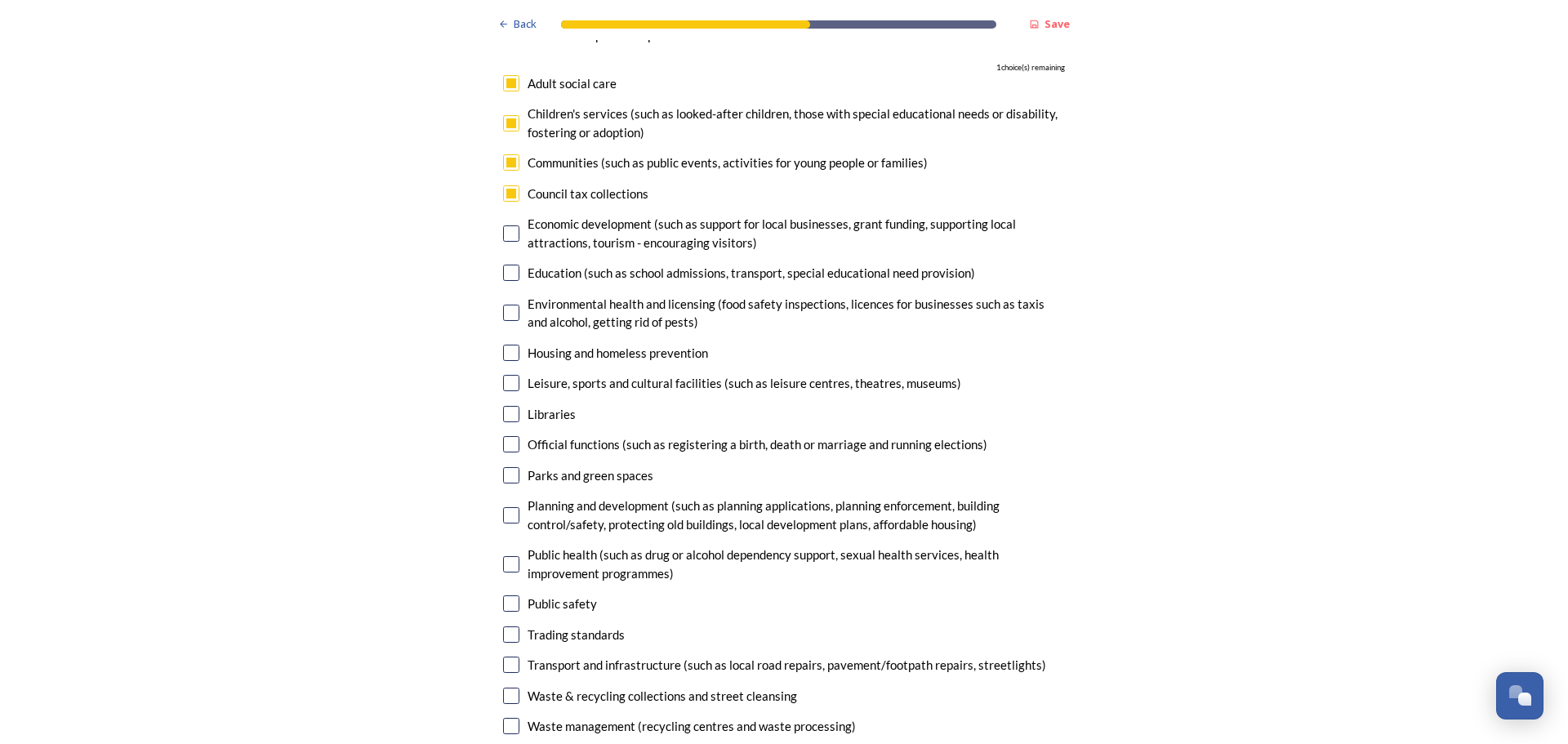
click at [505, 656] on input "checkbox" at bounding box center [511, 664] width 16 height 16
checkbox input "true"
click at [505, 688] on input "checkbox" at bounding box center [511, 695] width 16 height 16
checkbox input "false"
click at [504, 507] on input "checkbox" at bounding box center [511, 515] width 16 height 16
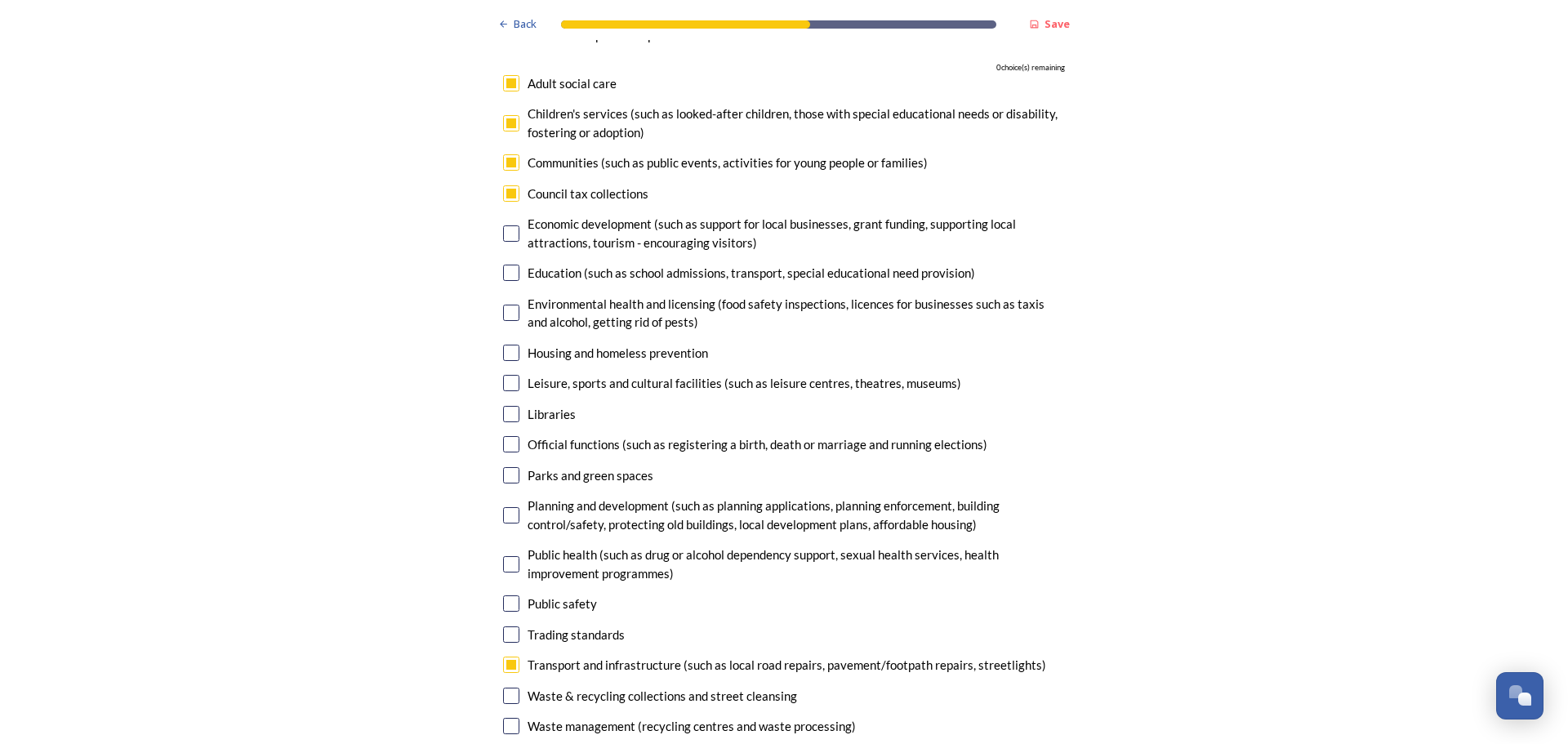
checkbox input "false"
click at [504, 154] on input "checkbox" at bounding box center [511, 162] width 16 height 16
checkbox input "false"
click at [506, 115] on input "checkbox" at bounding box center [511, 123] width 16 height 16
checkbox input "false"
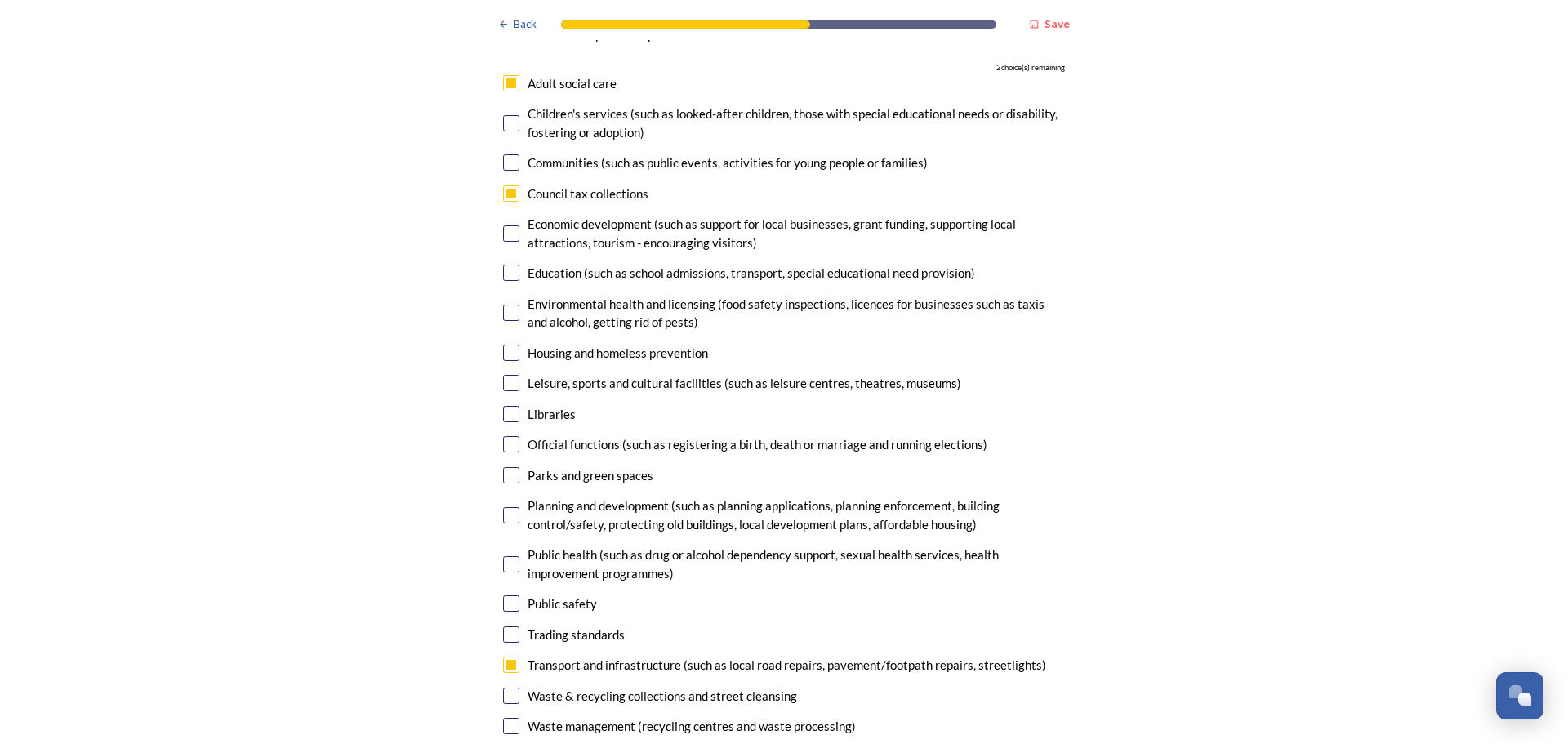
click at [504, 507] on input "checkbox" at bounding box center [511, 515] width 16 height 16
checkbox input "true"
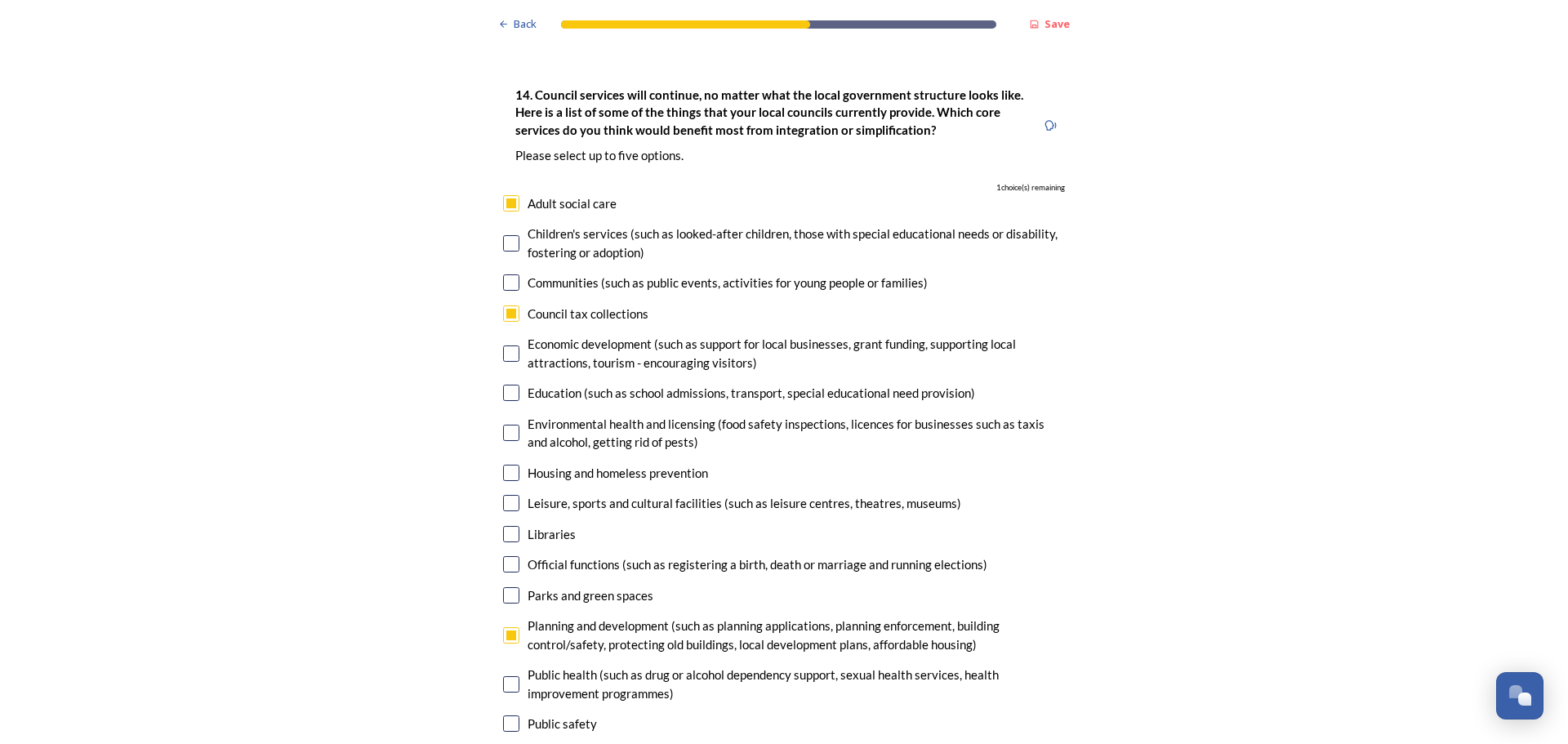
scroll to position [3593, 0]
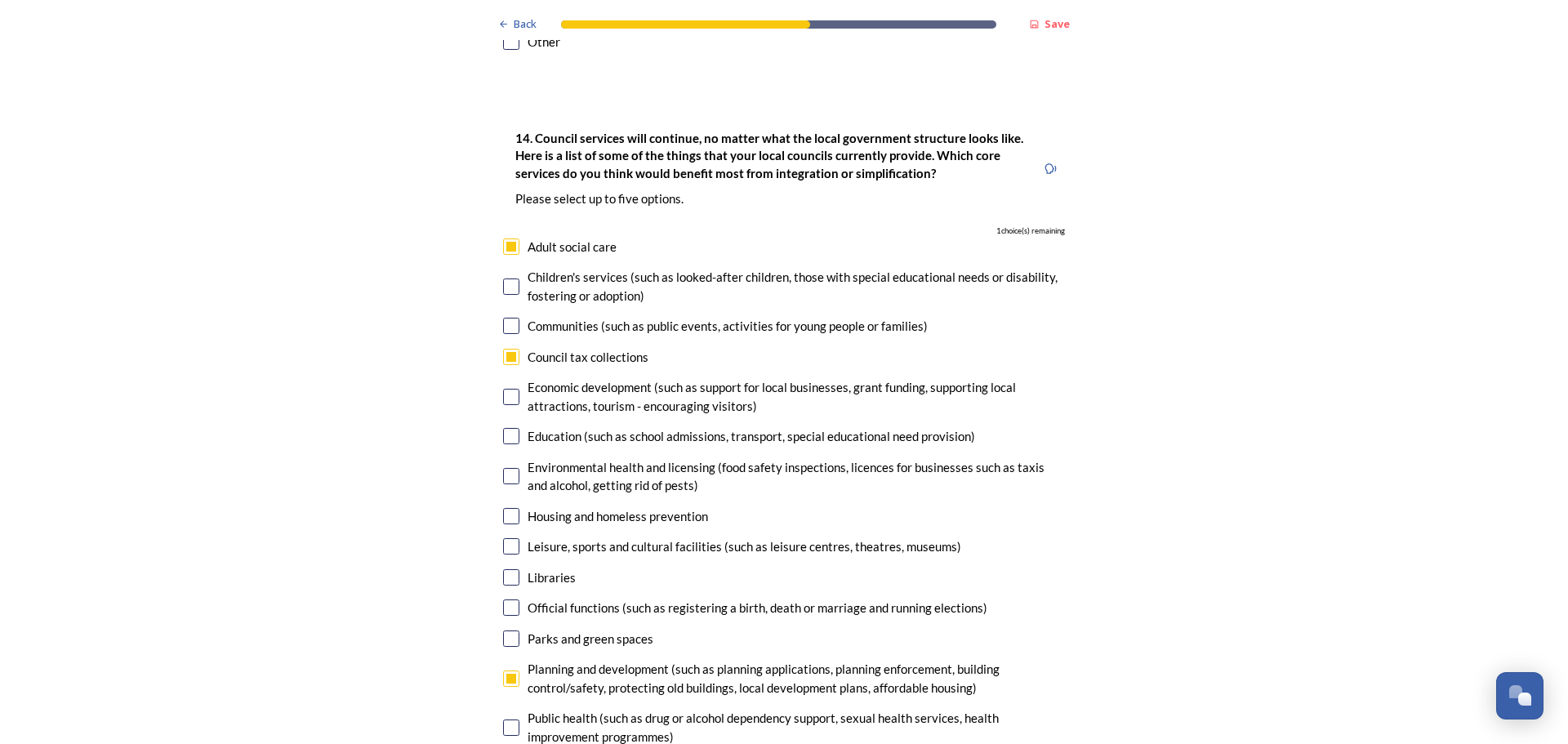
click at [503, 348] on input "checkbox" at bounding box center [511, 356] width 16 height 16
checkbox input "false"
click at [506, 389] on input "checkbox" at bounding box center [511, 397] width 16 height 16
checkbox input "true"
click at [504, 428] on input "checkbox" at bounding box center [511, 436] width 16 height 16
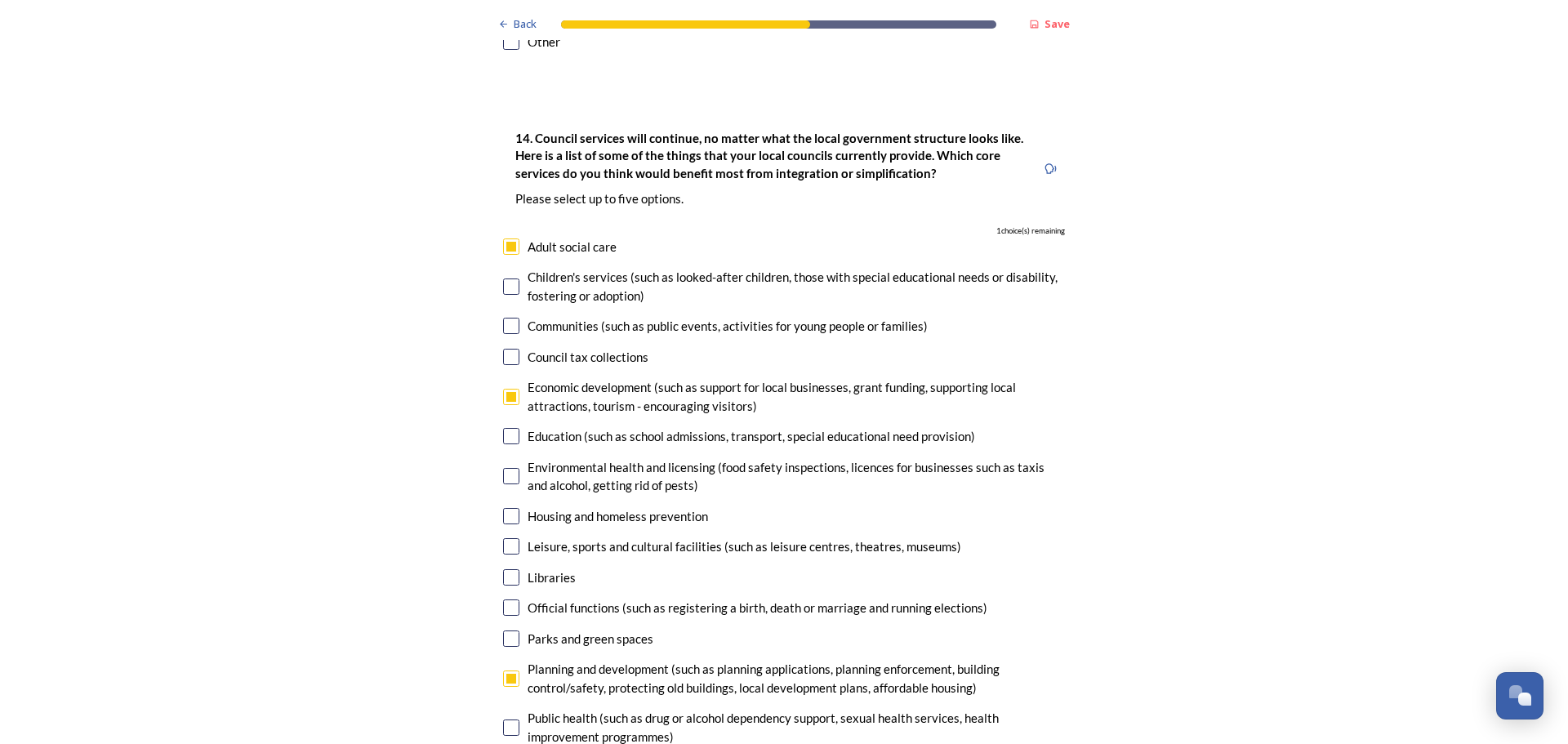
checkbox input "true"
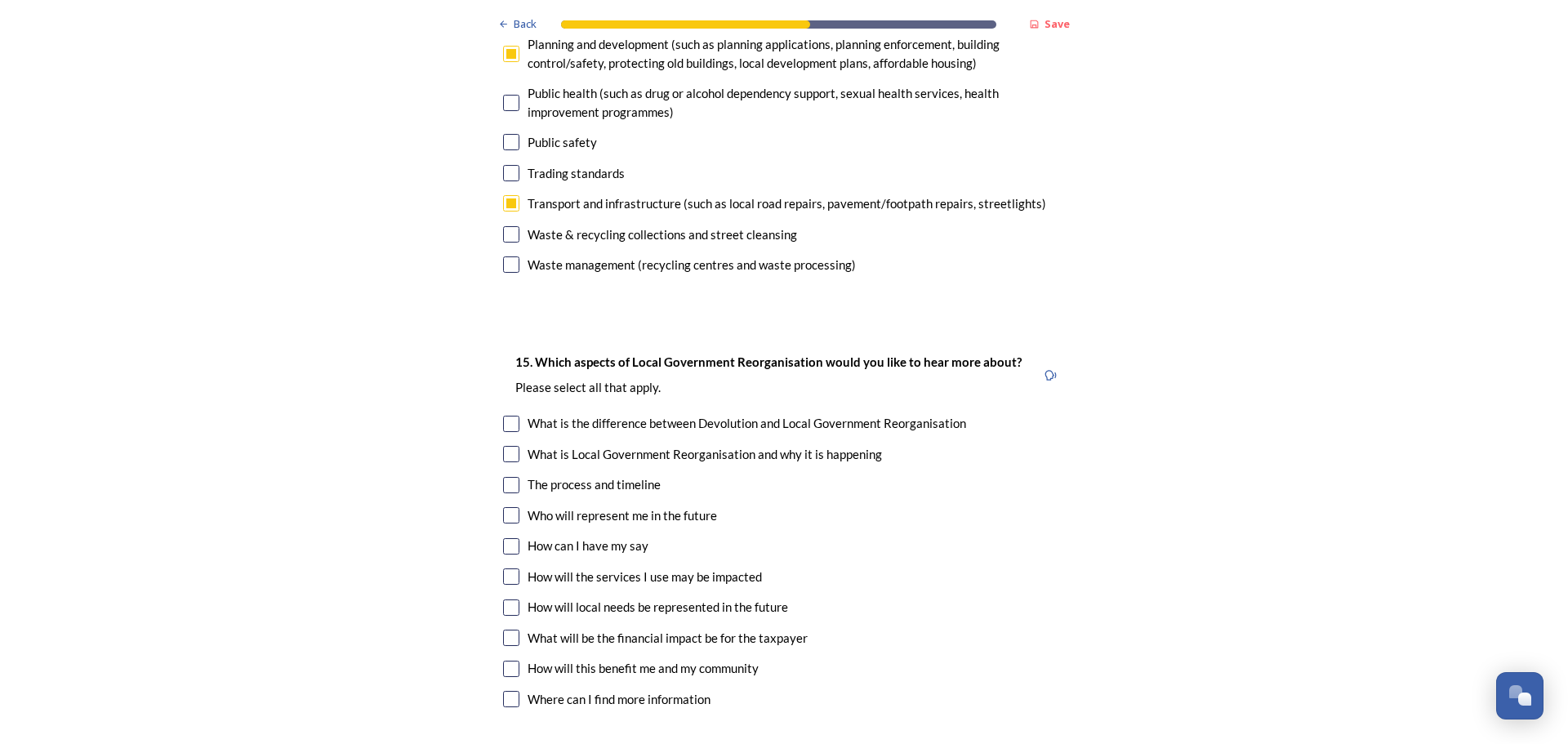
scroll to position [4246, 0]
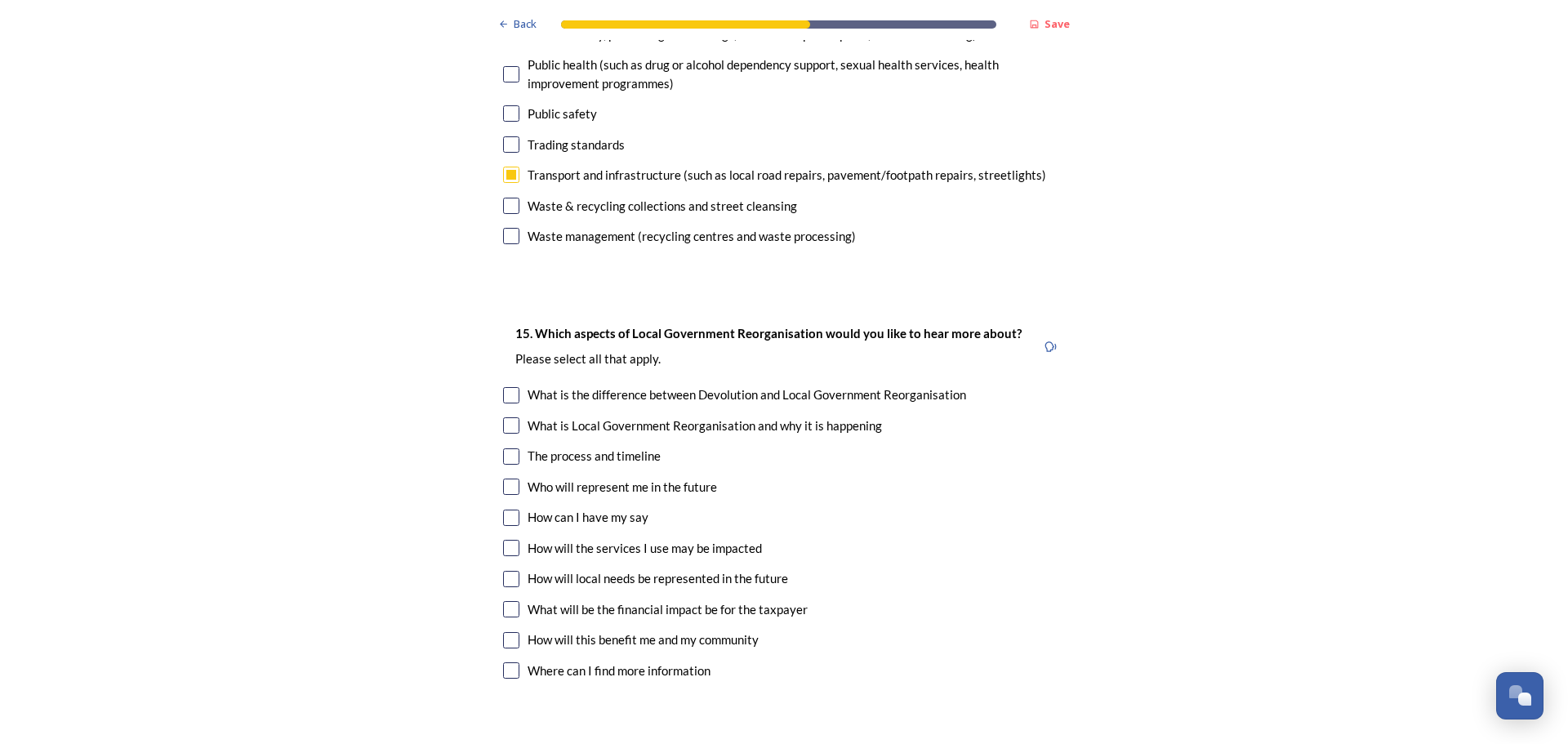
click at [506, 539] on input "checkbox" at bounding box center [511, 547] width 16 height 16
checkbox input "true"
click at [504, 601] on input "checkbox" at bounding box center [511, 609] width 16 height 16
checkbox input "true"
click at [504, 632] on input "checkbox" at bounding box center [511, 639] width 16 height 16
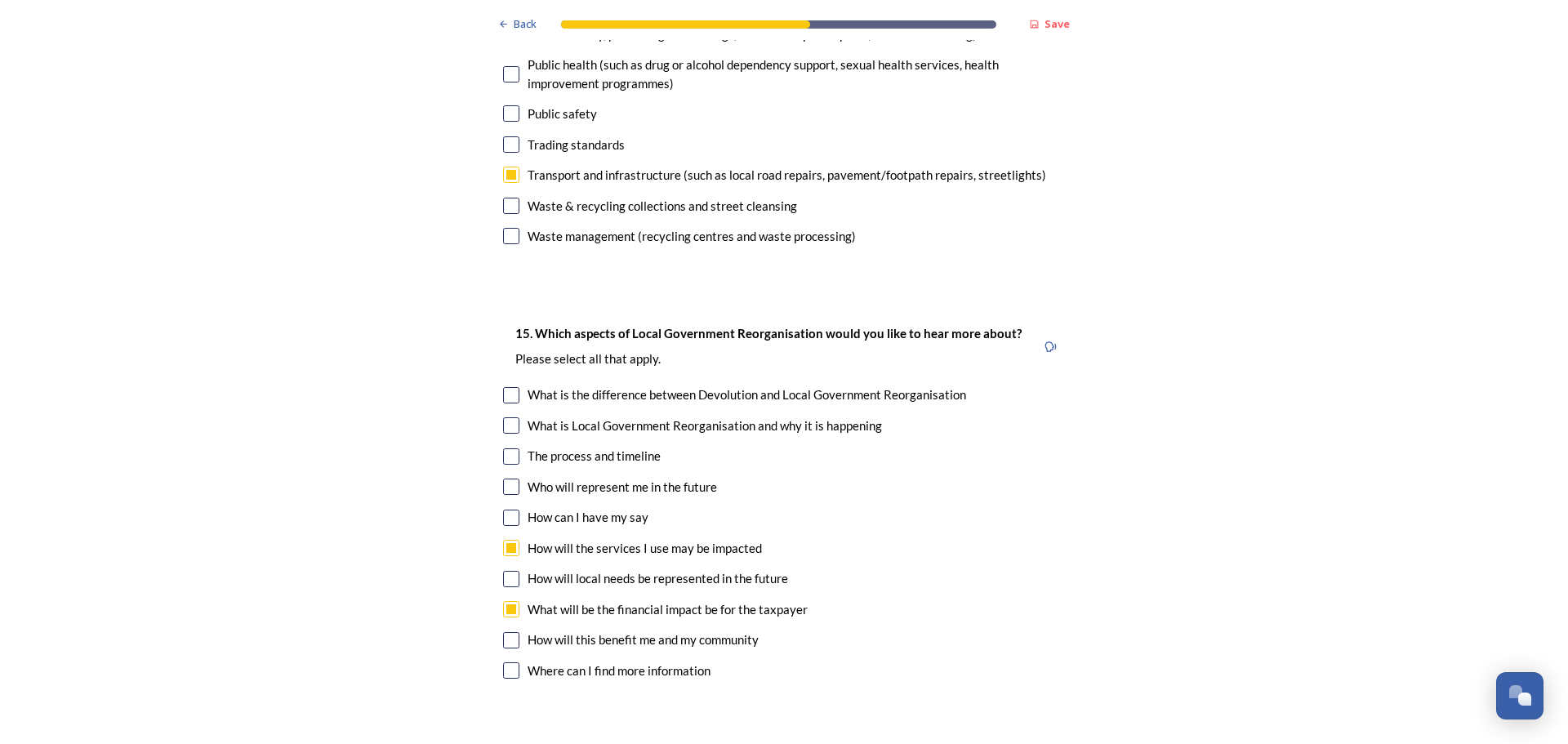
checkbox input "true"
click at [504, 662] on input "checkbox" at bounding box center [511, 670] width 16 height 16
checkbox input "true"
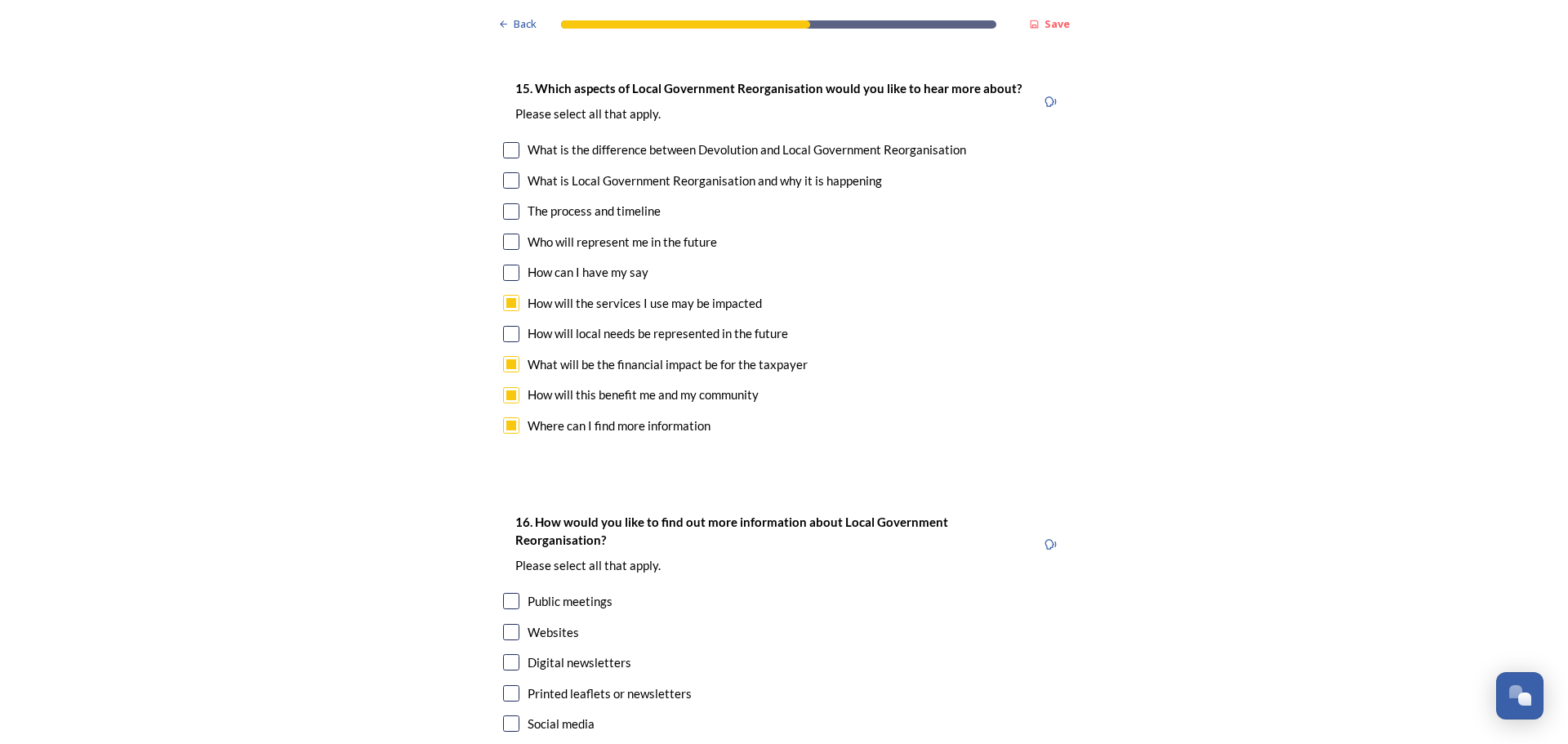
scroll to position [4572, 0]
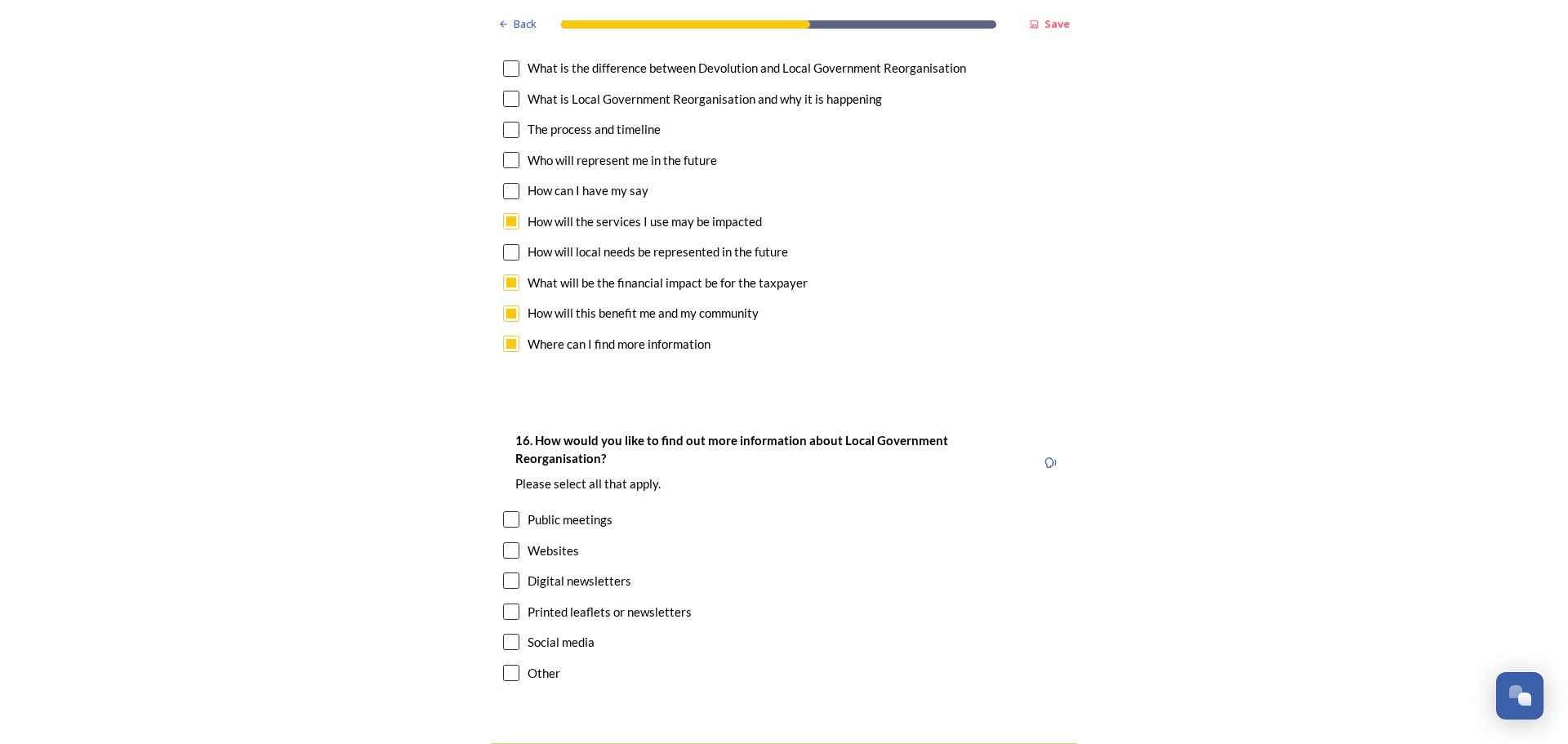
click at [503, 603] on input "checkbox" at bounding box center [511, 611] width 16 height 16
checkbox input "true"
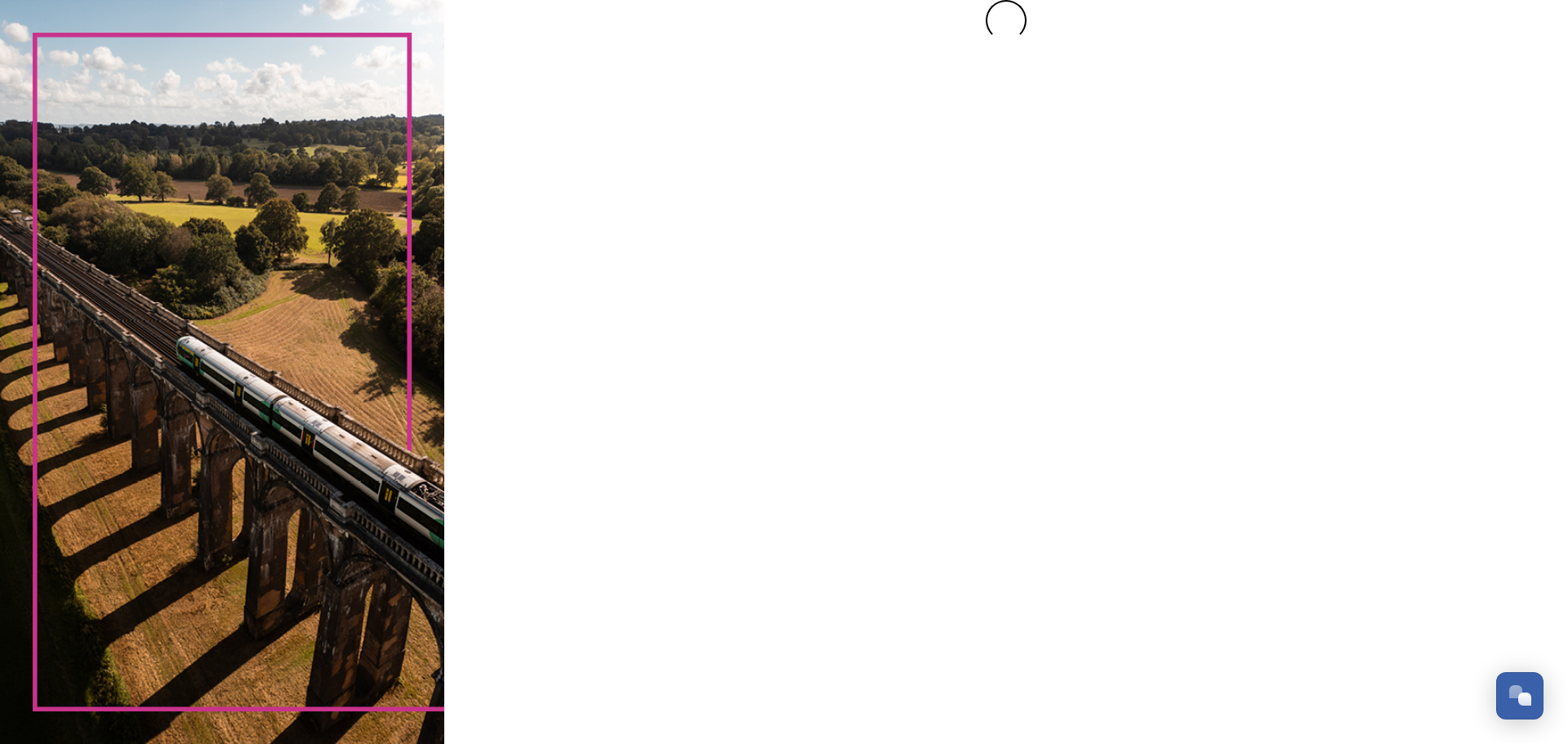
scroll to position [0, 0]
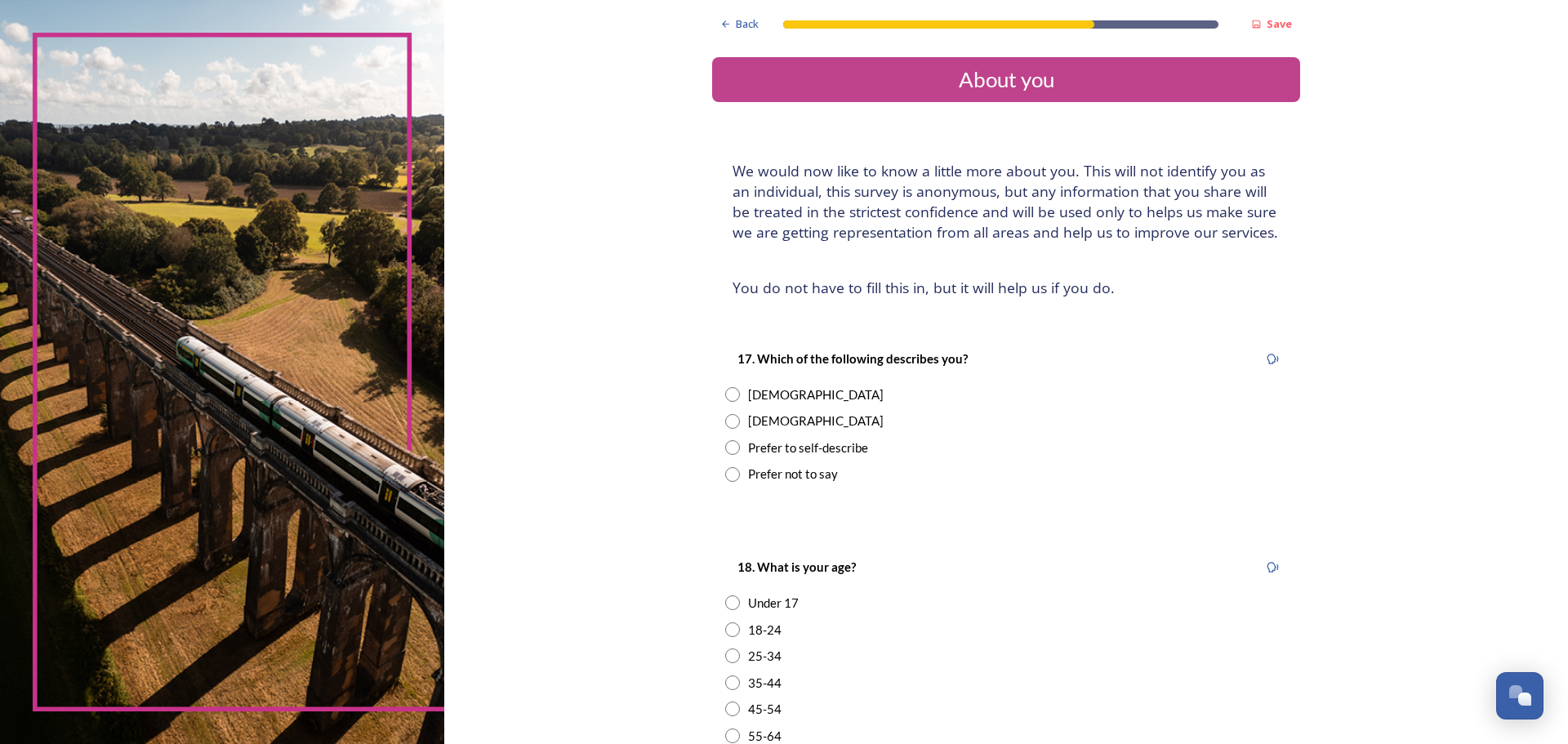
click at [726, 421] on input "radio" at bounding box center [732, 421] width 14 height 14
radio input "true"
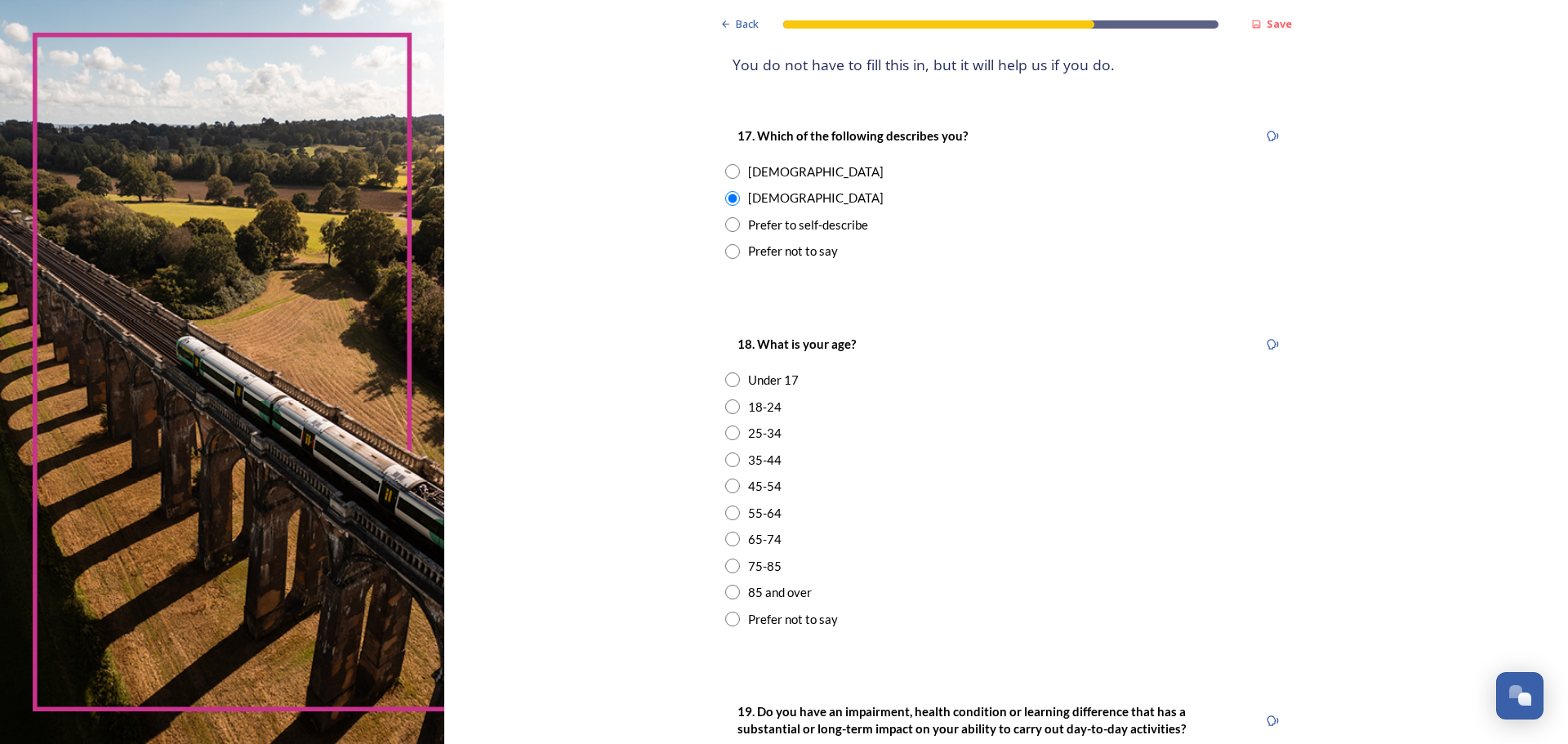
scroll to position [245, 0]
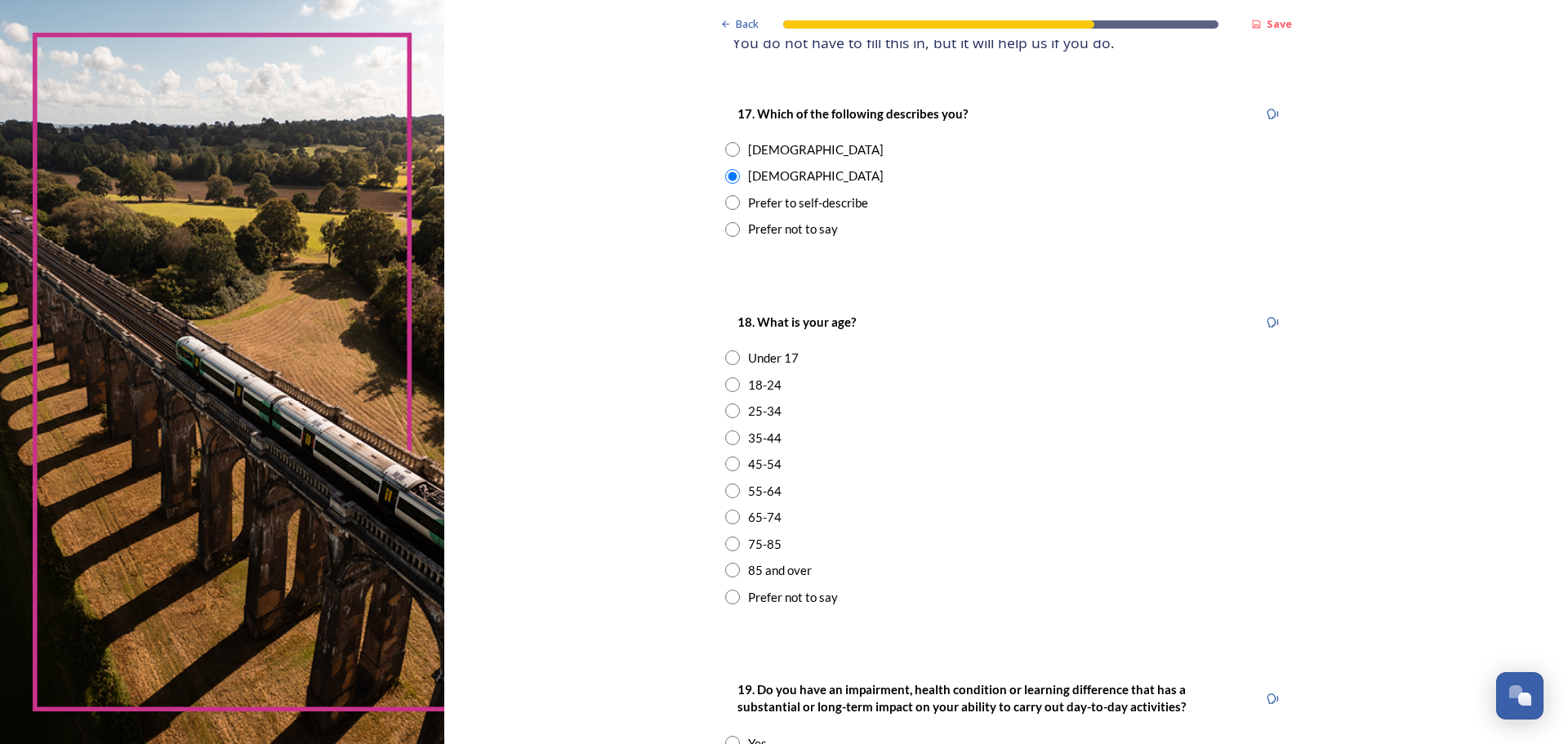
click at [727, 544] on input "radio" at bounding box center [732, 543] width 14 height 14
radio input "true"
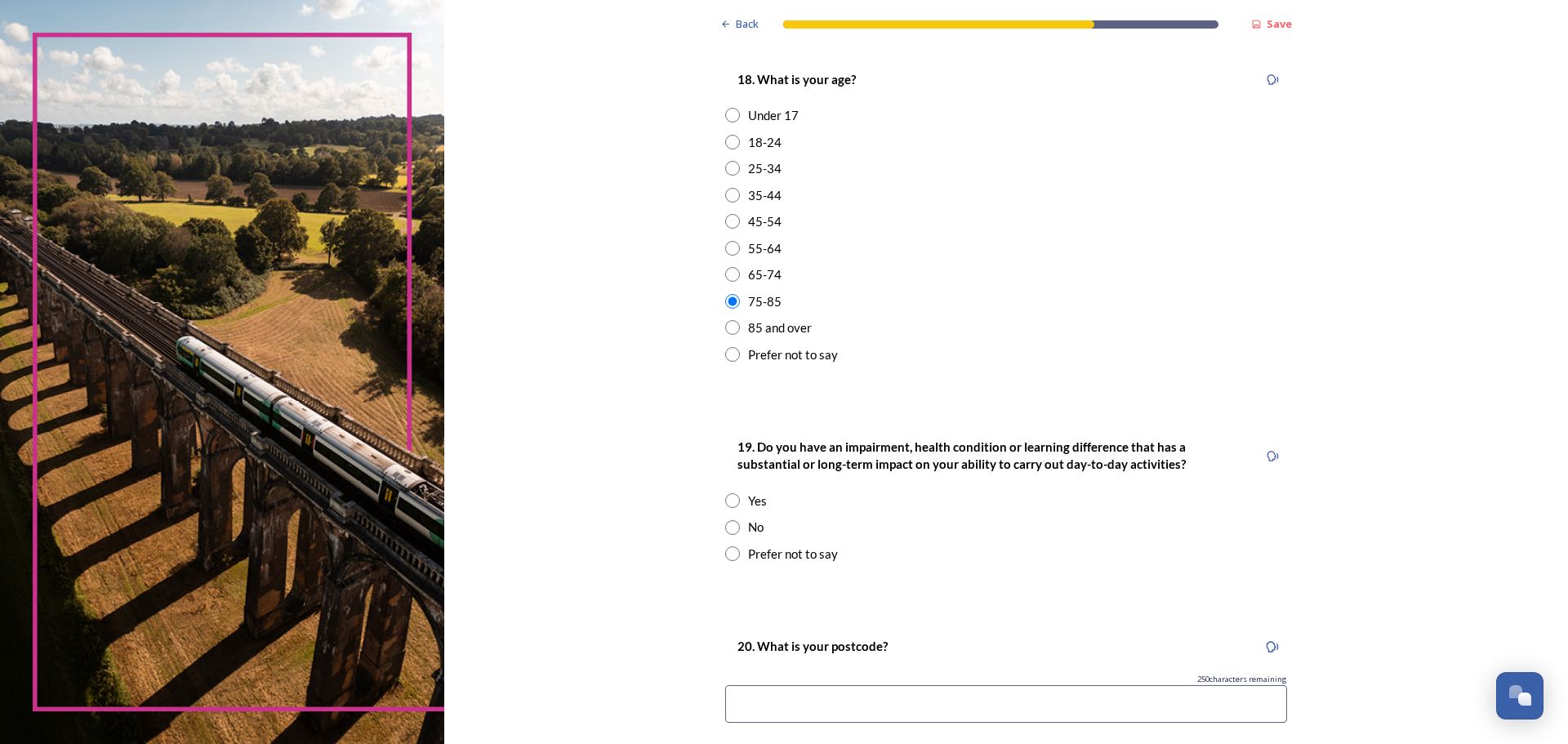
scroll to position [490, 0]
click at [729, 524] on input "radio" at bounding box center [732, 524] width 14 height 14
radio input "true"
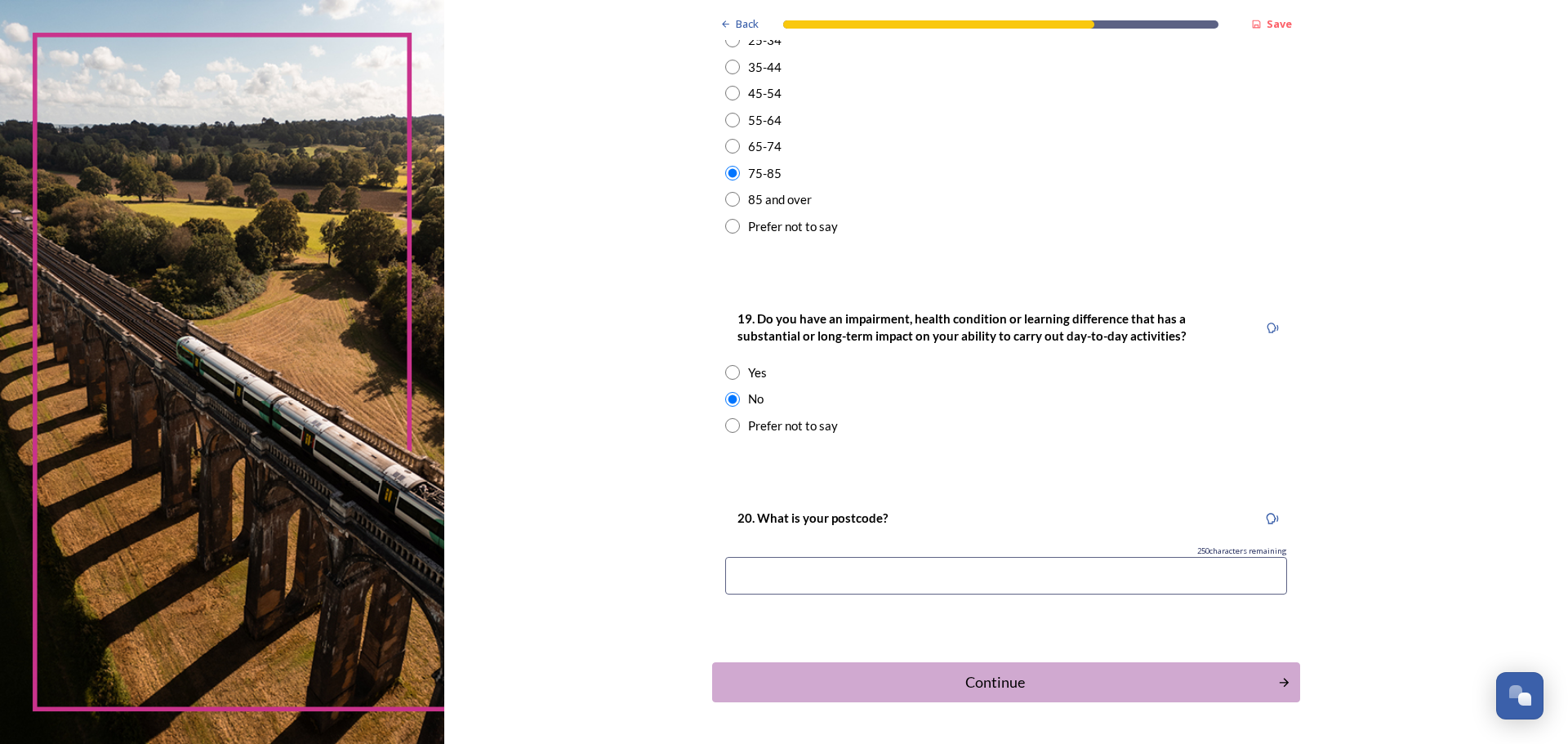
scroll to position [654, 0]
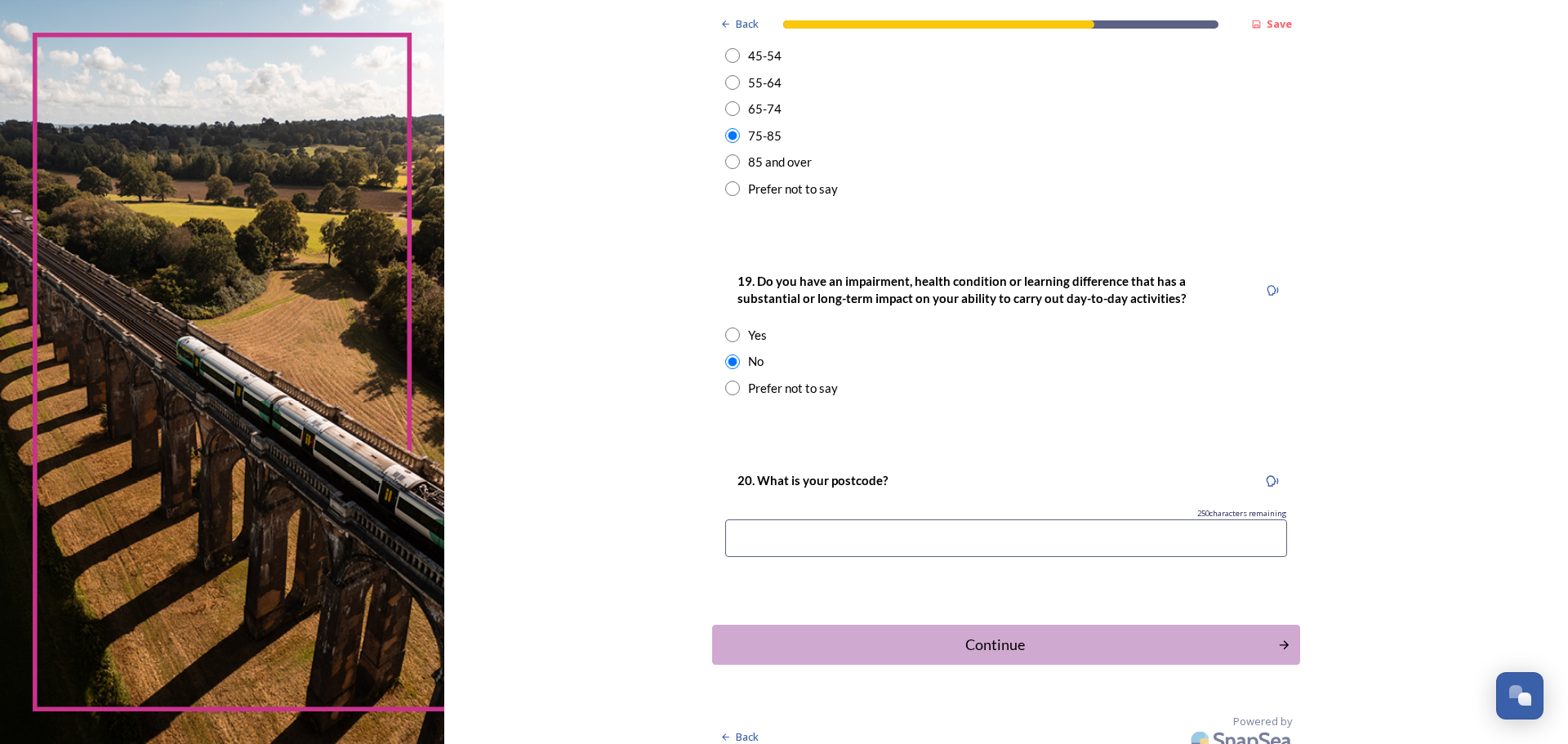
click at [741, 539] on input at bounding box center [1006, 538] width 561 height 37
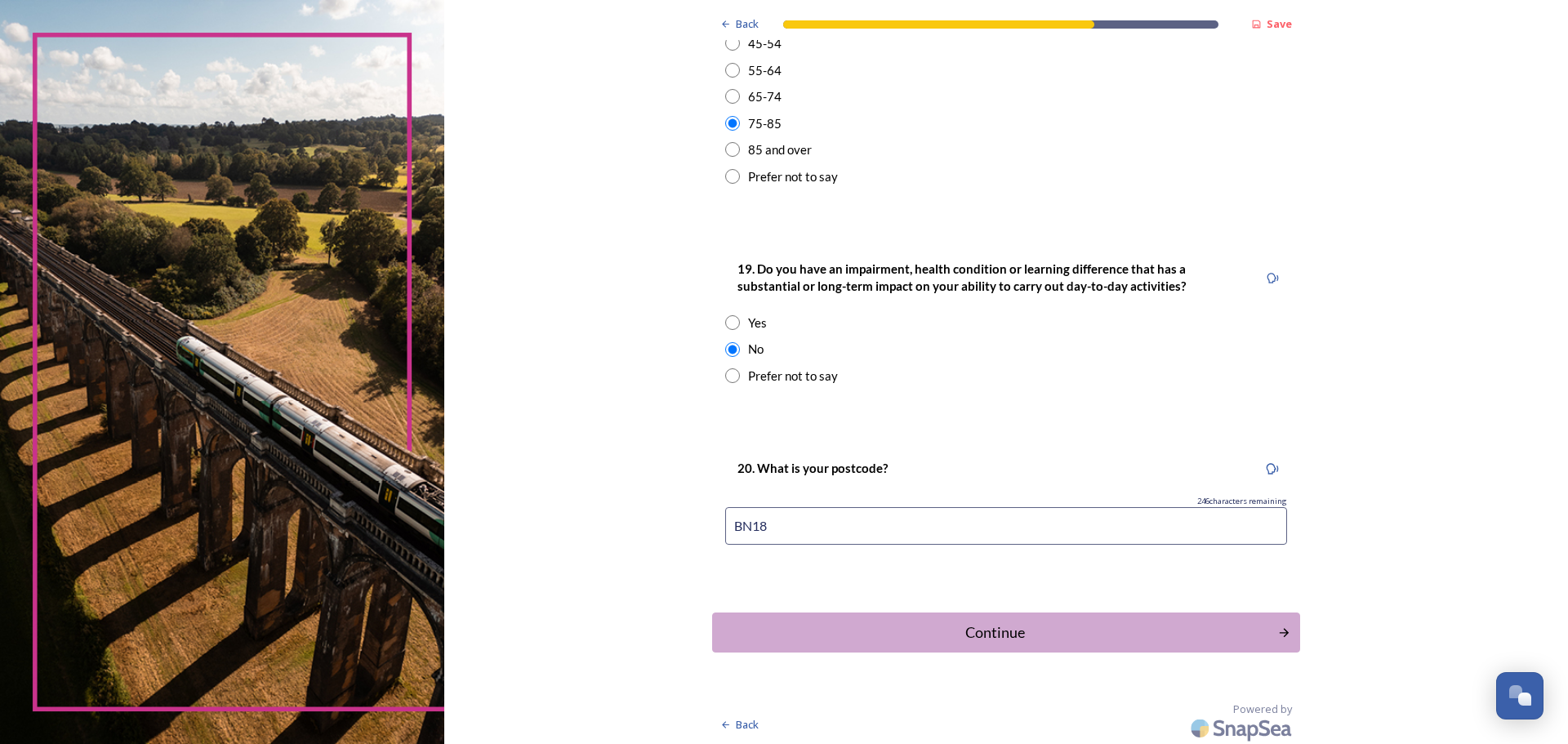
scroll to position [669, 0]
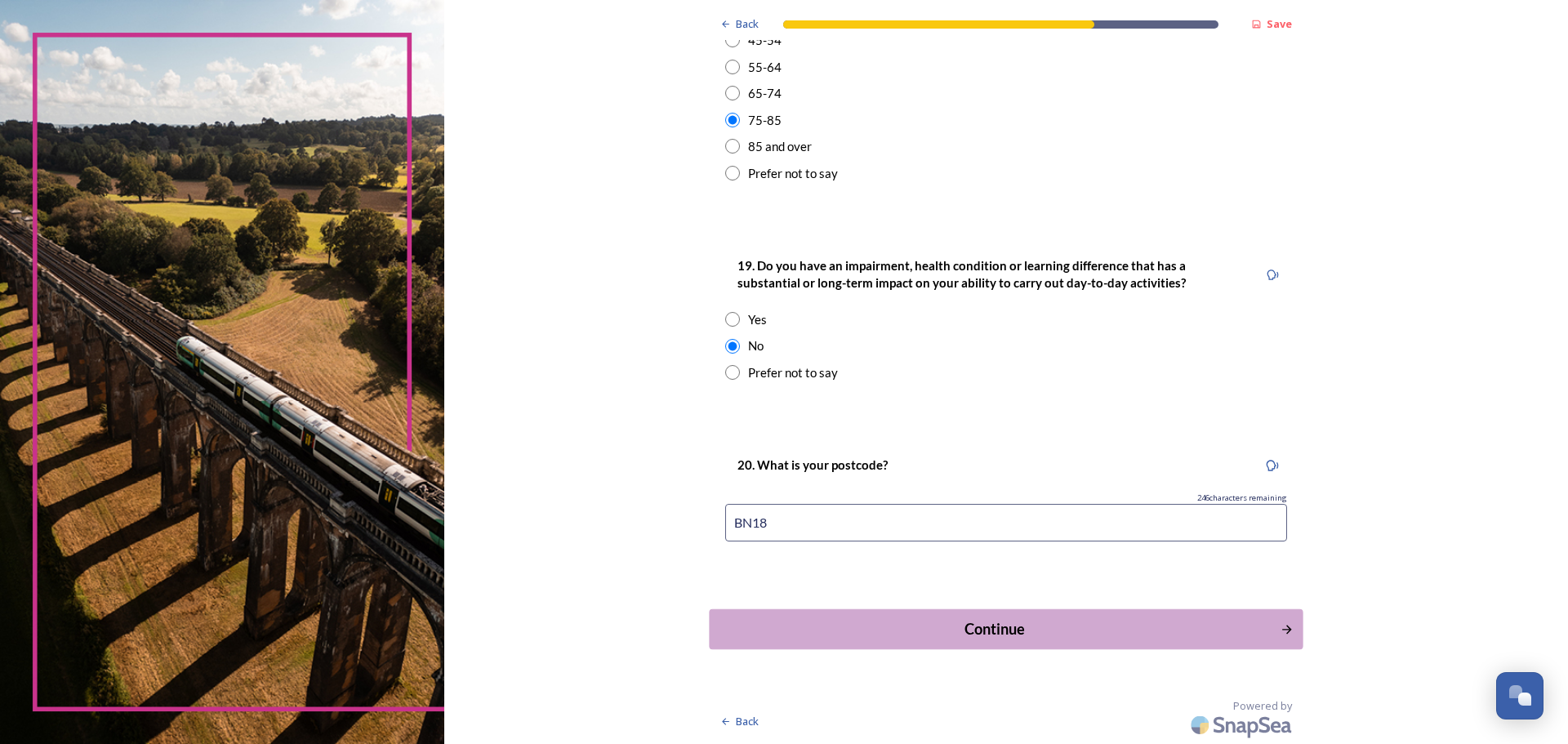
type input "BN18"
click at [1239, 619] on div "Continue" at bounding box center [994, 629] width 553 height 22
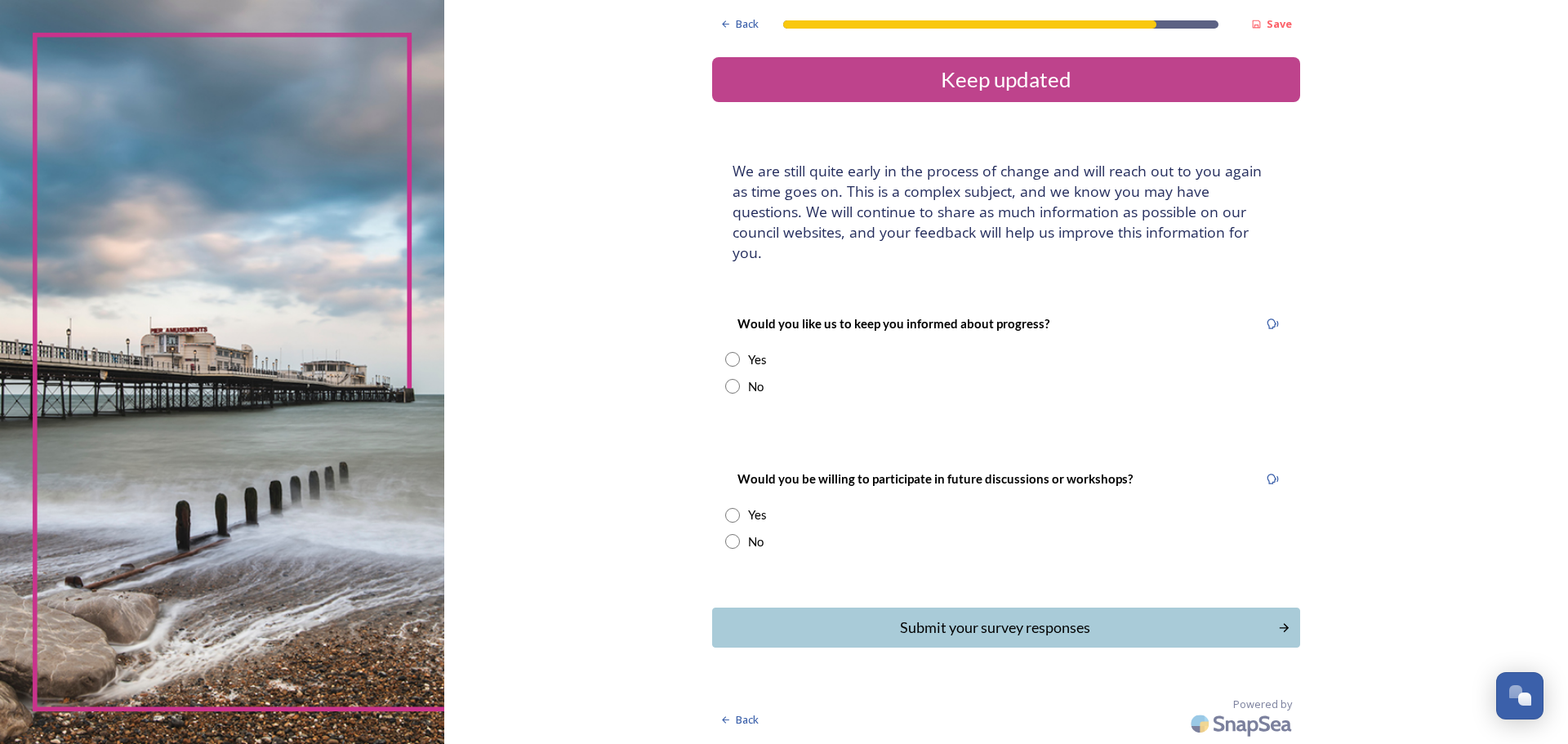
click at [731, 352] on input "radio" at bounding box center [732, 359] width 14 height 14
radio input "true"
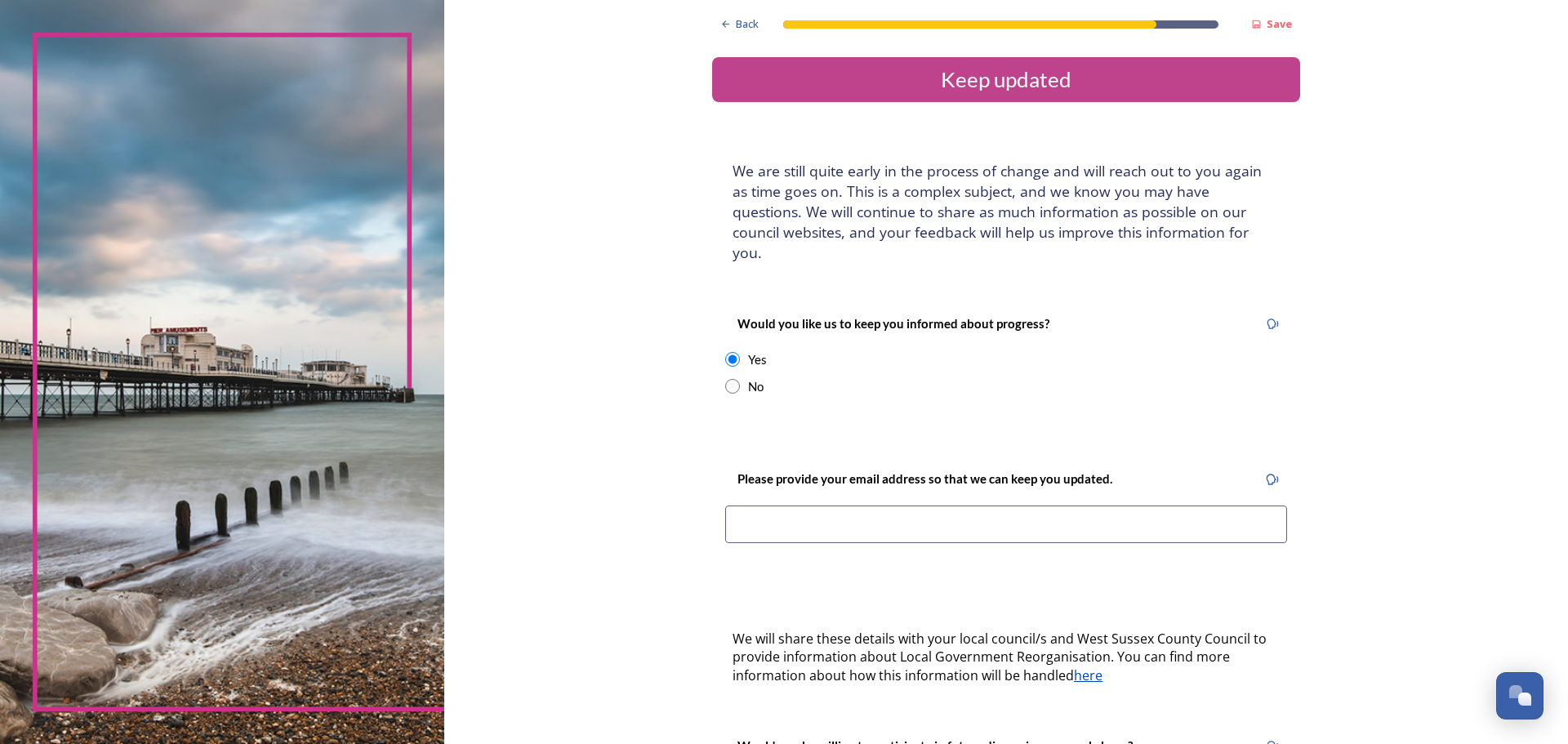
click at [745, 505] on input at bounding box center [1006, 523] width 561 height 37
type input "j.kilford@gmail.com"
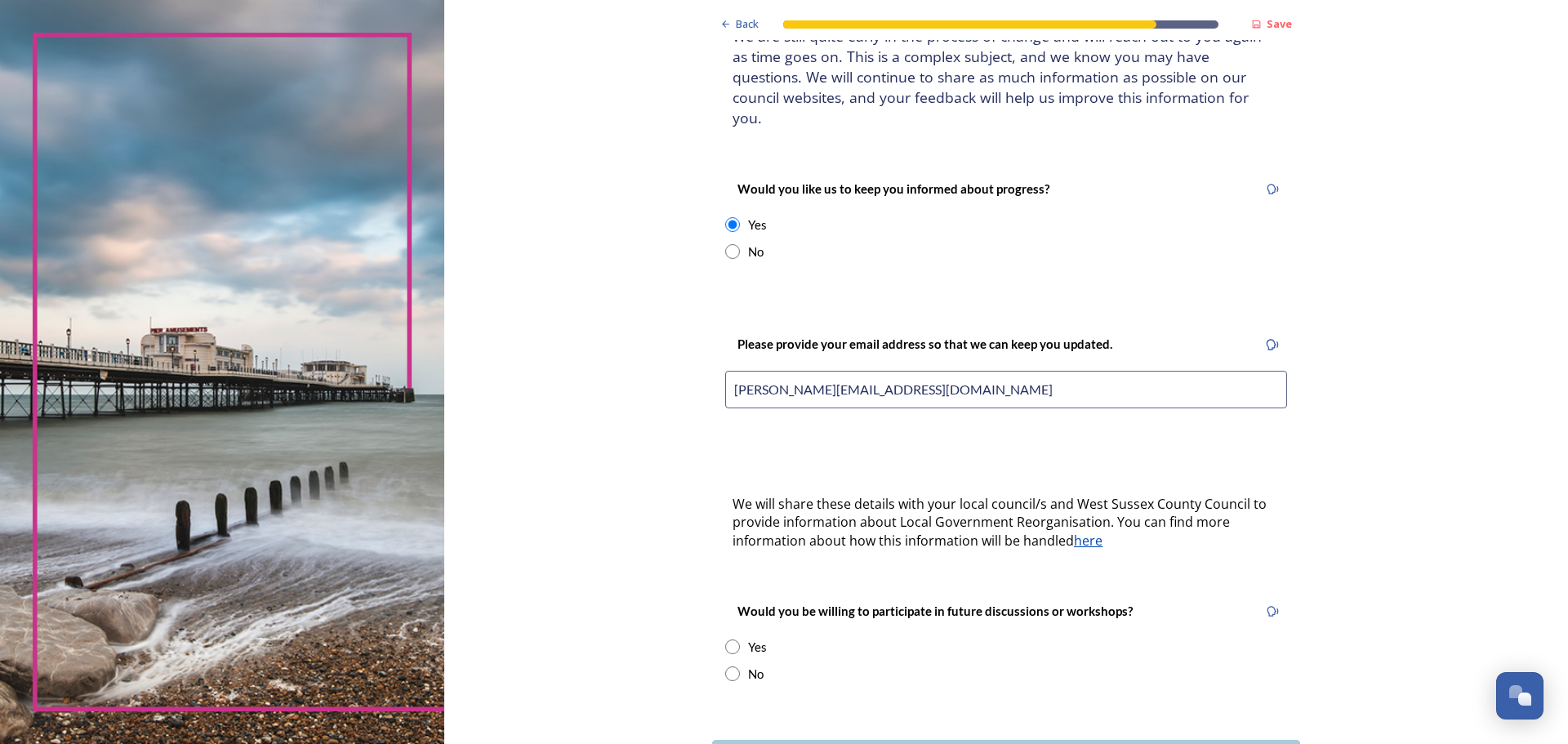
scroll to position [164, 0]
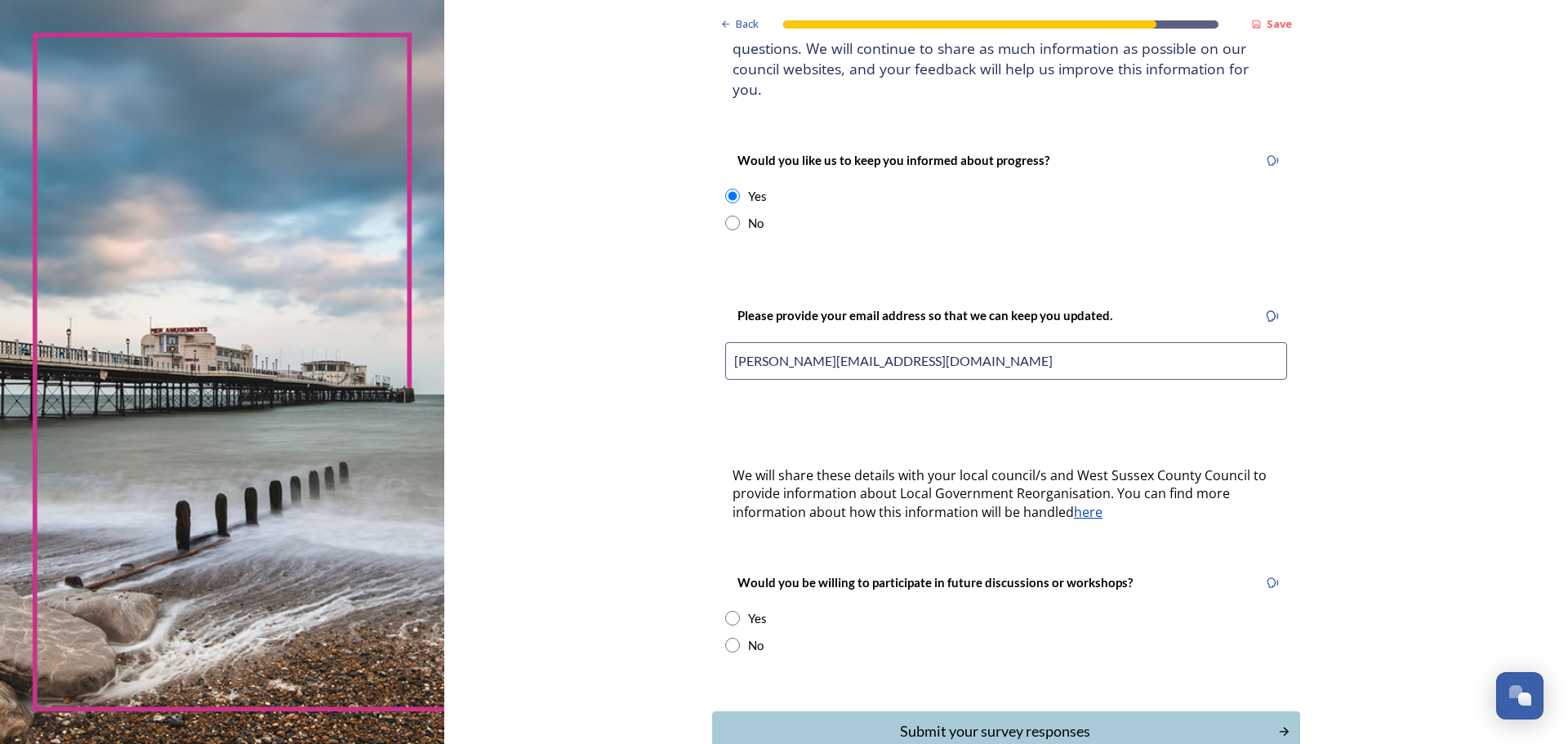
click at [725, 611] on input "radio" at bounding box center [732, 617] width 14 height 14
radio input "true"
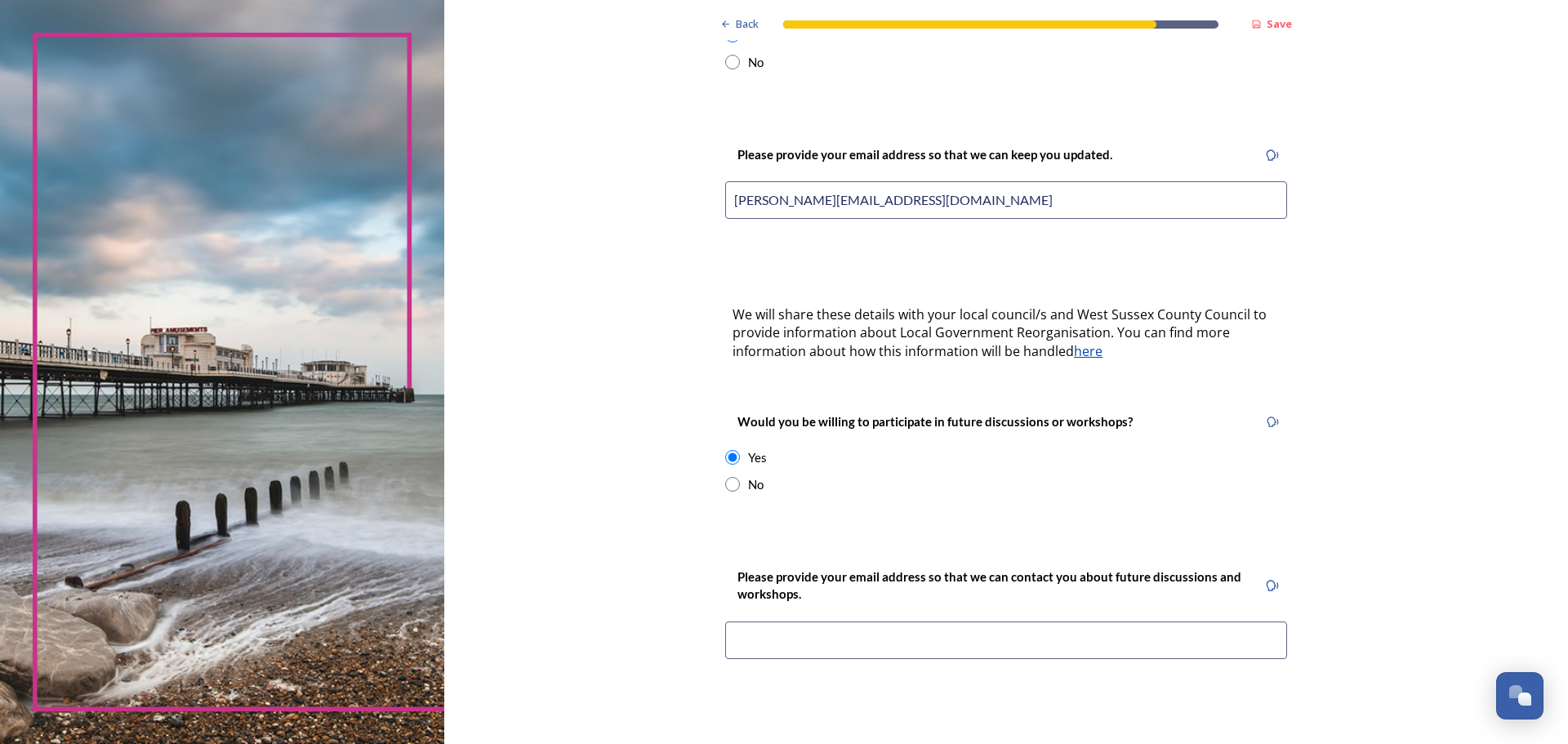
scroll to position [326, 0]
click at [752, 619] on input at bounding box center [1006, 637] width 561 height 37
type input "j.kilford@gmail.com"
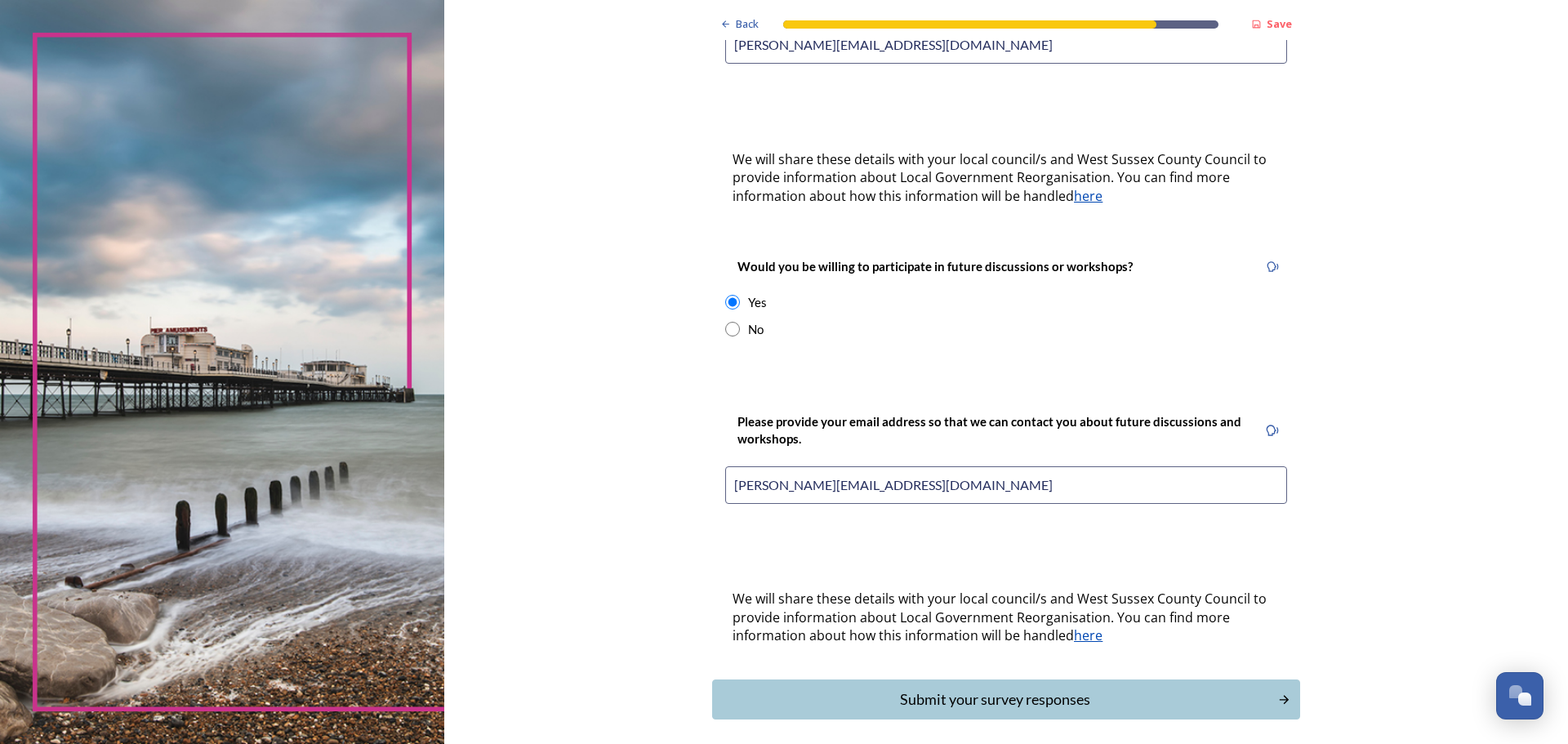
scroll to position [529, 0]
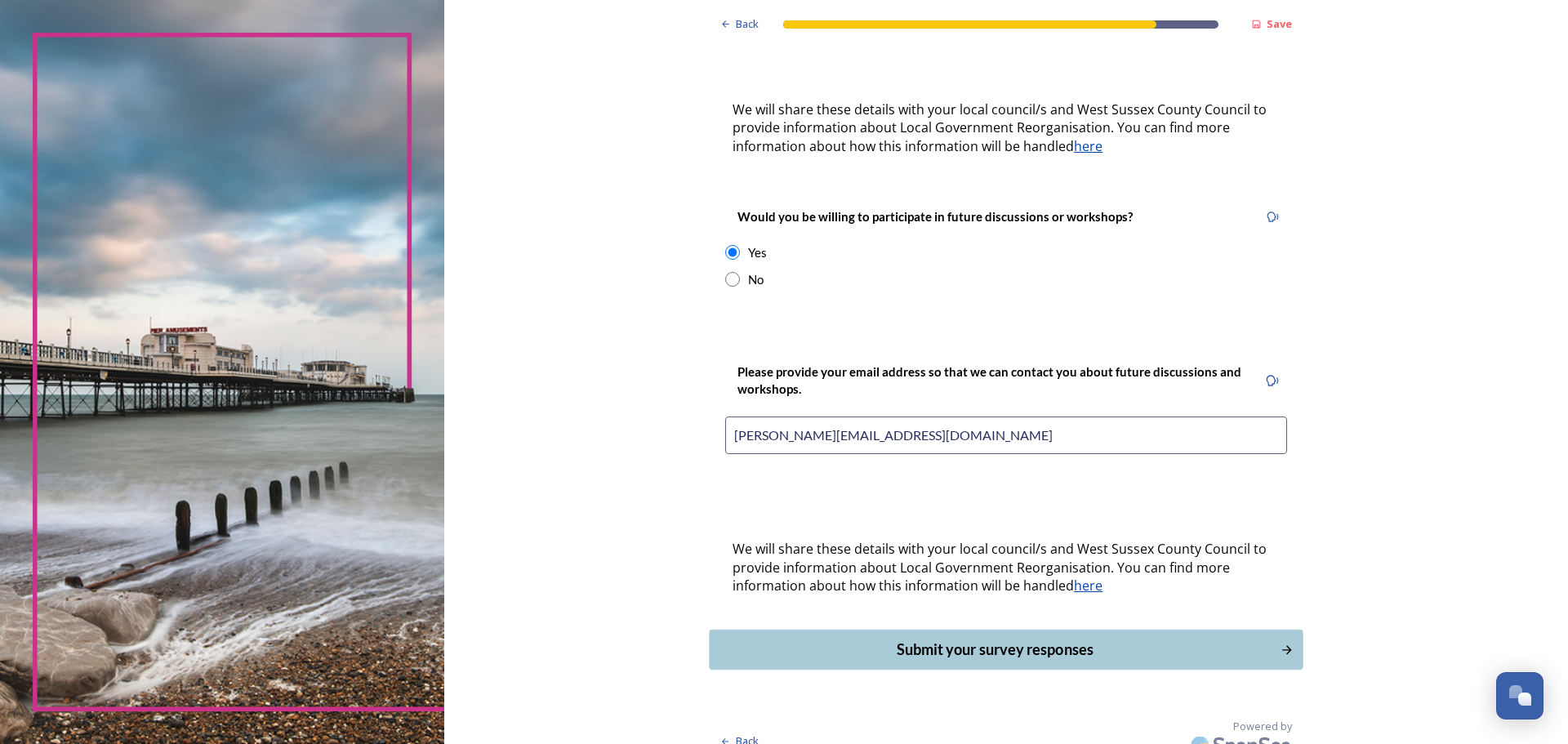
click at [976, 638] on div "Submit your survey responses" at bounding box center [994, 649] width 553 height 22
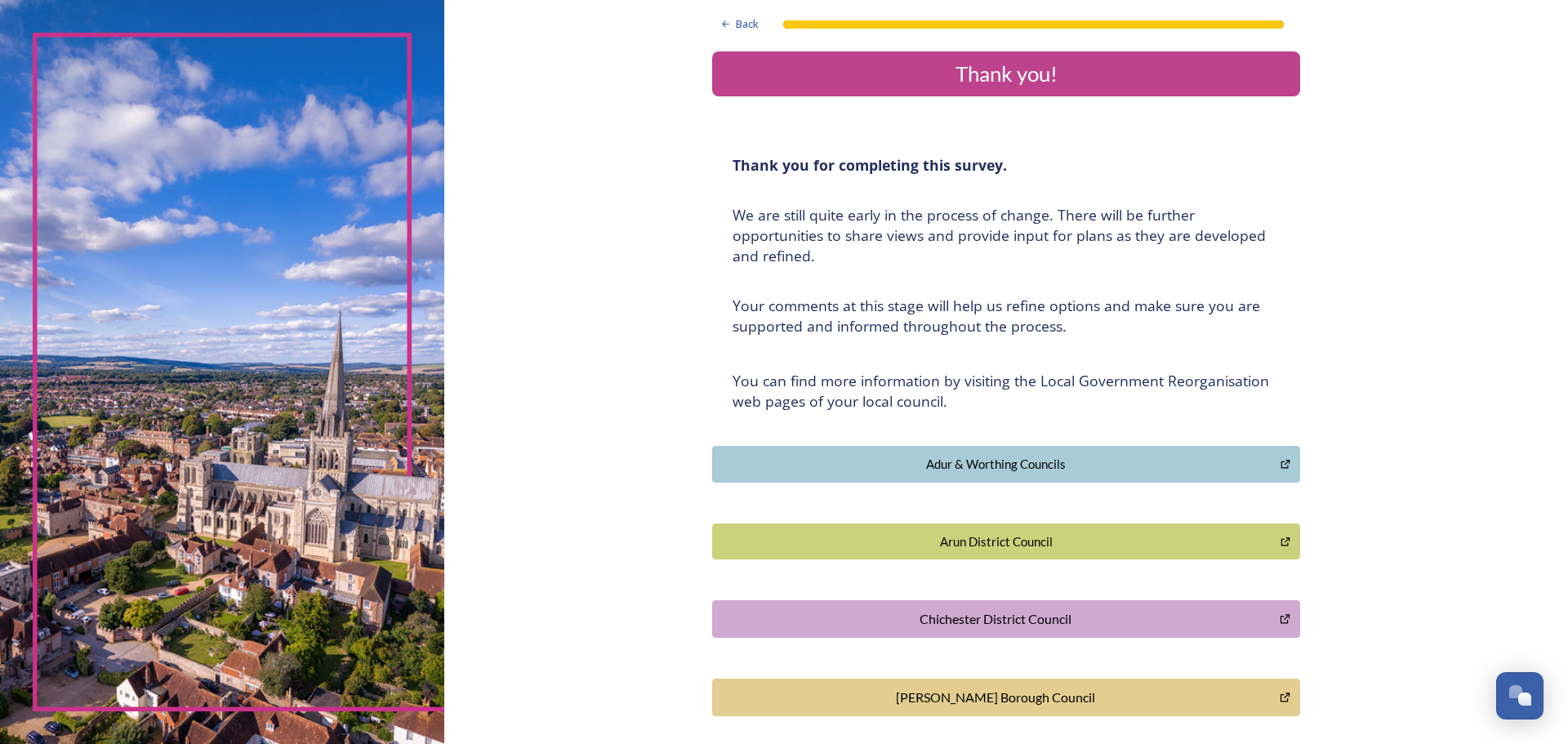
scroll to position [0, 0]
